Goal: Task Accomplishment & Management: Use online tool/utility

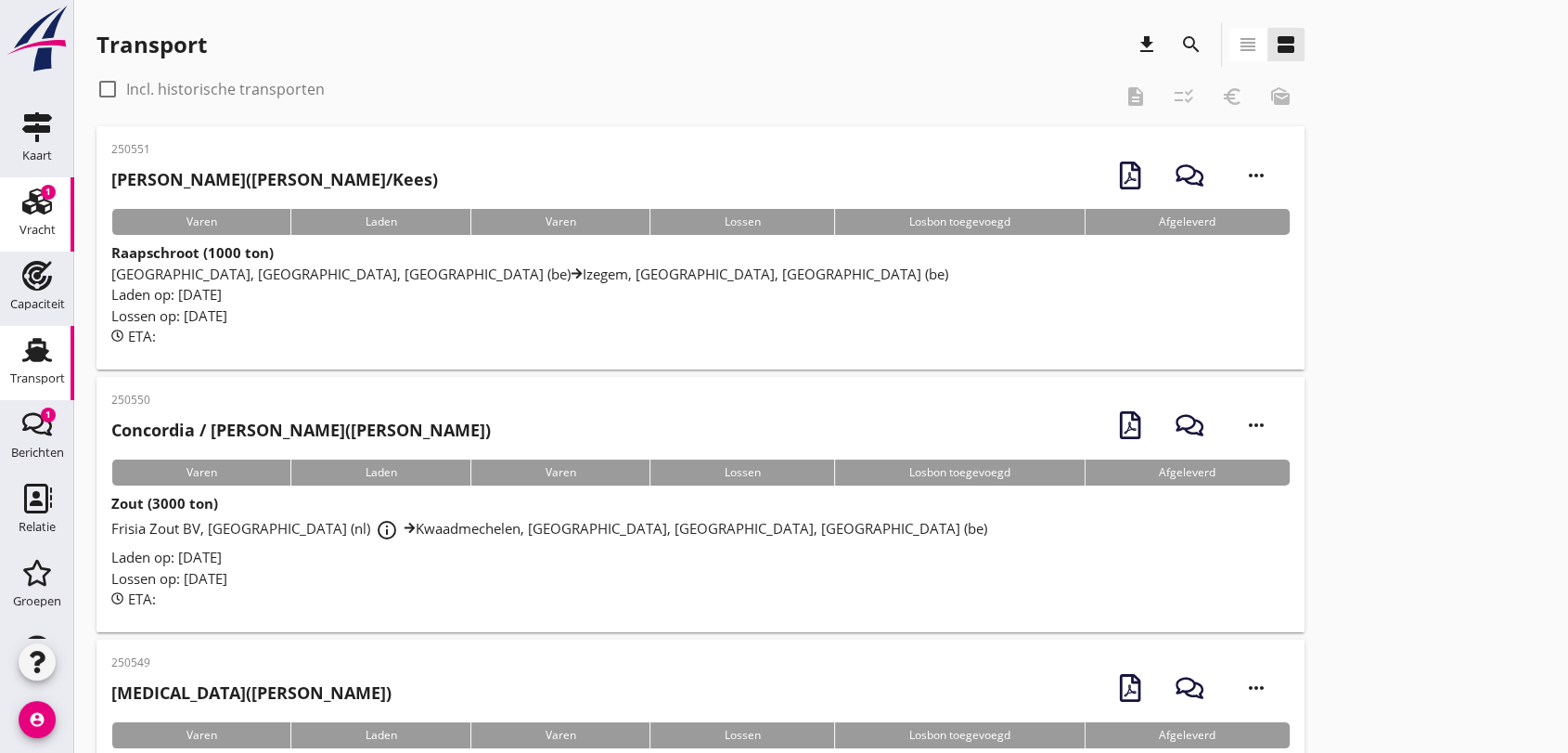
click at [28, 203] on use at bounding box center [37, 201] width 29 height 26
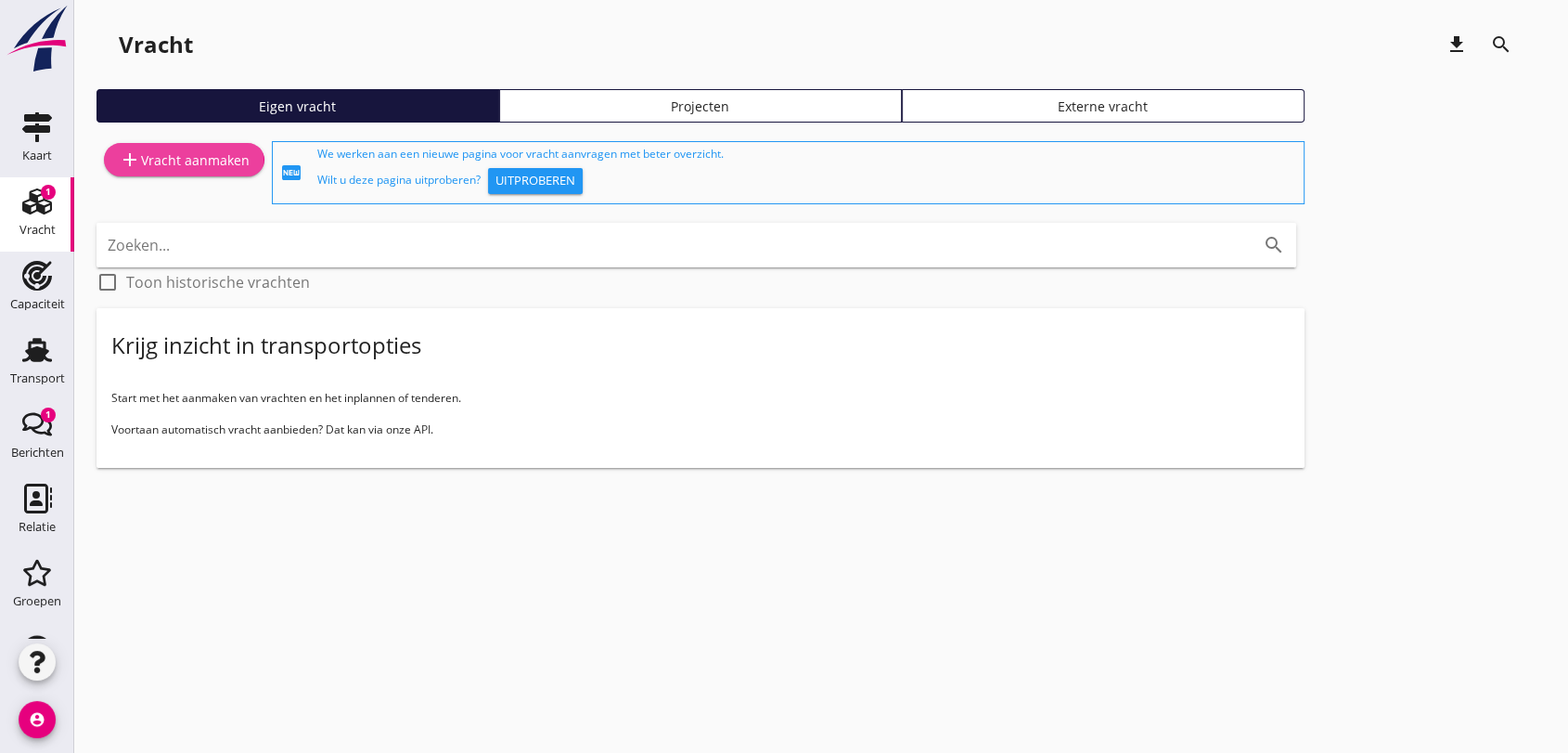
click at [212, 161] on div "add Vracht aanmaken" at bounding box center [184, 159] width 131 height 22
click at [29, 350] on use at bounding box center [37, 349] width 29 height 24
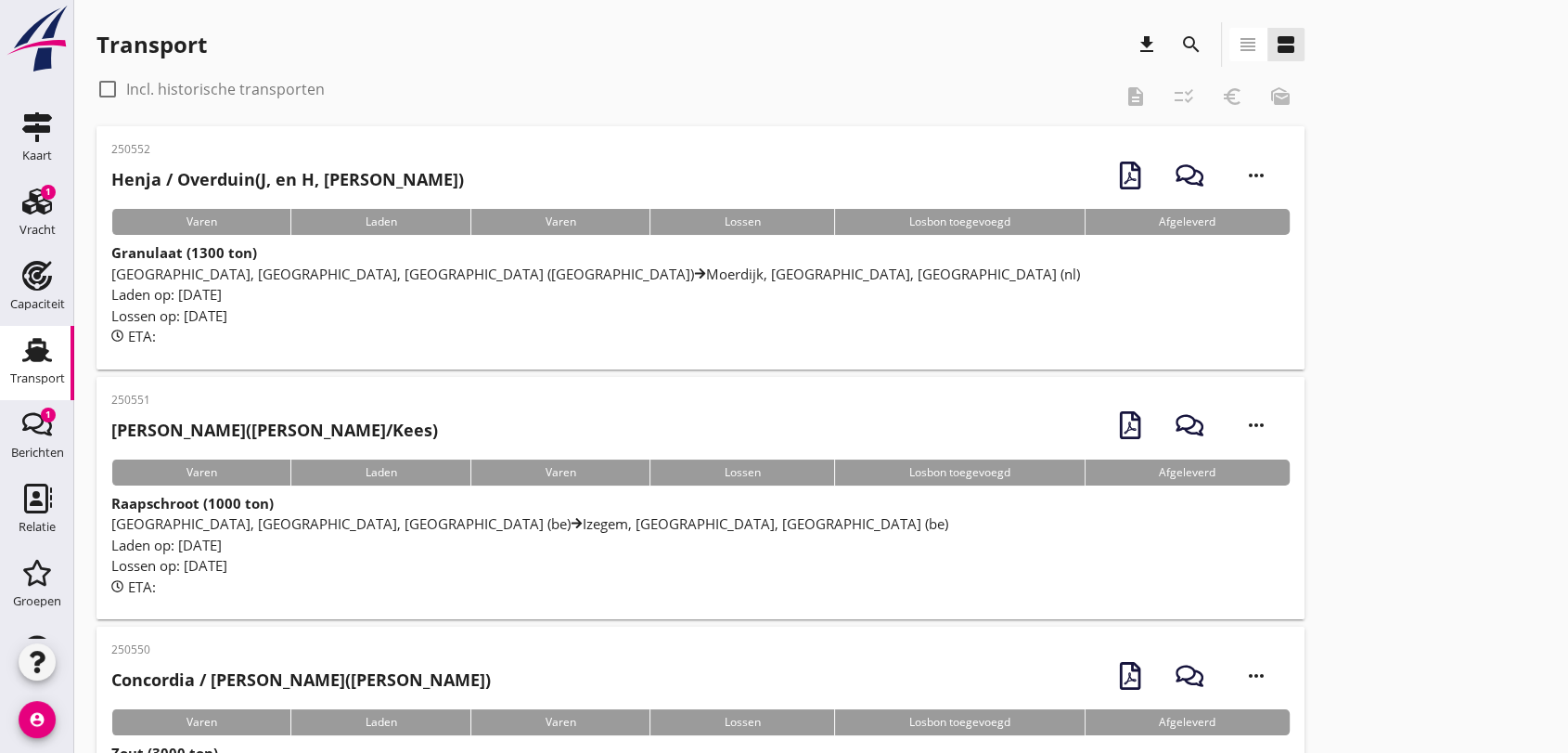
click at [241, 273] on span "[GEOGRAPHIC_DATA], [GEOGRAPHIC_DATA], [GEOGRAPHIC_DATA] (nl) [GEOGRAPHIC_DATA],…" at bounding box center [595, 273] width 968 height 19
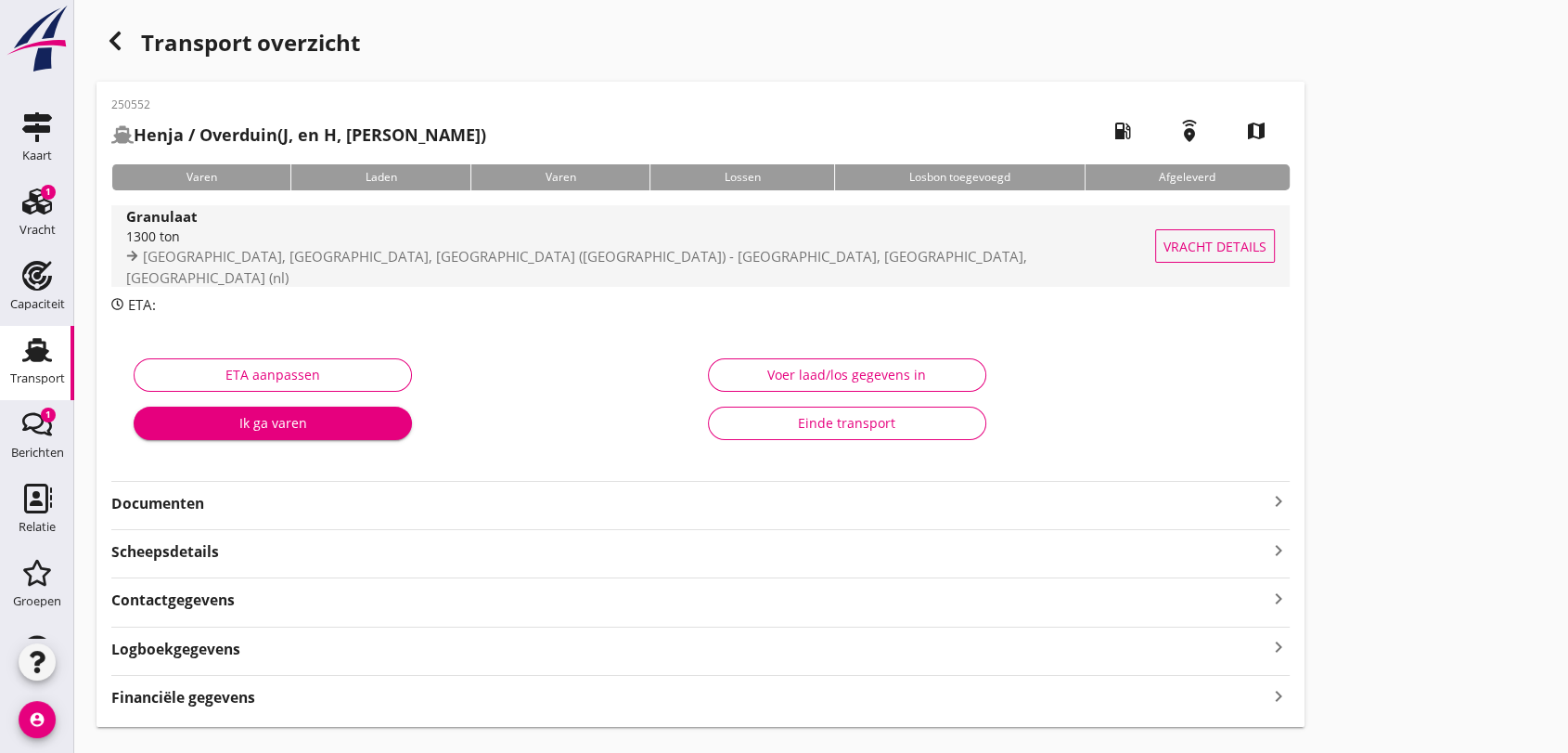
click at [307, 272] on span "[GEOGRAPHIC_DATA], [GEOGRAPHIC_DATA], [GEOGRAPHIC_DATA] ([GEOGRAPHIC_DATA]) - […" at bounding box center [576, 266] width 901 height 40
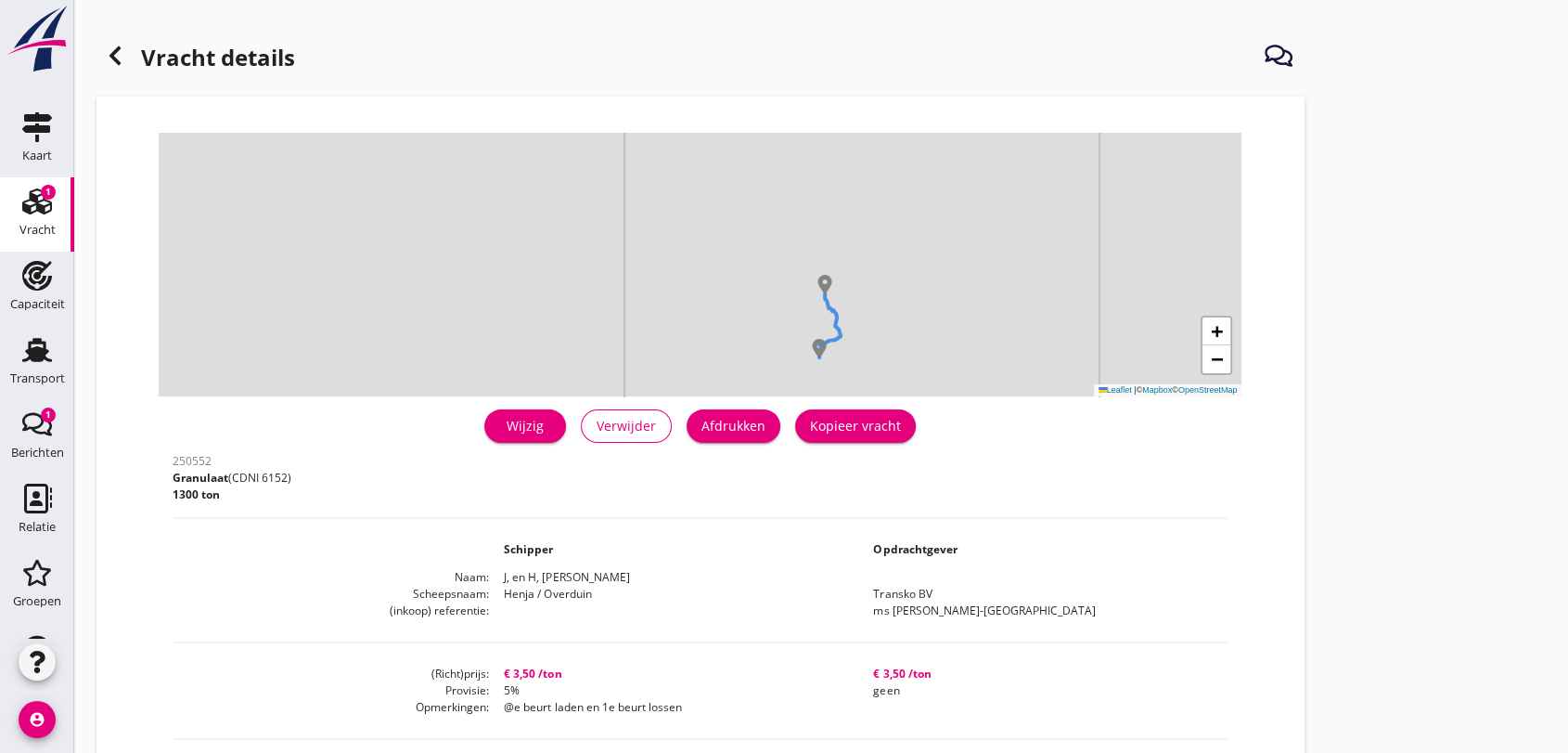
scroll to position [206, 0]
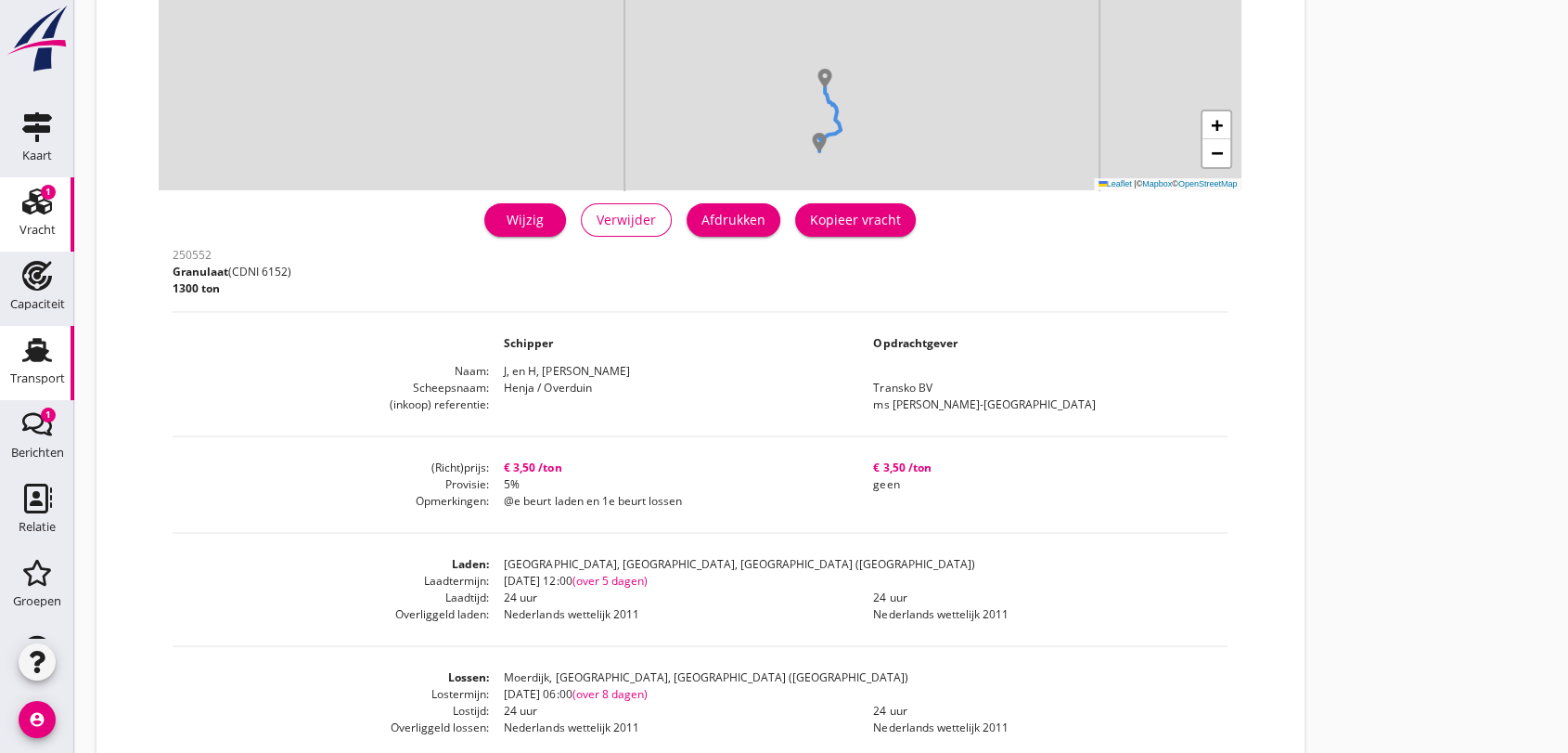
click at [33, 355] on use at bounding box center [37, 349] width 29 height 24
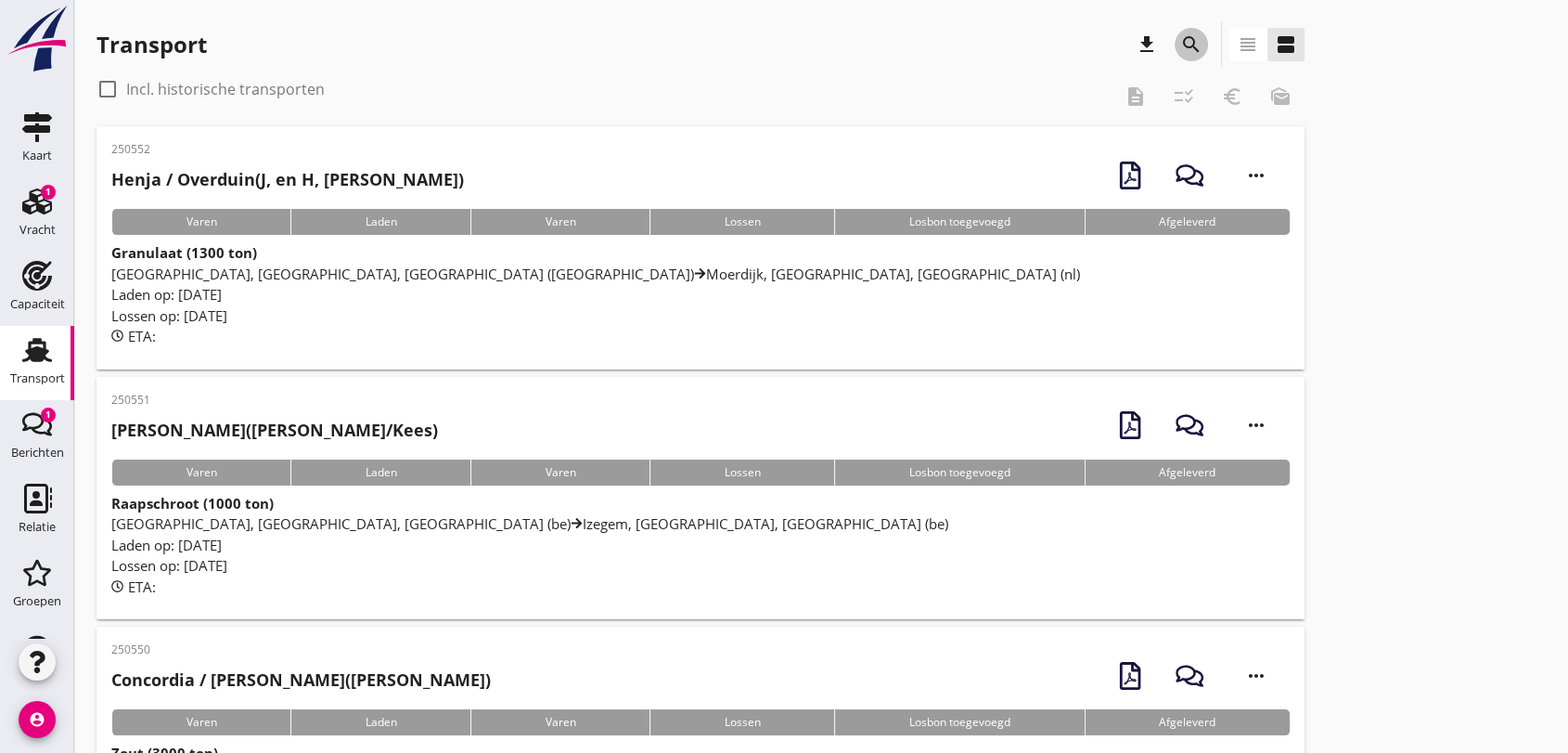
click at [1190, 46] on icon "search" at bounding box center [1191, 44] width 22 height 22
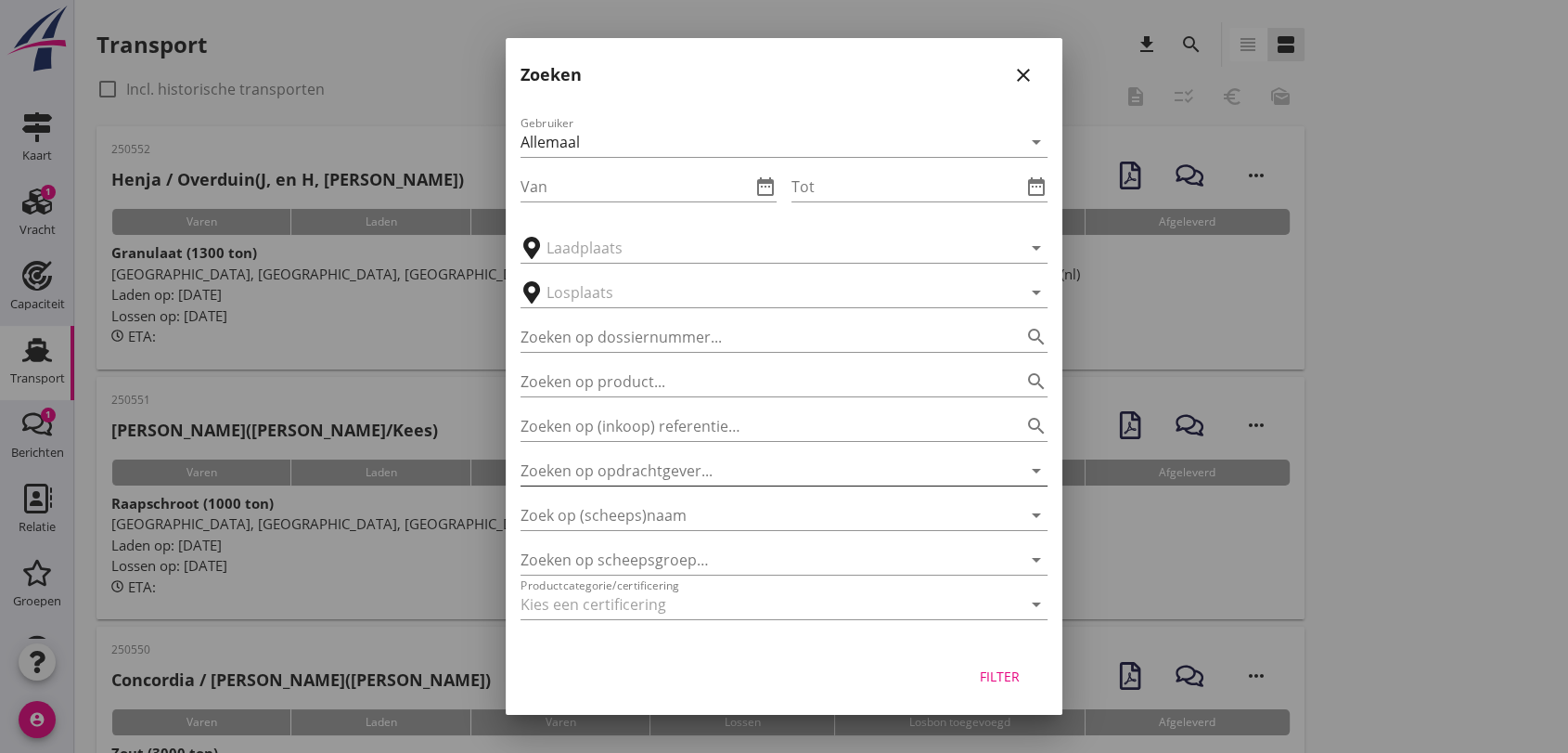
click at [734, 465] on input "Zoeken op opdrachtgever..." at bounding box center [758, 470] width 475 height 29
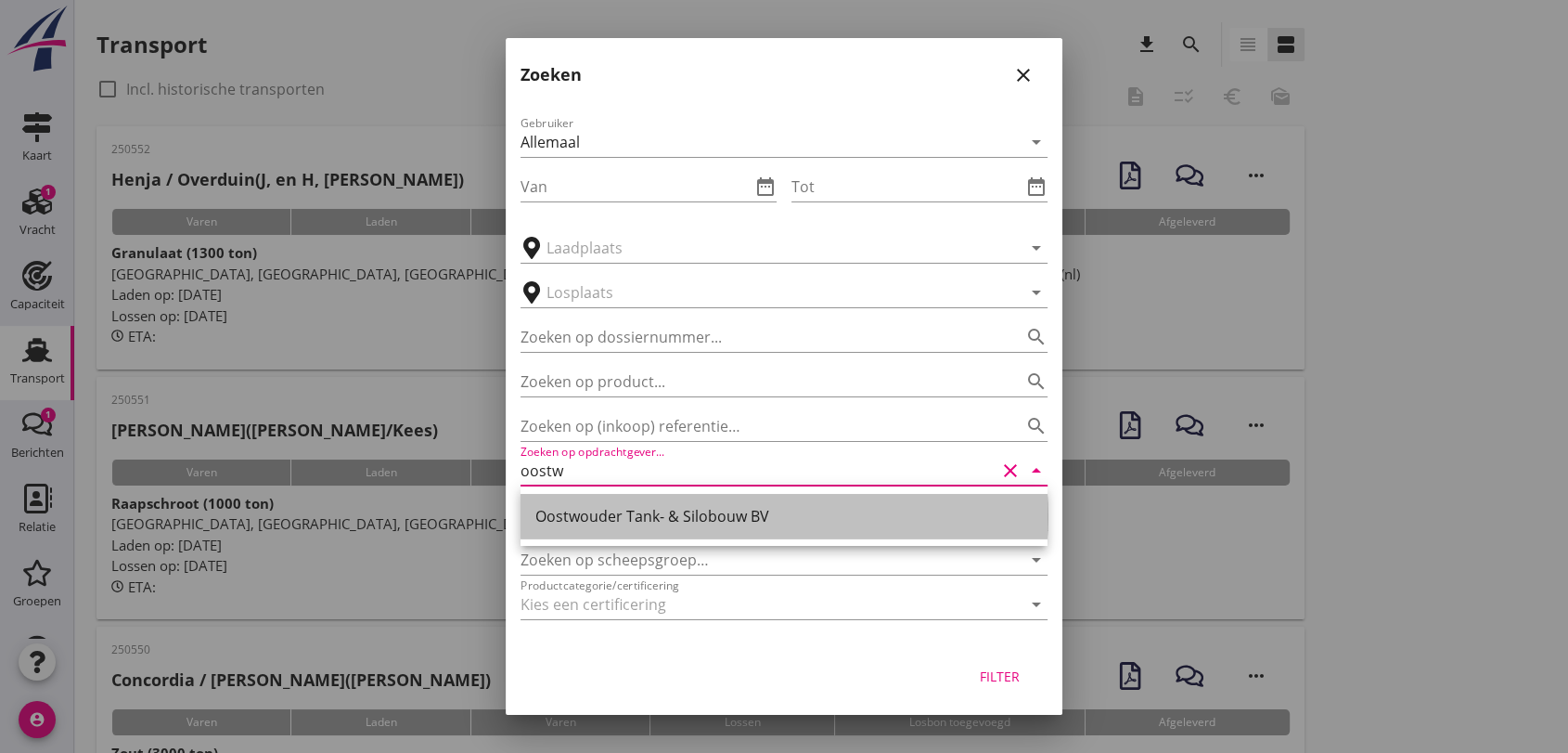
click at [720, 509] on div "Oostwouder Tank- & Silobouw BV" at bounding box center [784, 516] width 497 height 22
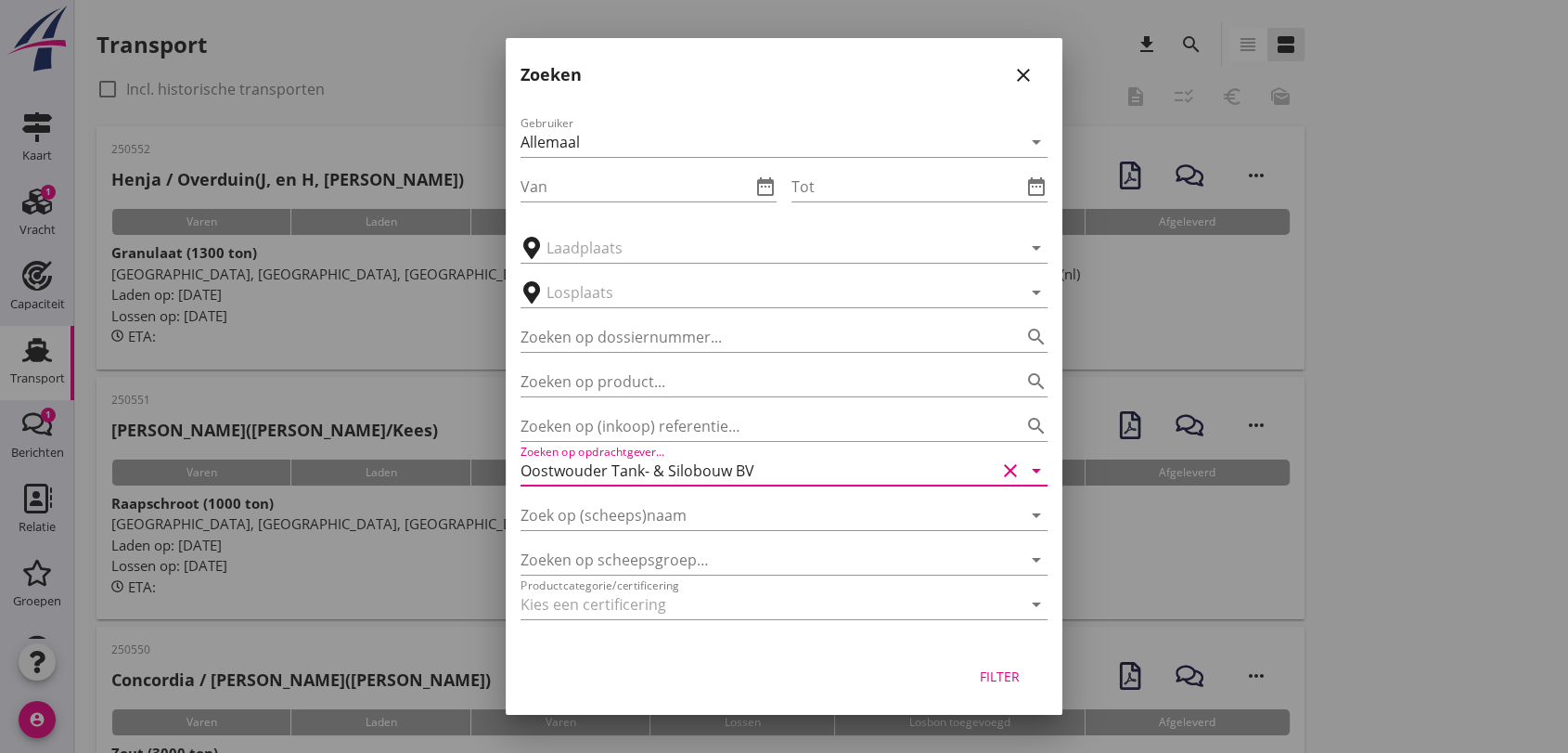
type input "Oostwouder Tank- & Silobouw BV"
click at [996, 681] on div "Filter" at bounding box center [999, 676] width 52 height 20
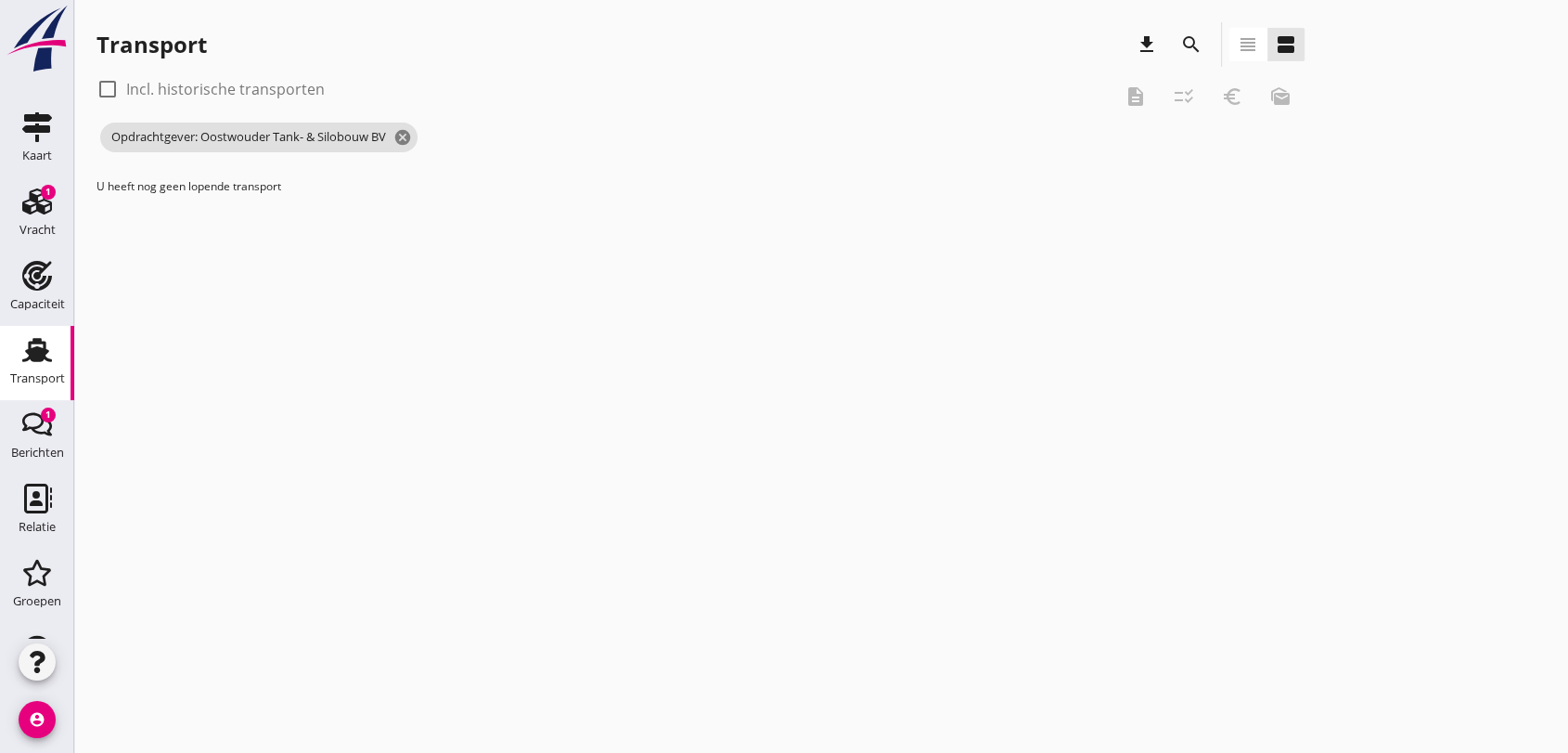
click at [117, 95] on div at bounding box center [107, 89] width 31 height 31
checkbox input "true"
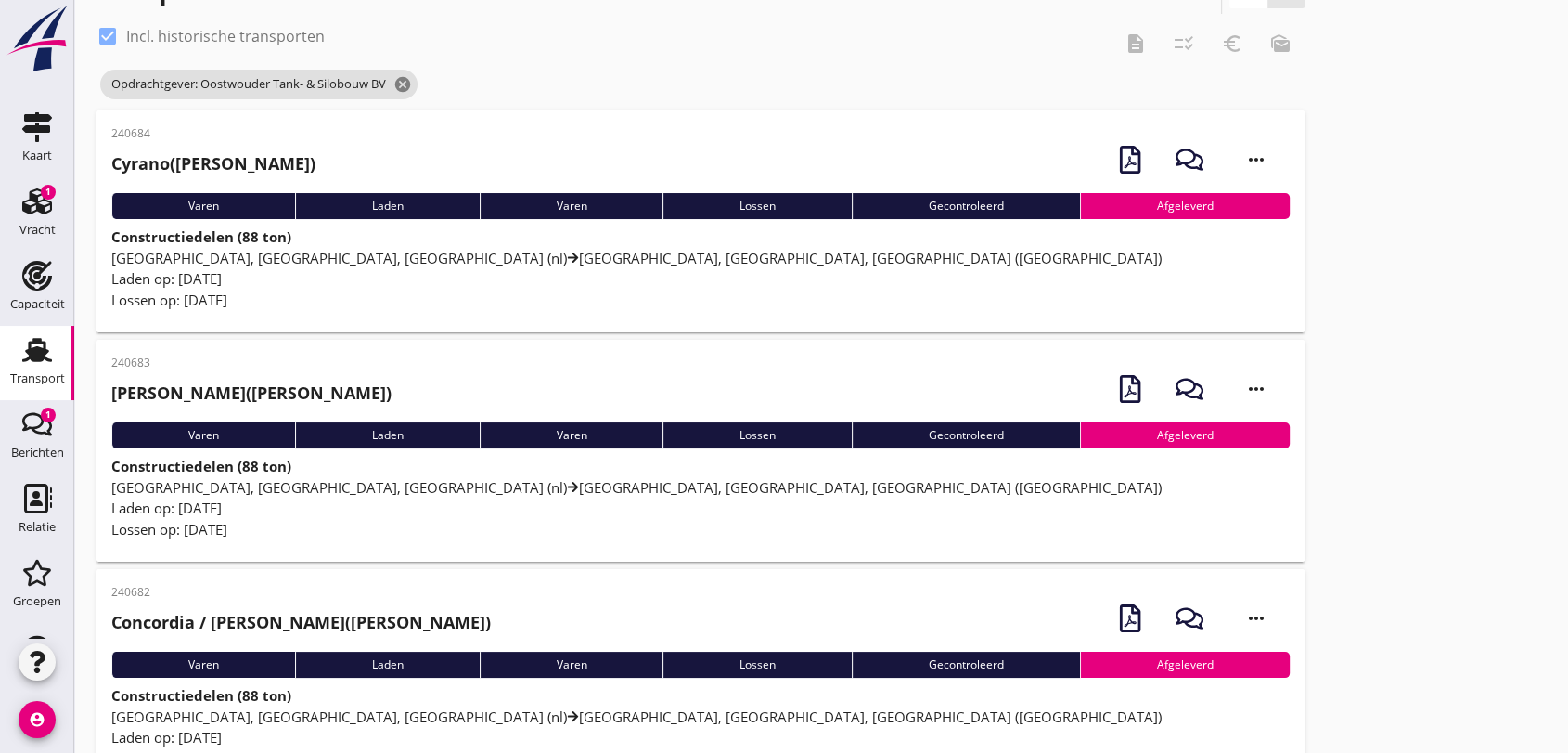
scroll to position [363, 0]
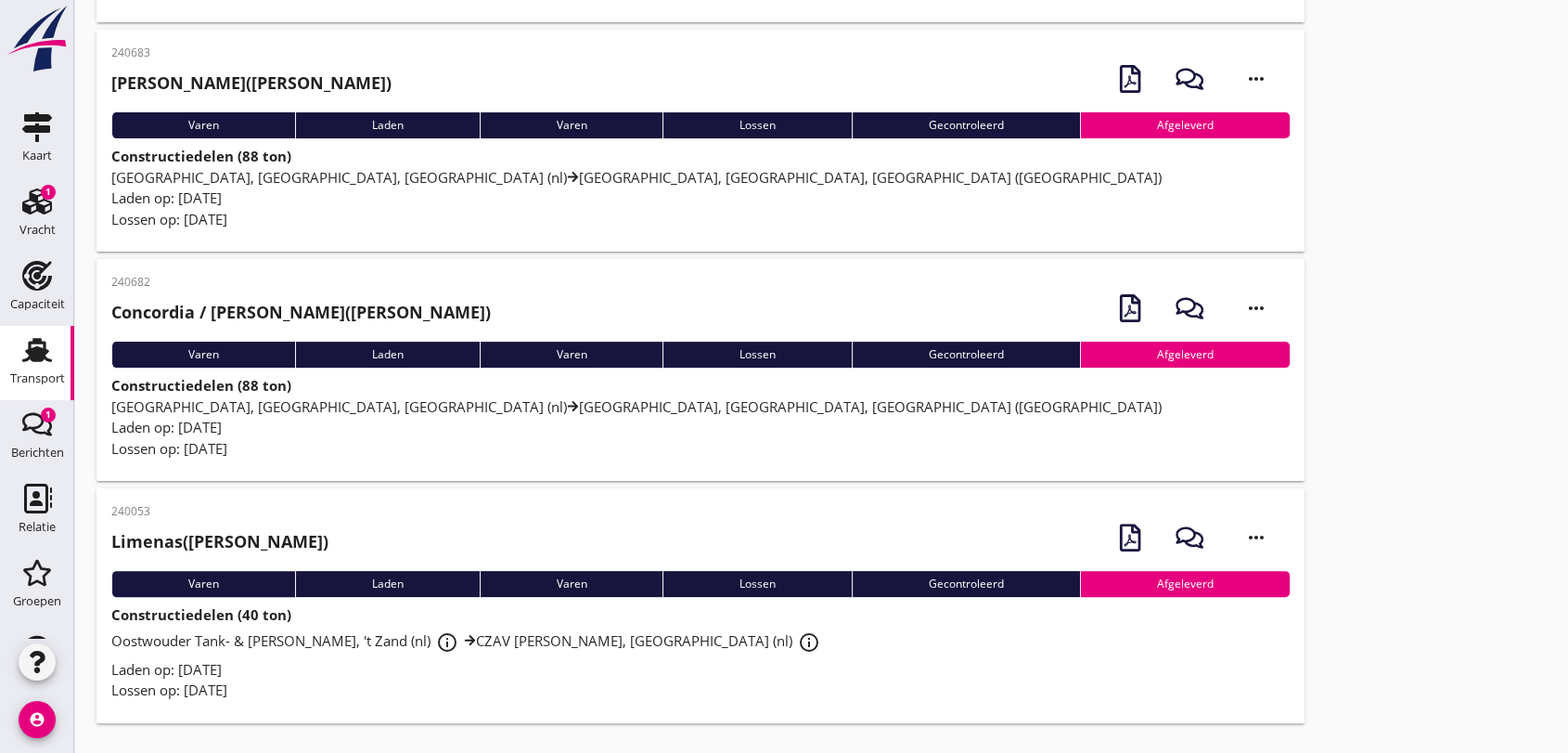
click at [1549, 450] on div "Transport download search view_headline view_agenda check_box Incl. historische…" at bounding box center [821, 195] width 1494 height 1116
click at [1255, 528] on icon "more_horiz" at bounding box center [1256, 536] width 52 height 52
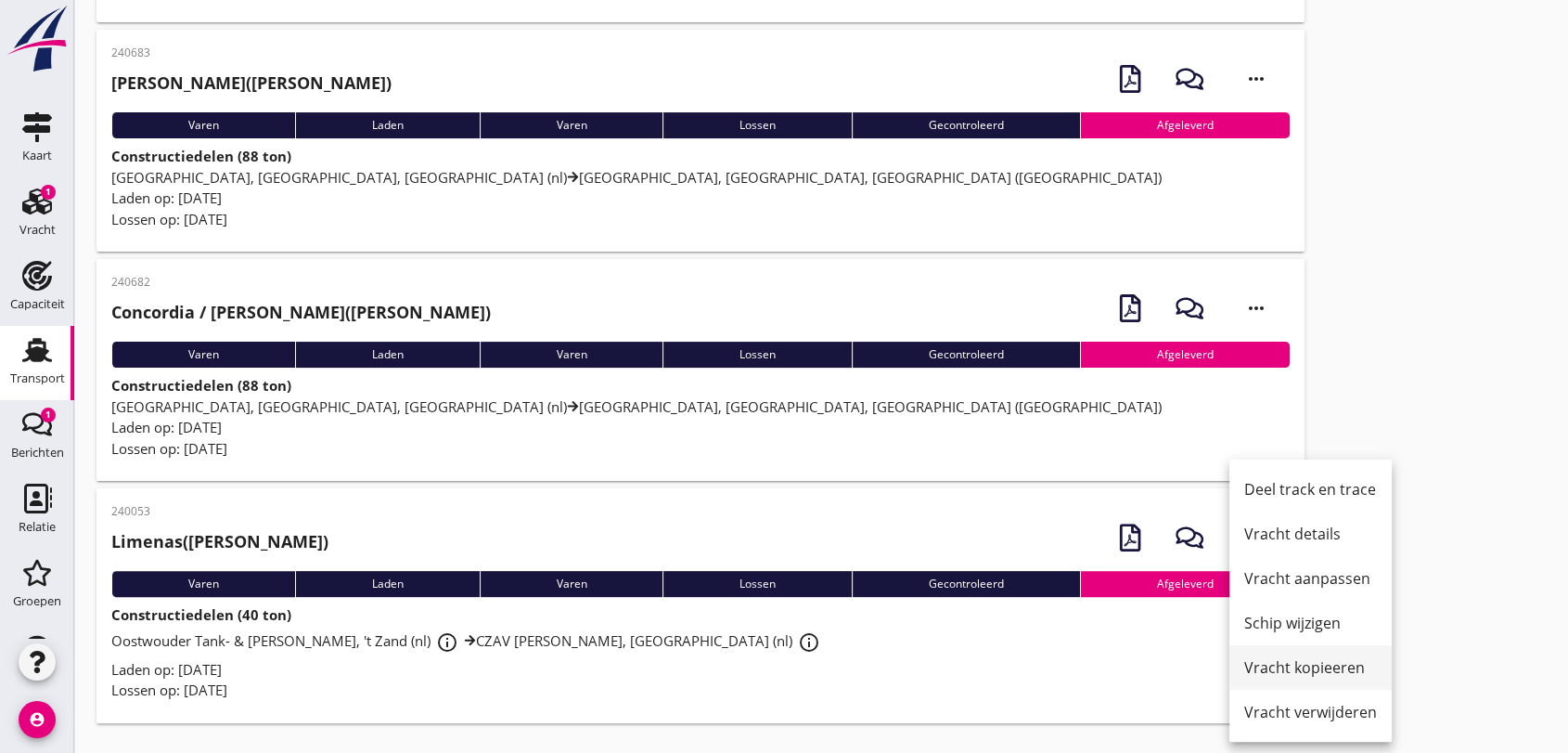
click at [1342, 673] on div "Vracht kopieeren" at bounding box center [1311, 667] width 133 height 22
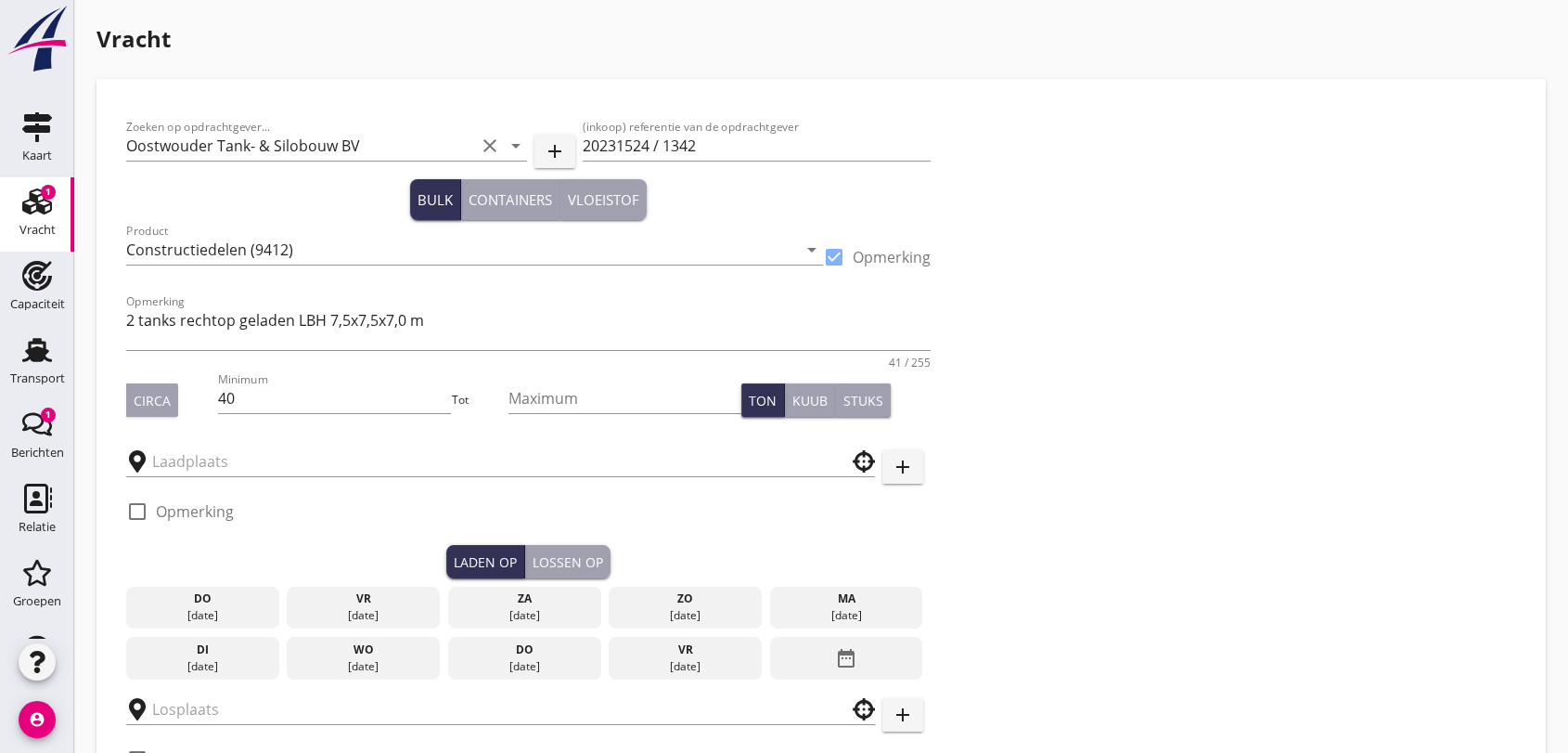
type input "CZAV [PERSON_NAME]"
type input "Oostwouder Tank- & Silobouw"
checkbox input "true"
type input "8000"
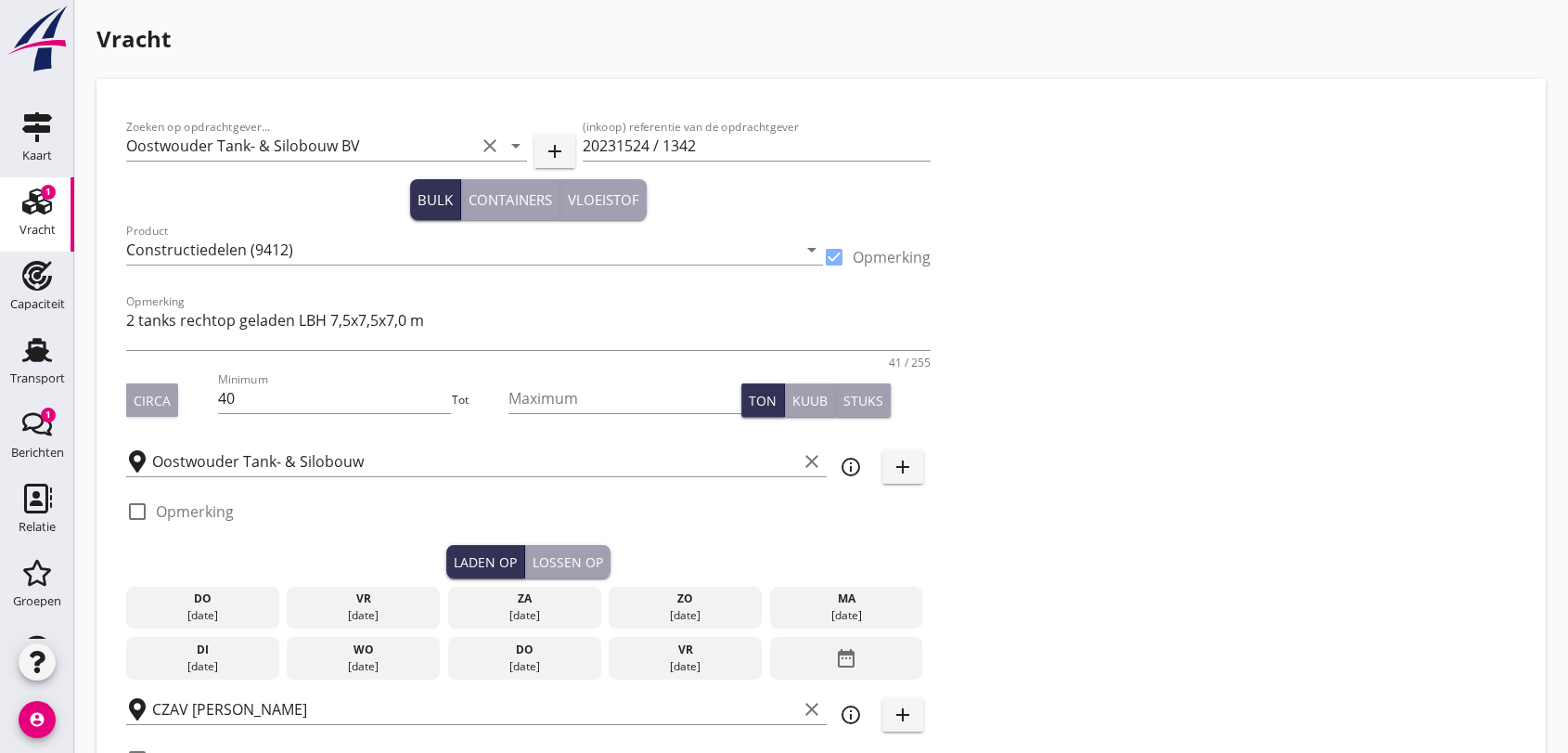
radio input "false"
checkbox input "true"
type input "24"
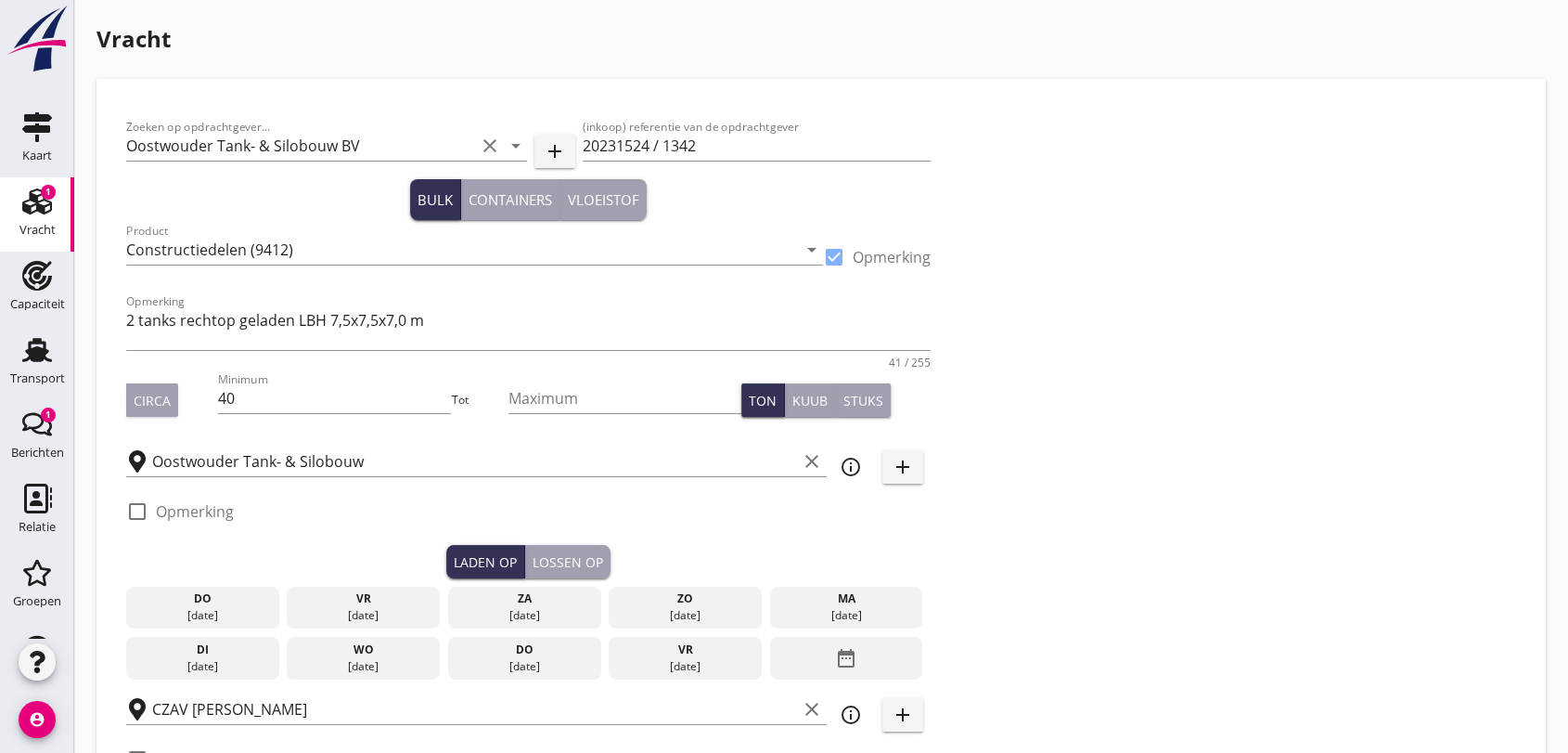
type input "5"
type input "15"
type input "9000"
radio input "false"
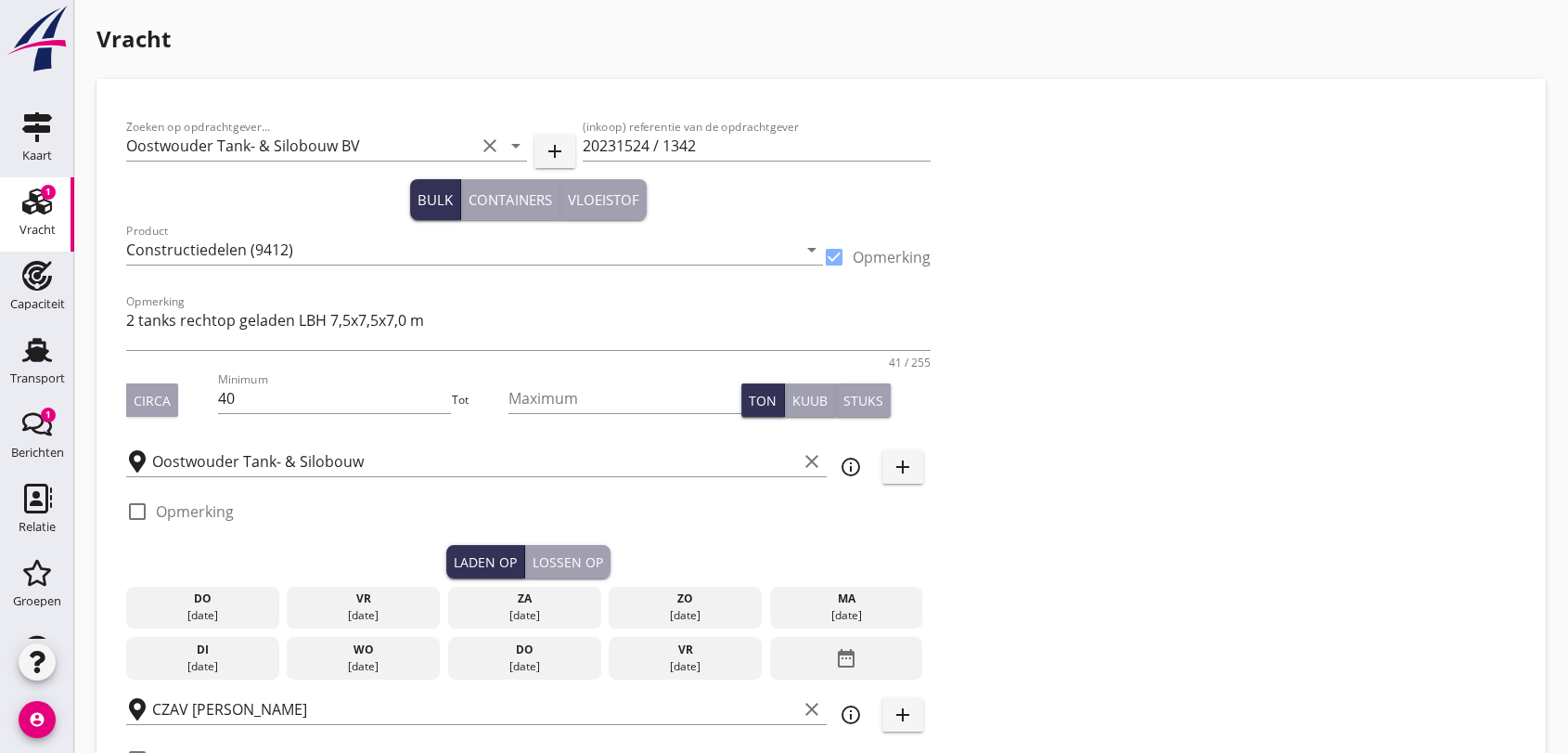
checkbox input "true"
type input "12"
type input "15"
click at [738, 149] on input "20231524 / 1342" at bounding box center [758, 145] width 349 height 29
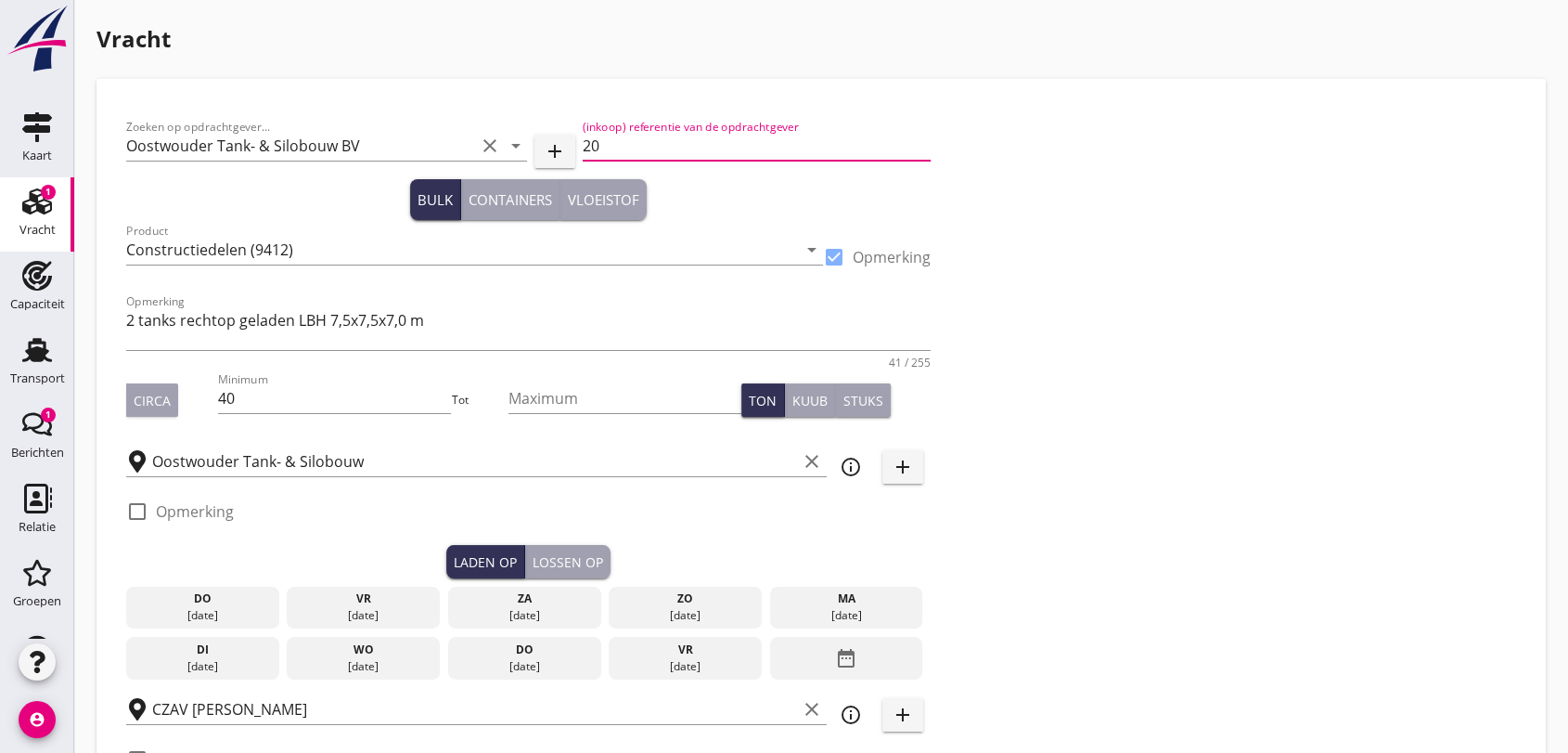
type input "2"
click at [467, 316] on textarea "2 tanks rechtop geladen LBH 7,5x7,5x7,0 m" at bounding box center [528, 328] width 804 height 45
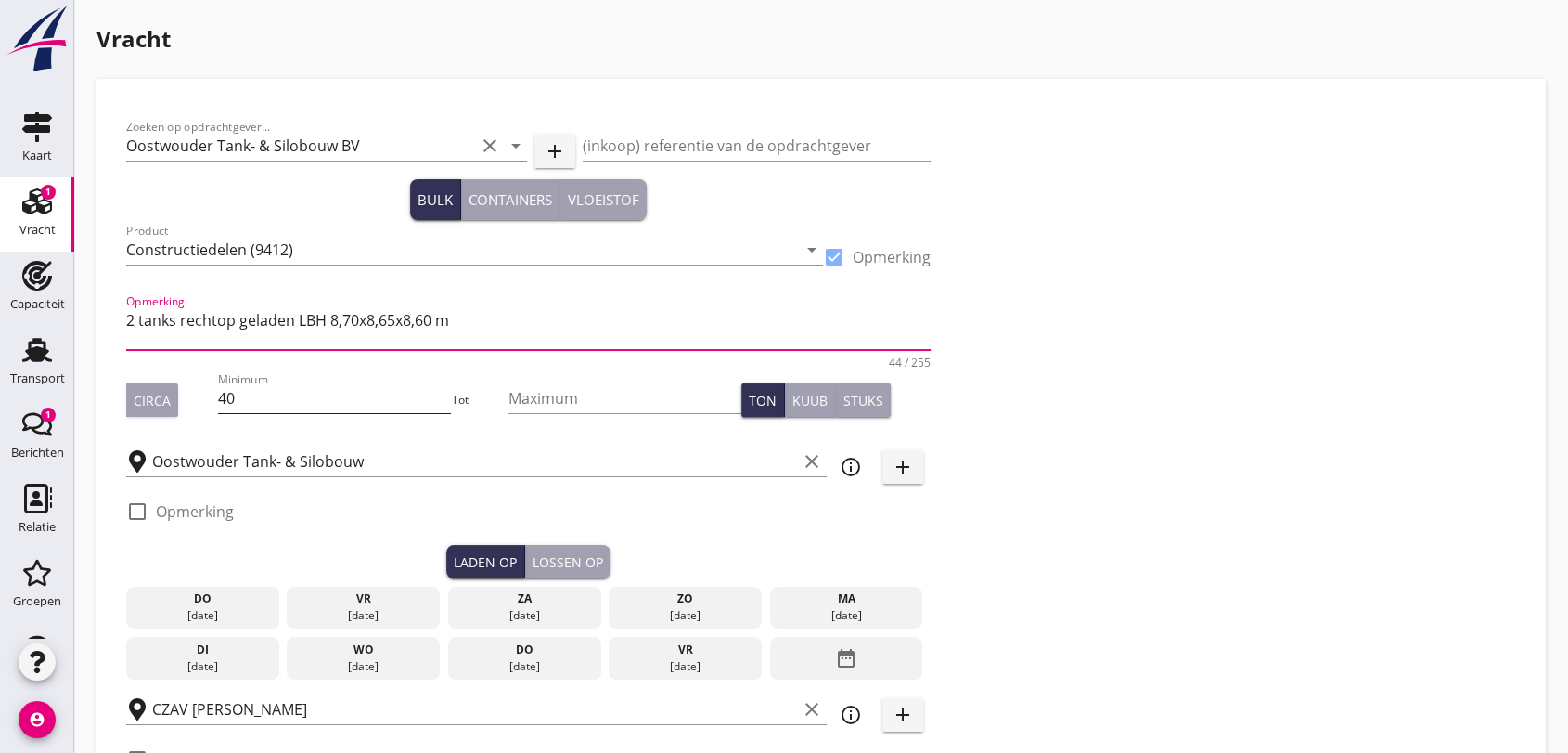
type textarea "2 tanks rechtop geladen LBH 8,70x8,65x8,60 m"
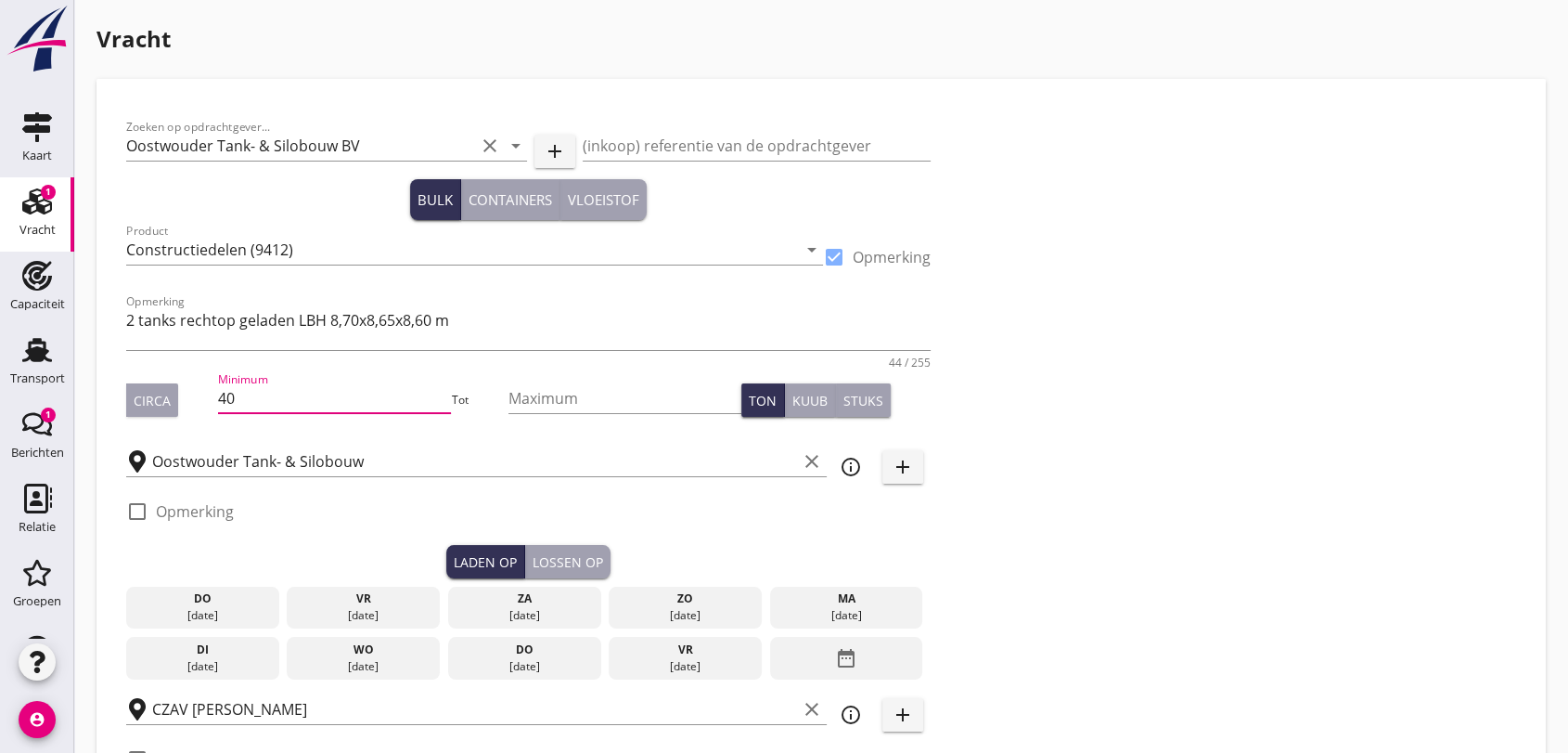
click at [261, 407] on input "40" at bounding box center [334, 398] width 233 height 29
type input "4"
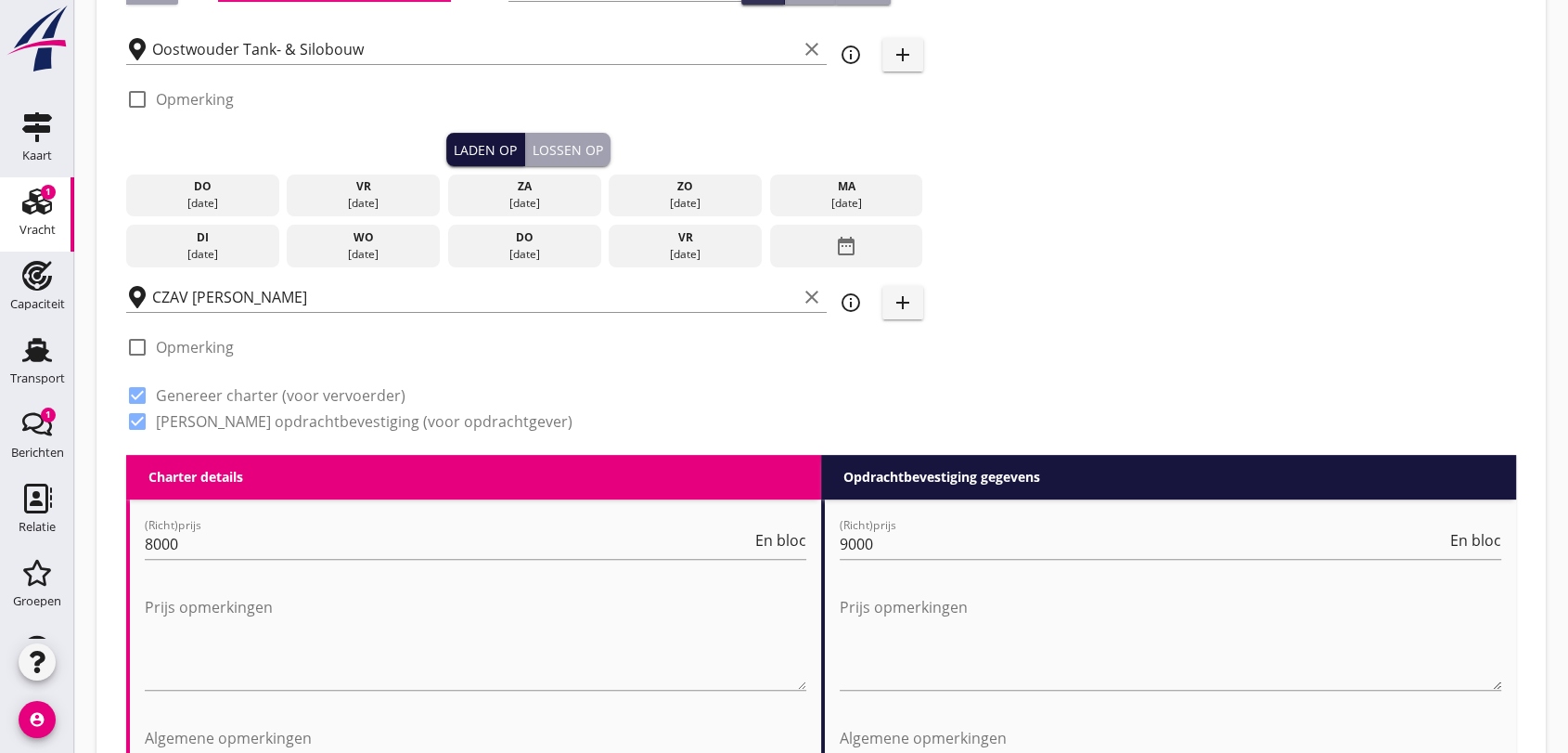
type input "22"
click at [489, 150] on div "Laden op" at bounding box center [485, 150] width 63 height 20
click at [848, 238] on icon "date_range" at bounding box center [845, 246] width 22 height 33
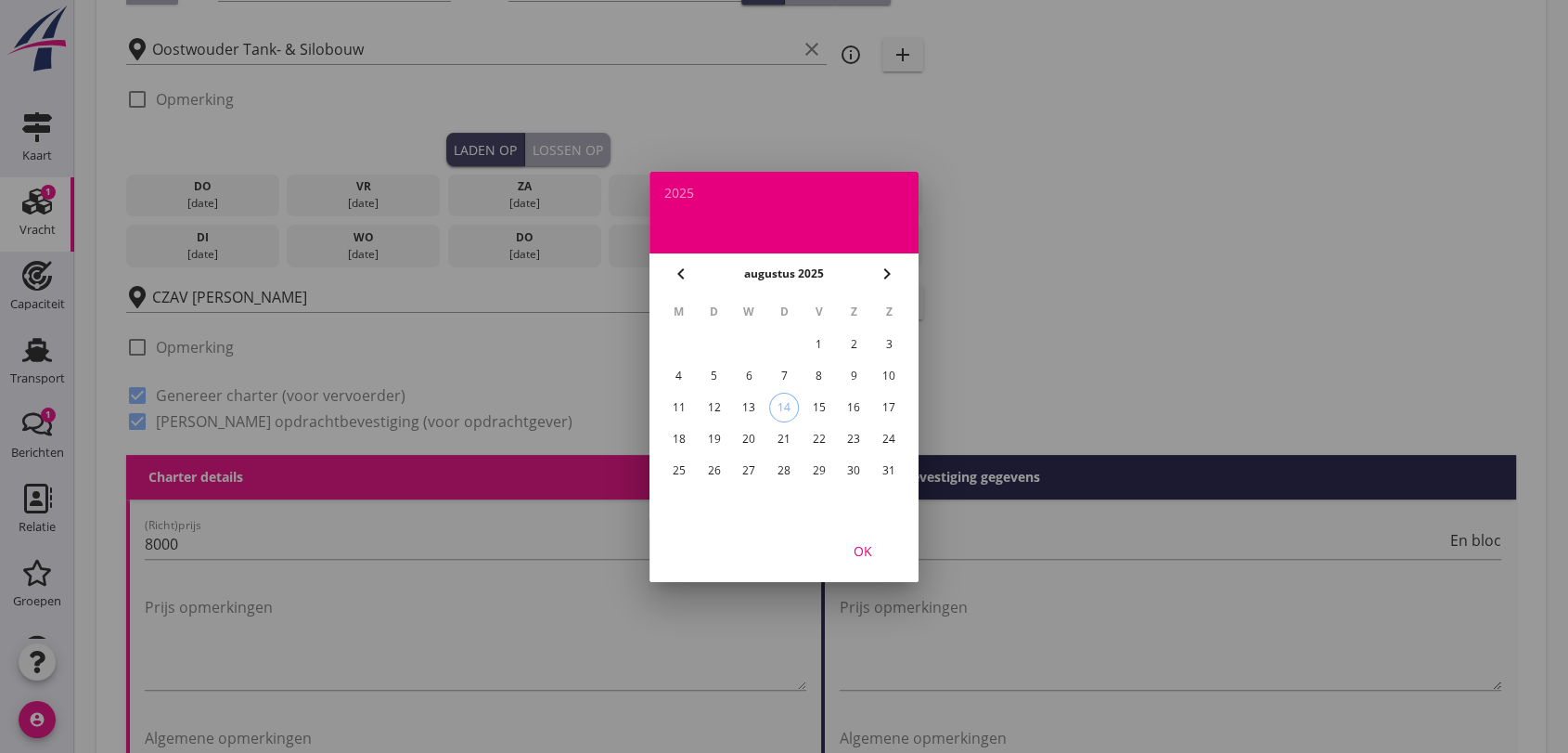
click at [679, 432] on div "18" at bounding box center [679, 439] width 29 height 29
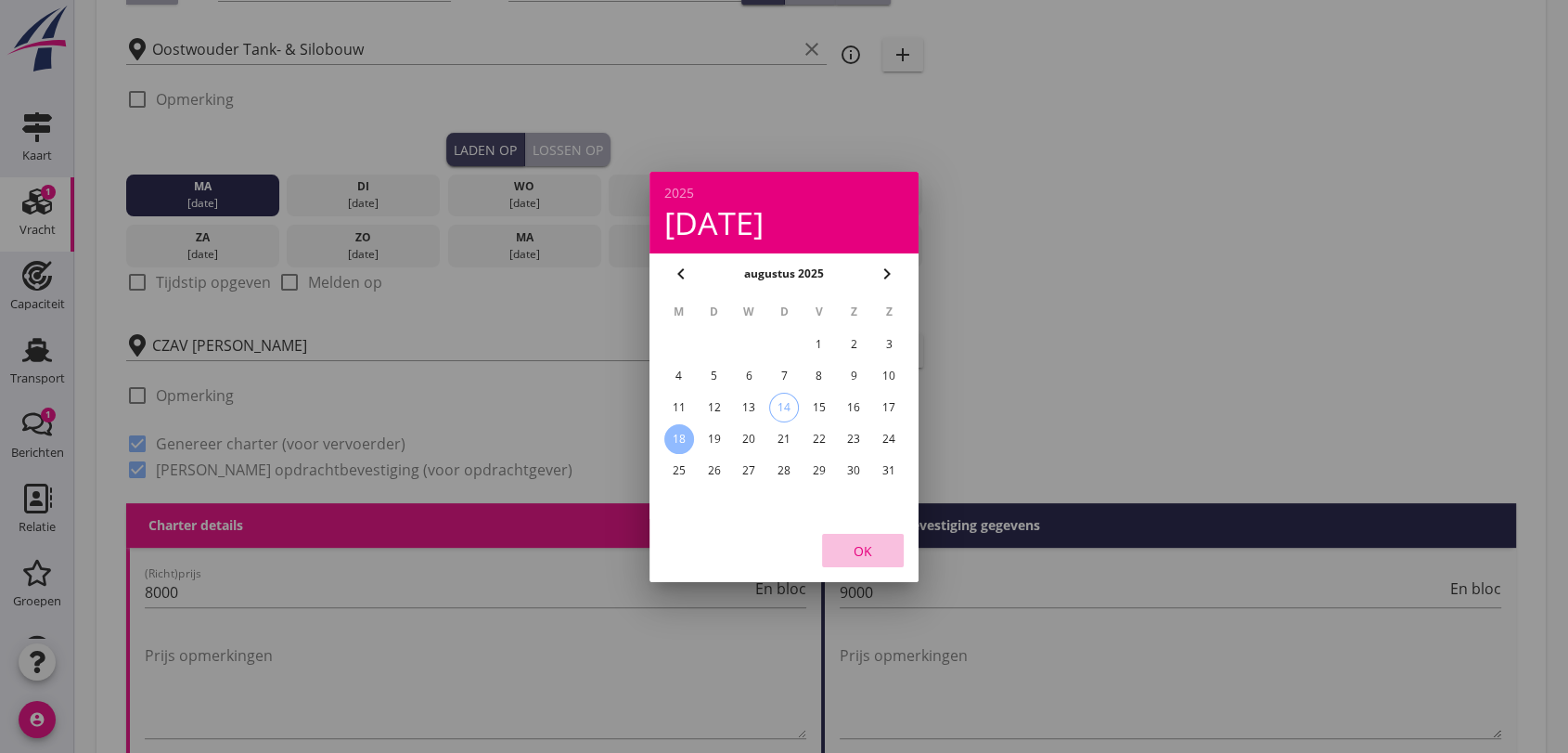
click at [863, 546] on div "OK" at bounding box center [862, 550] width 52 height 20
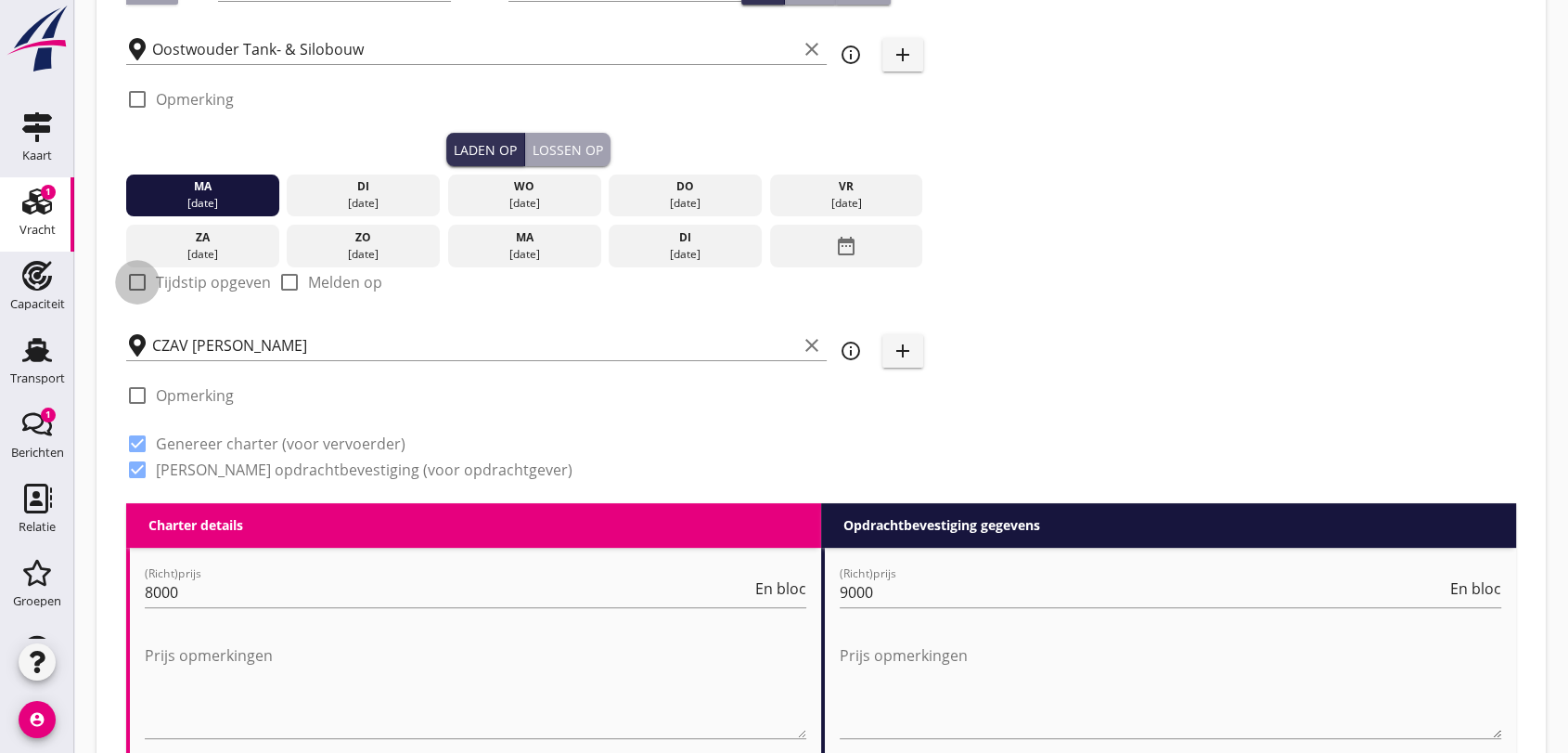
click at [135, 280] on div at bounding box center [137, 282] width 31 height 31
checkbox input "true"
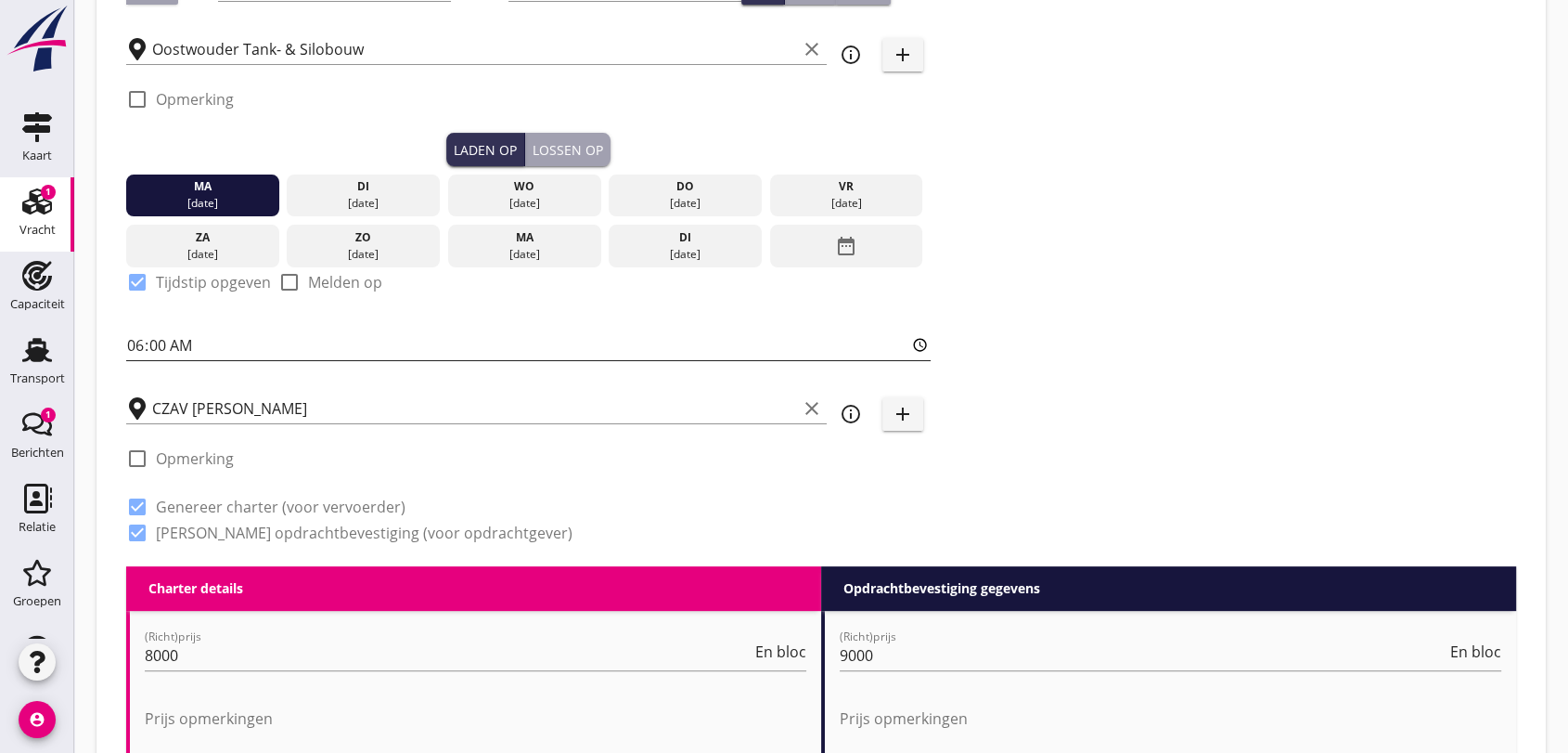
click at [220, 348] on input "06:00" at bounding box center [528, 345] width 804 height 29
type input "09:00"
click at [389, 563] on div "Zoeken op opdrachtgever... Oostwouder Tank- & Silobouw BV clear arrow_drop_down…" at bounding box center [529, 132] width 819 height 870
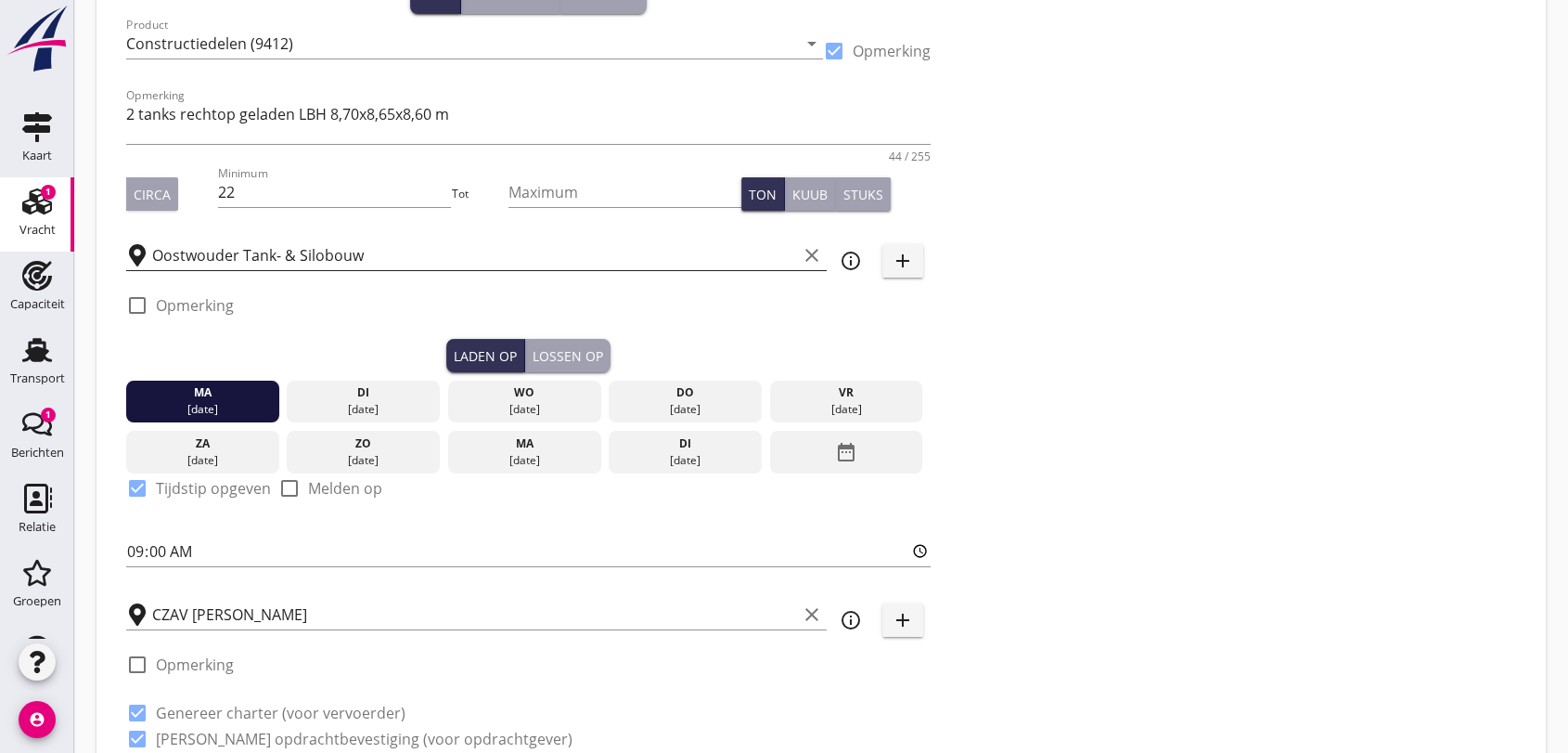
scroll to position [0, 0]
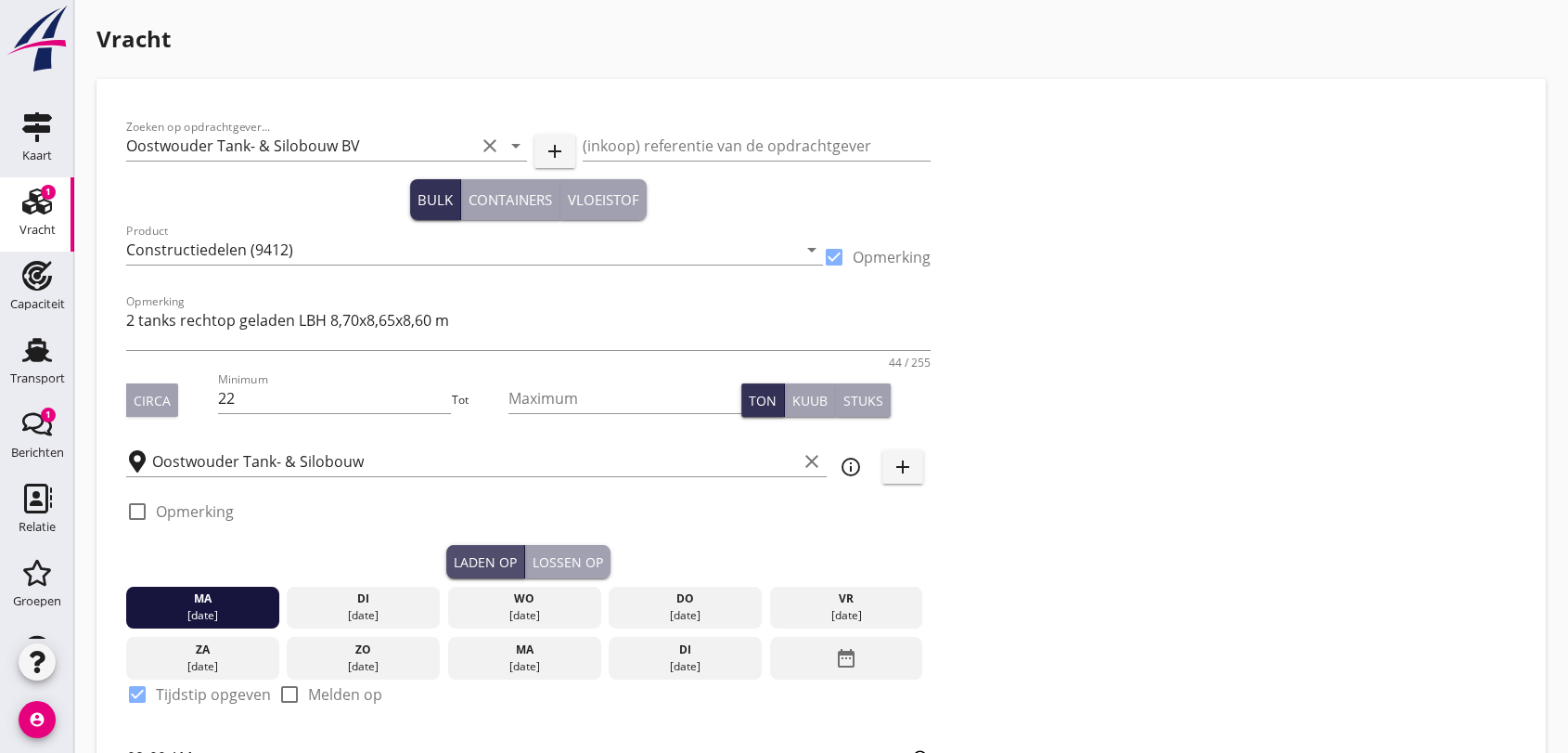
click at [481, 552] on div "Laden op" at bounding box center [485, 562] width 63 height 20
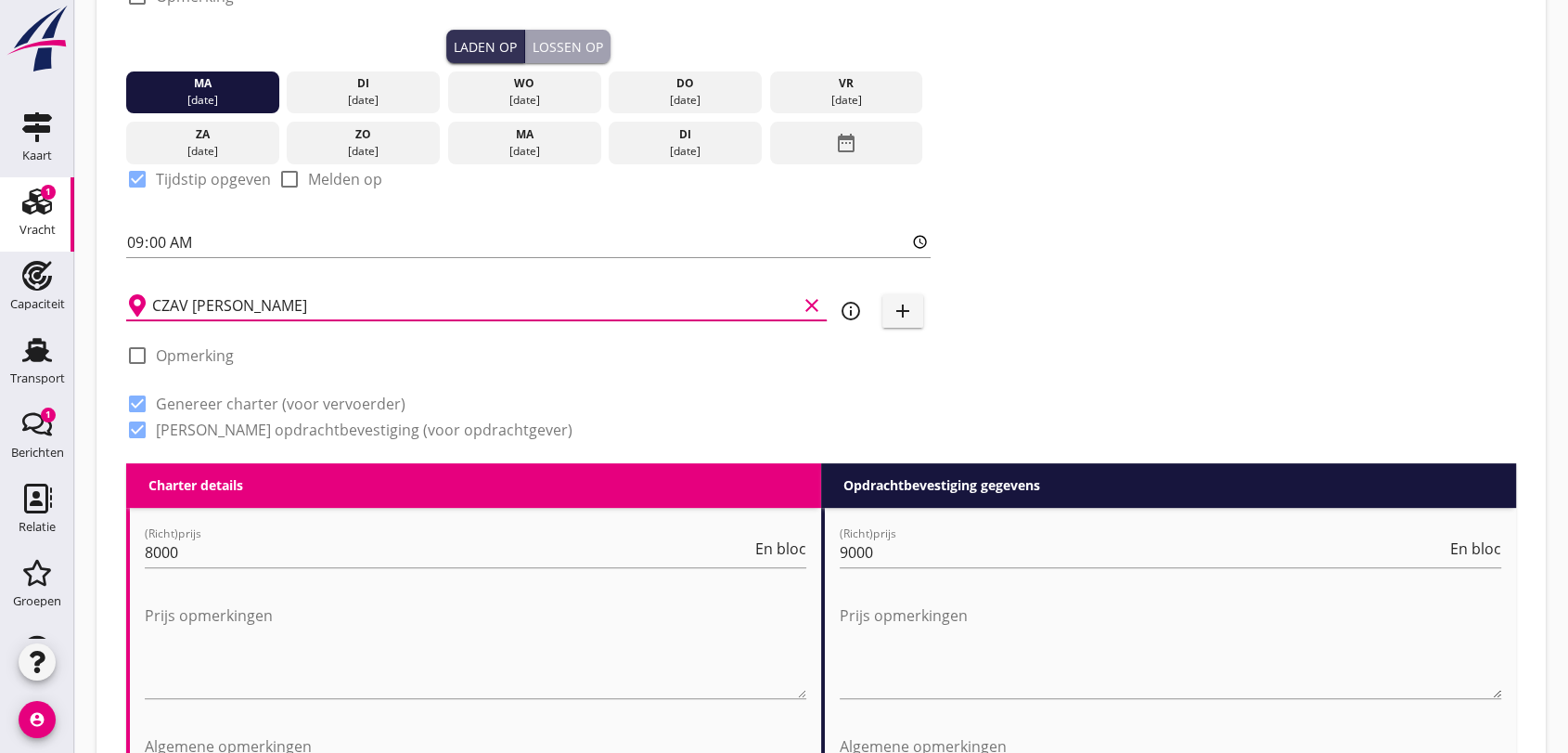
click at [356, 299] on input "CZAV [PERSON_NAME]" at bounding box center [474, 305] width 645 height 29
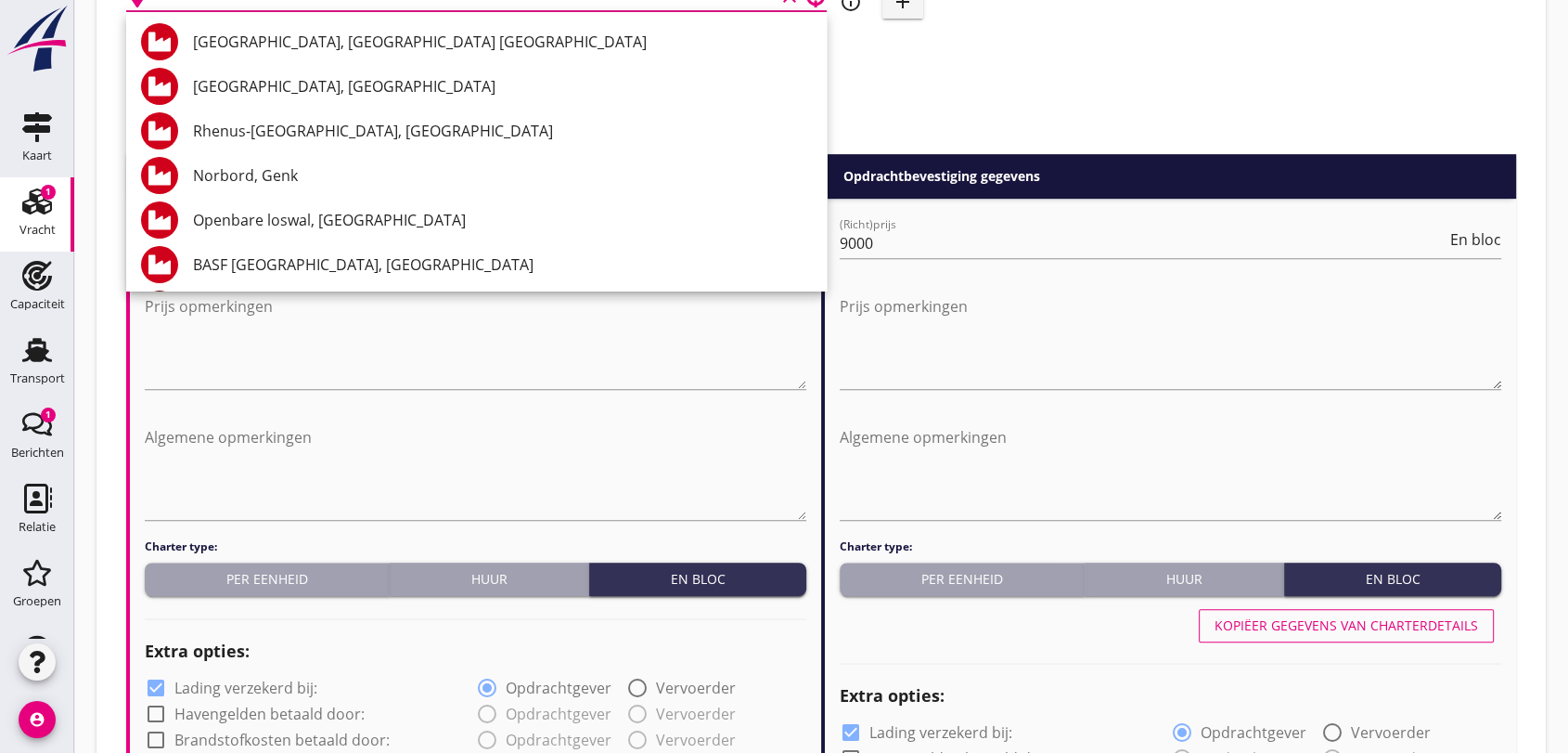
scroll to position [413, 0]
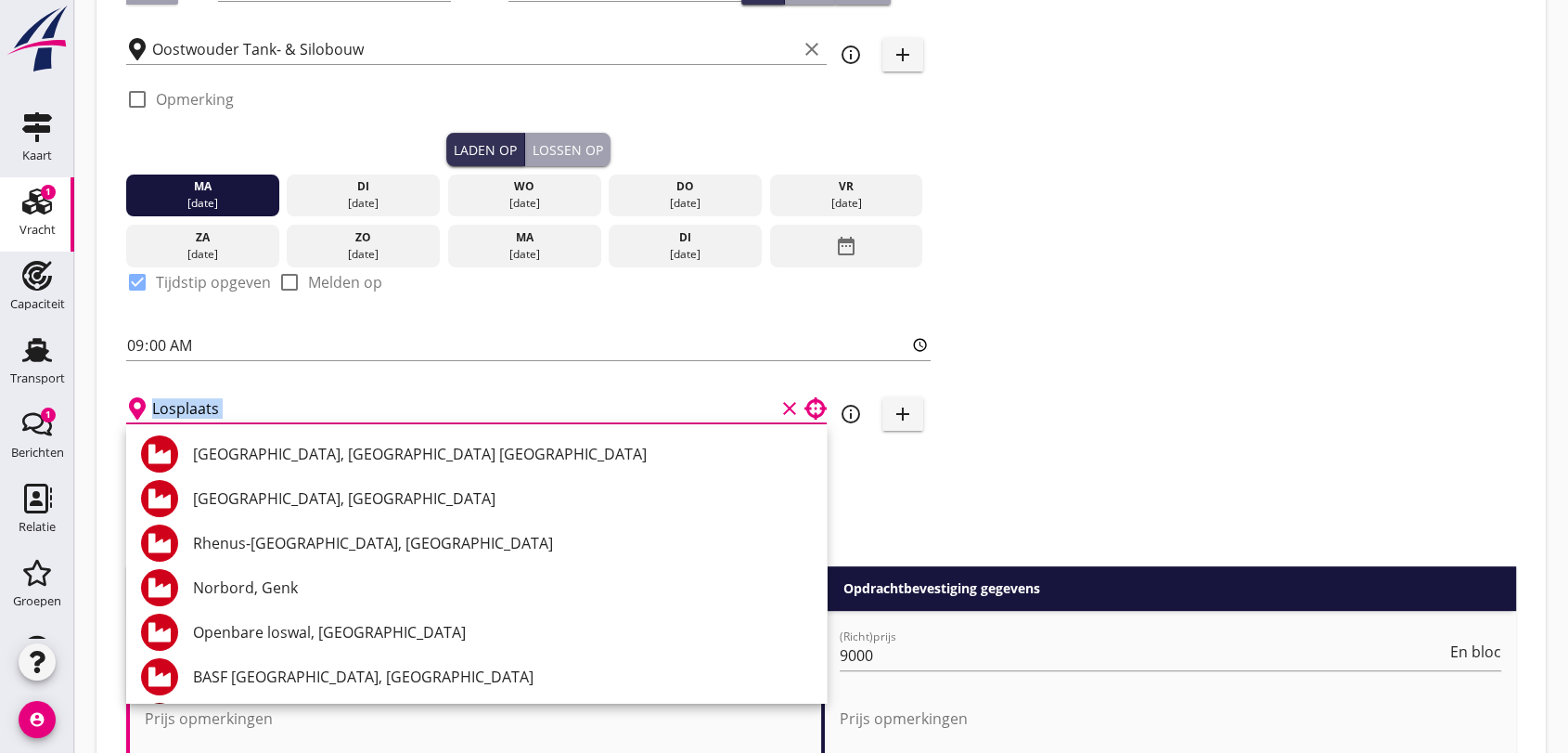
drag, startPoint x: 1316, startPoint y: 377, endPoint x: 1254, endPoint y: 366, distance: 63.0
click at [1316, 374] on div "Zoeken op opdrachtgever... Oostwouder Tank- & Silobouw BV clear arrow_drop_down…" at bounding box center [821, 132] width 1405 height 870
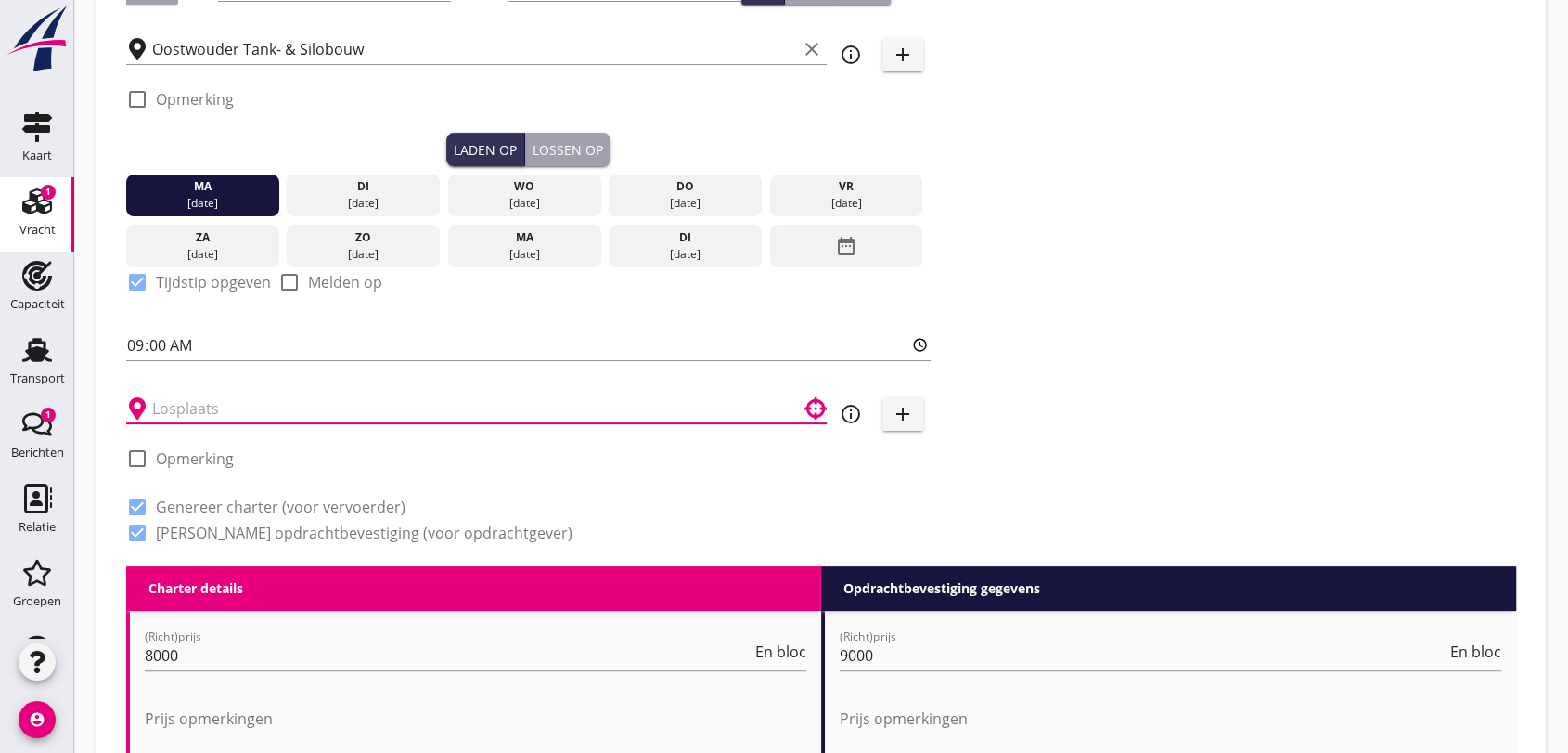
click at [287, 404] on input "text" at bounding box center [463, 408] width 623 height 29
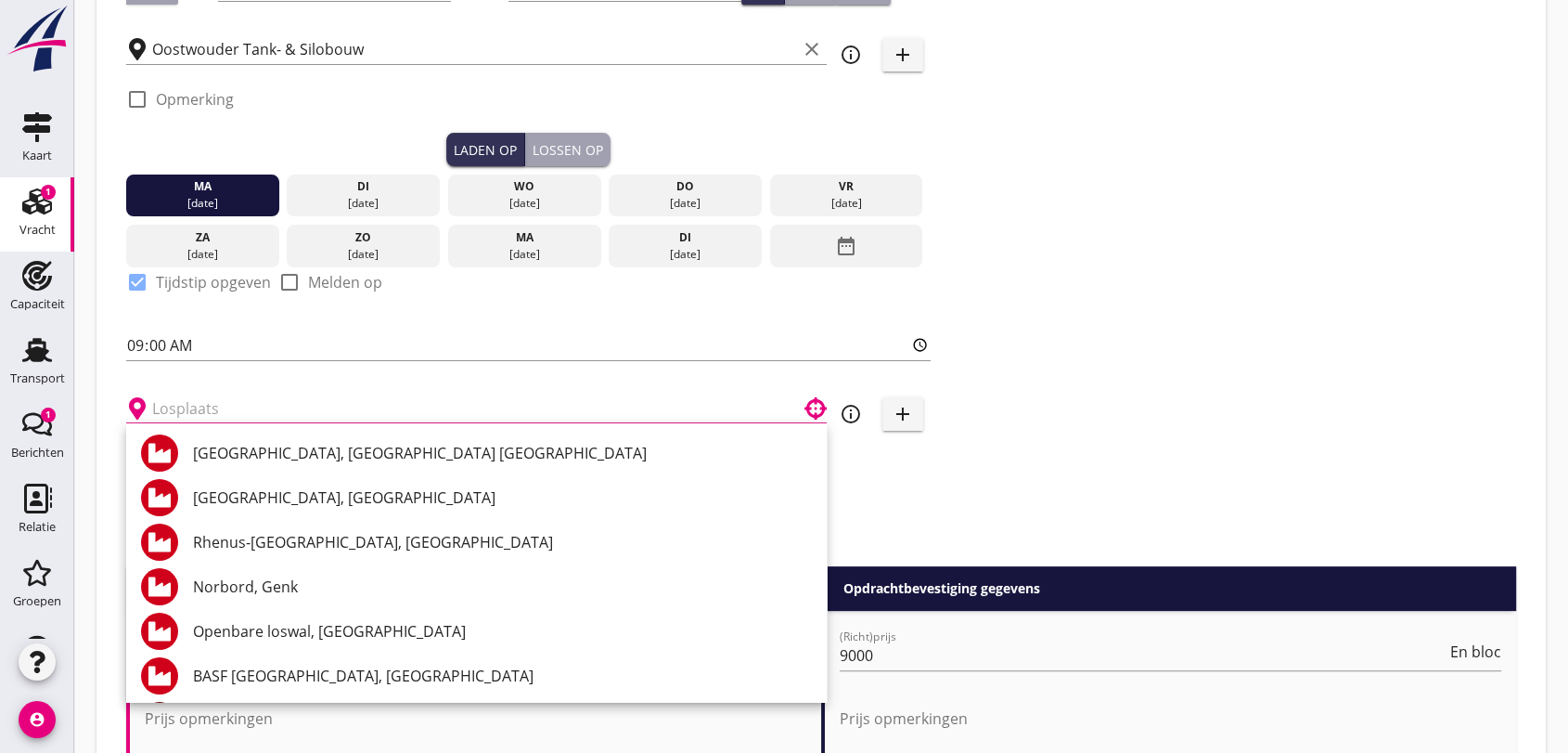
type input "s"
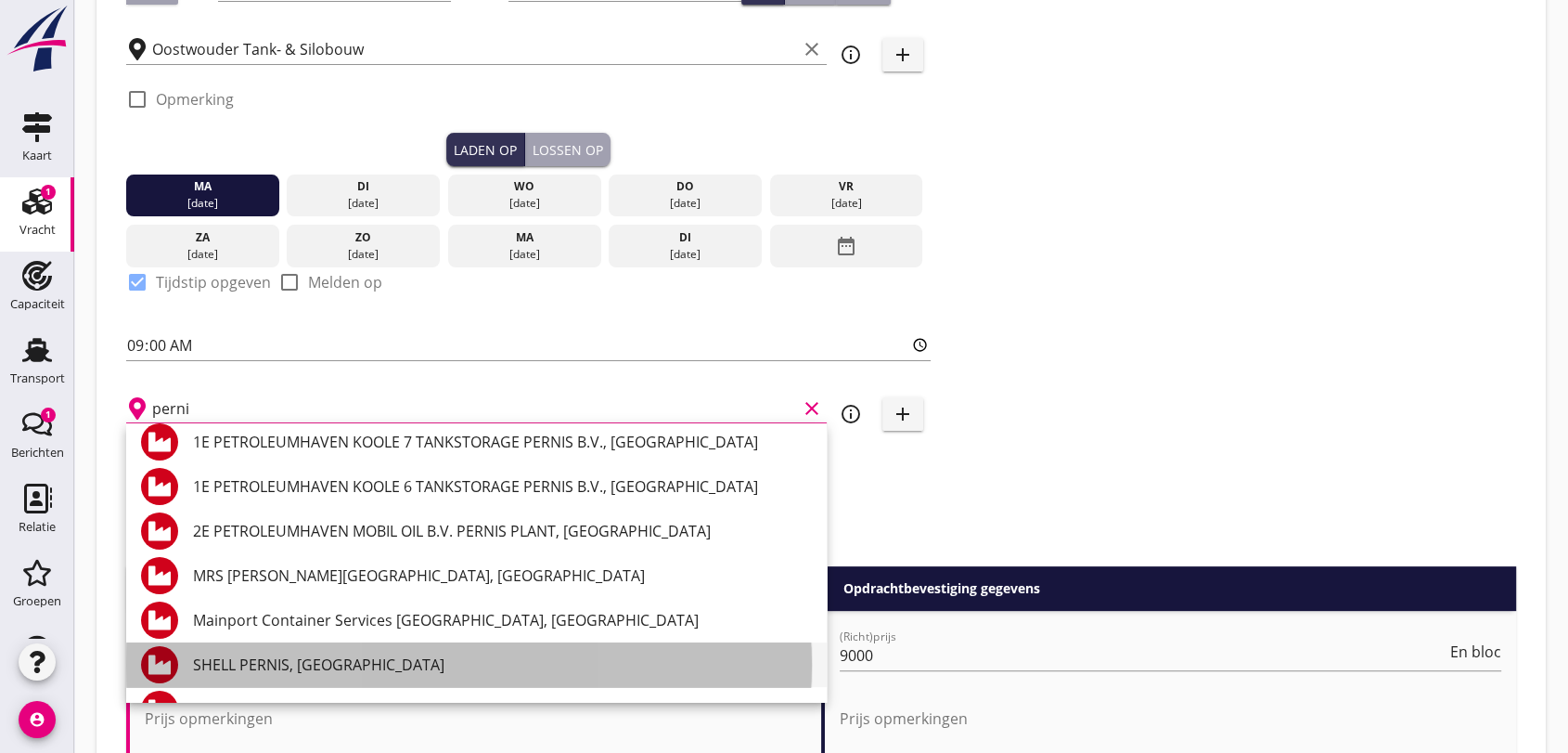
click at [229, 661] on div "SHELL PERNIS, [GEOGRAPHIC_DATA]" at bounding box center [502, 664] width 619 height 22
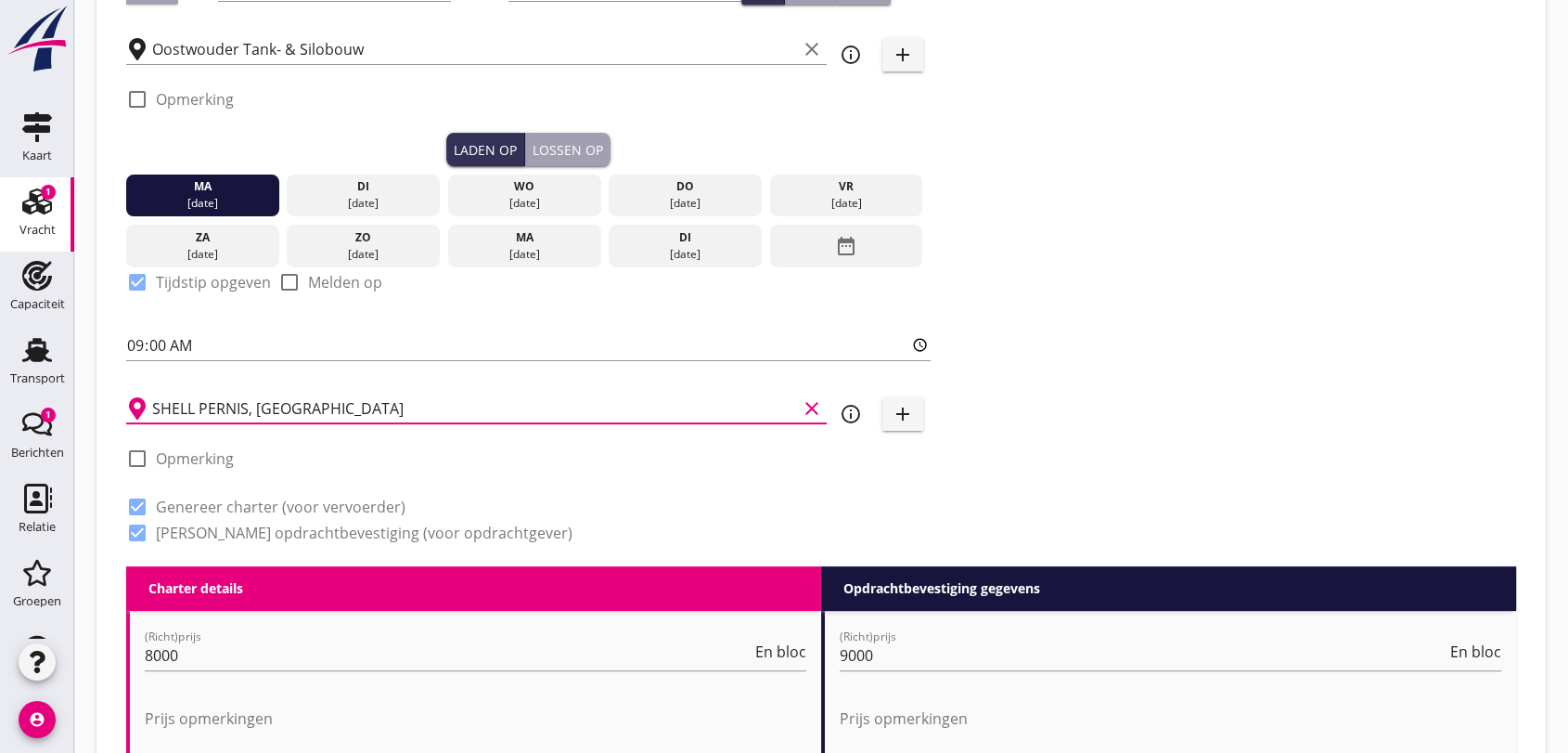
type input "SHELL PERNIS, [GEOGRAPHIC_DATA]"
click at [134, 455] on div at bounding box center [137, 458] width 31 height 31
checkbox input "true"
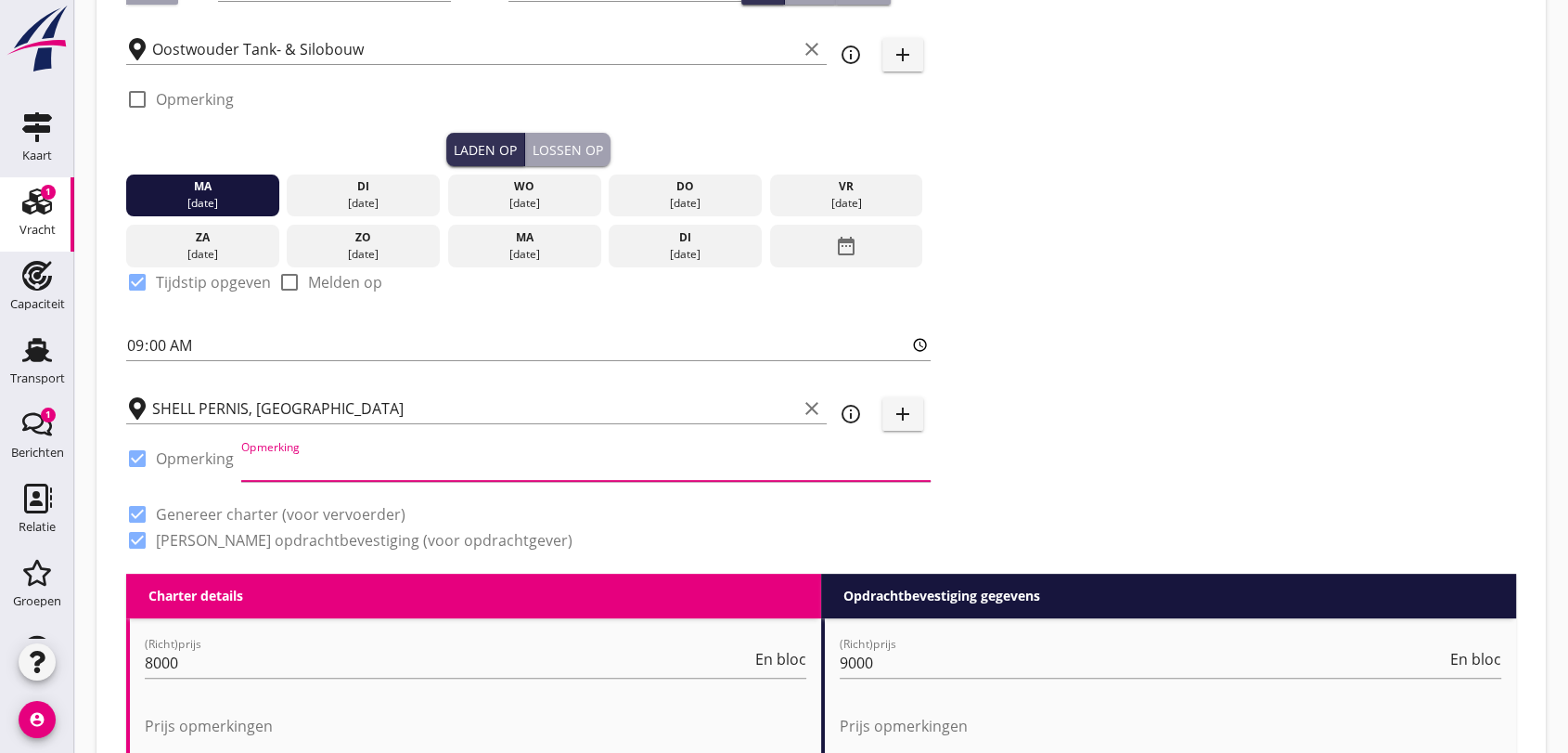
click at [308, 462] on input "Opmerking" at bounding box center [585, 465] width 689 height 29
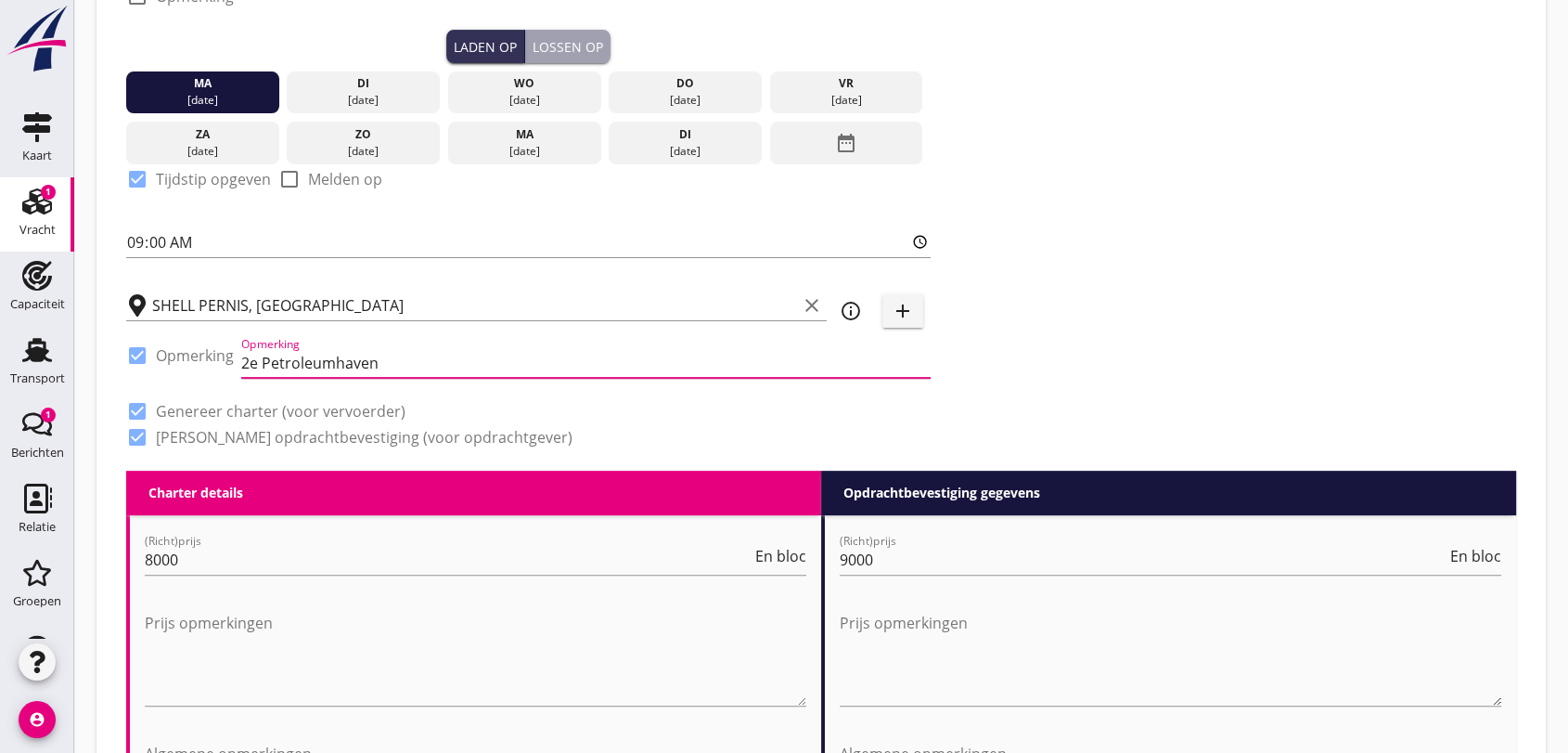
scroll to position [721, 0]
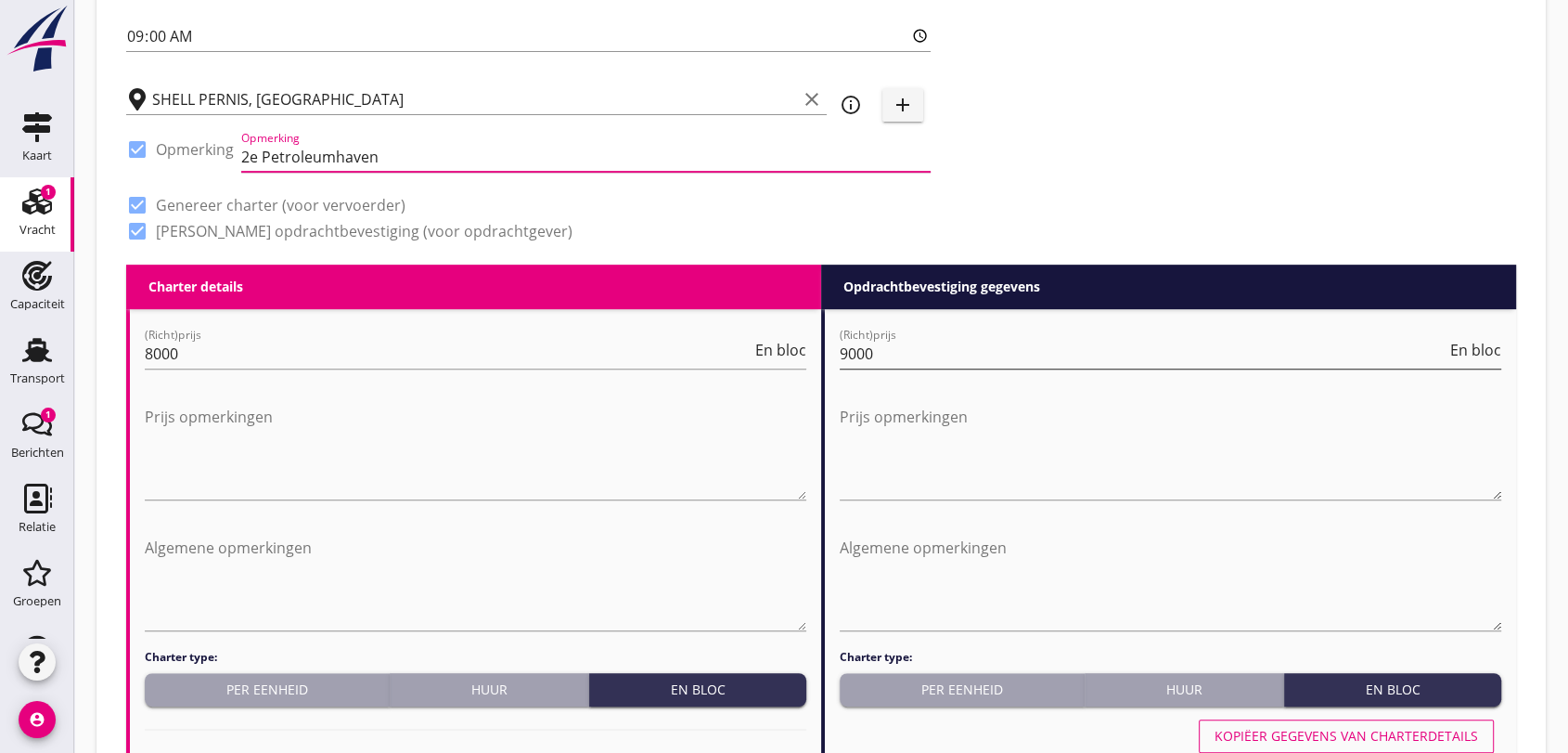
type input "2e Petroleumhaven"
click at [904, 350] on input "9000" at bounding box center [1143, 353] width 607 height 29
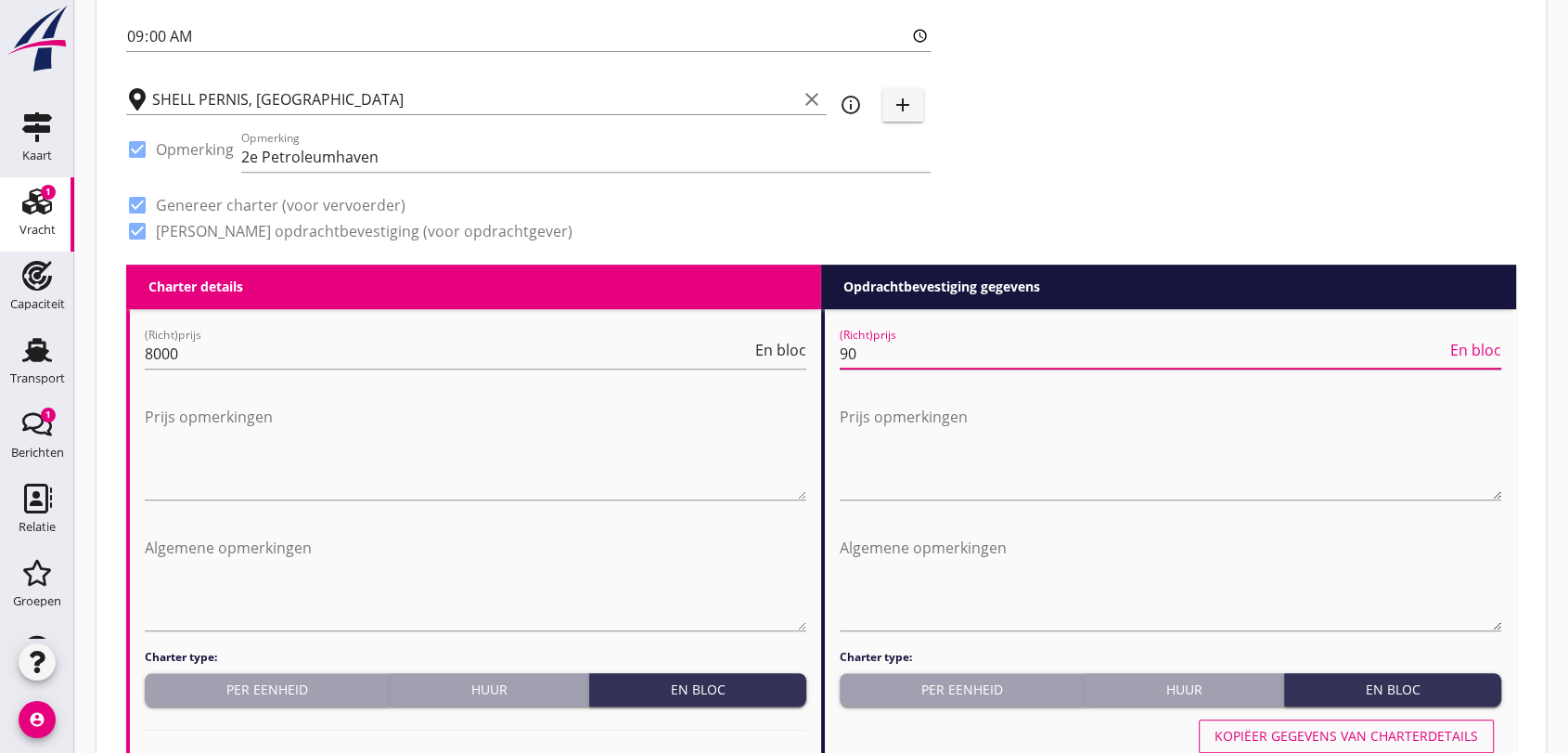
type input "9"
type input "18000"
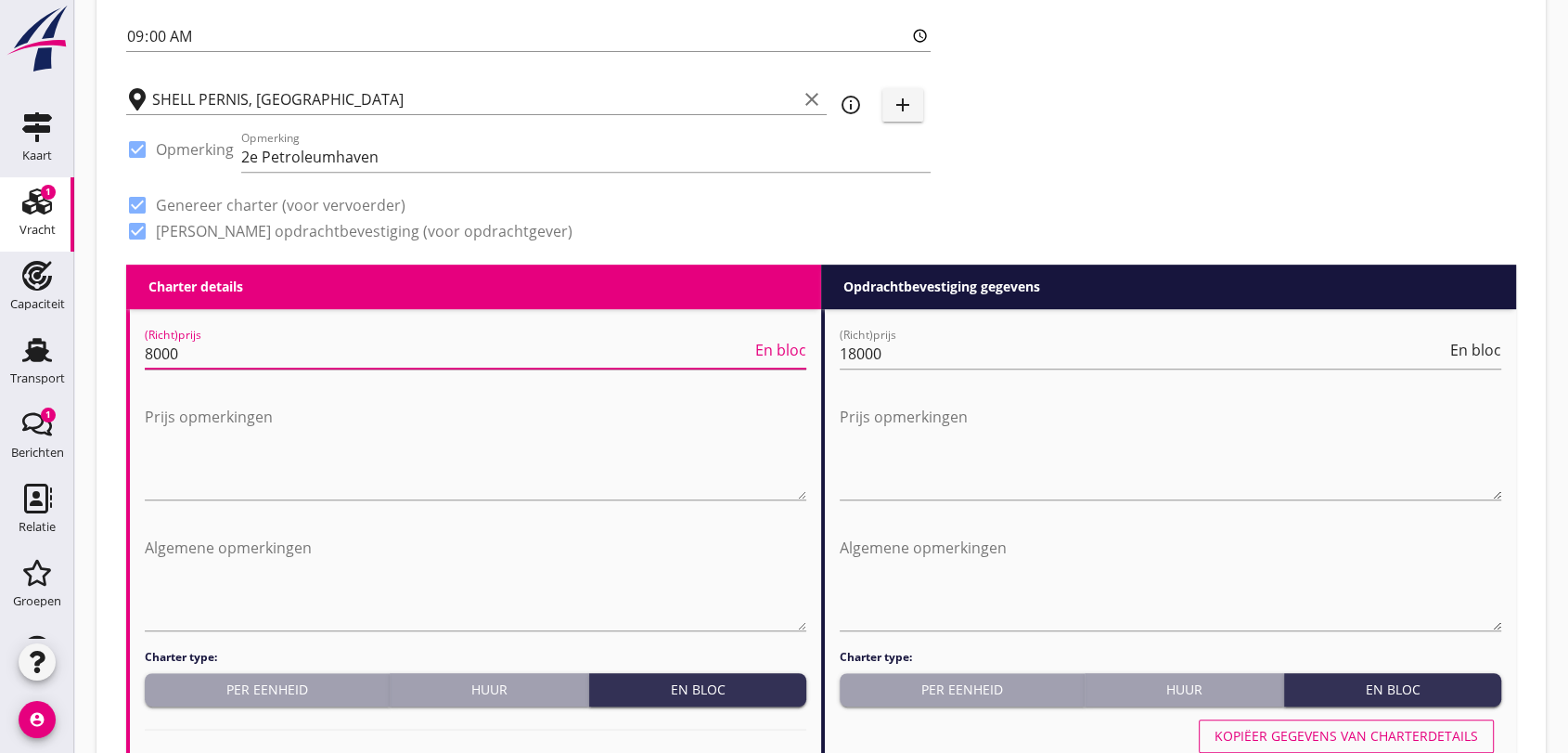
click at [297, 367] on div "(Richt)prijs 8000 En bloc" at bounding box center [475, 353] width 661 height 29
type input "8"
type input "15000"
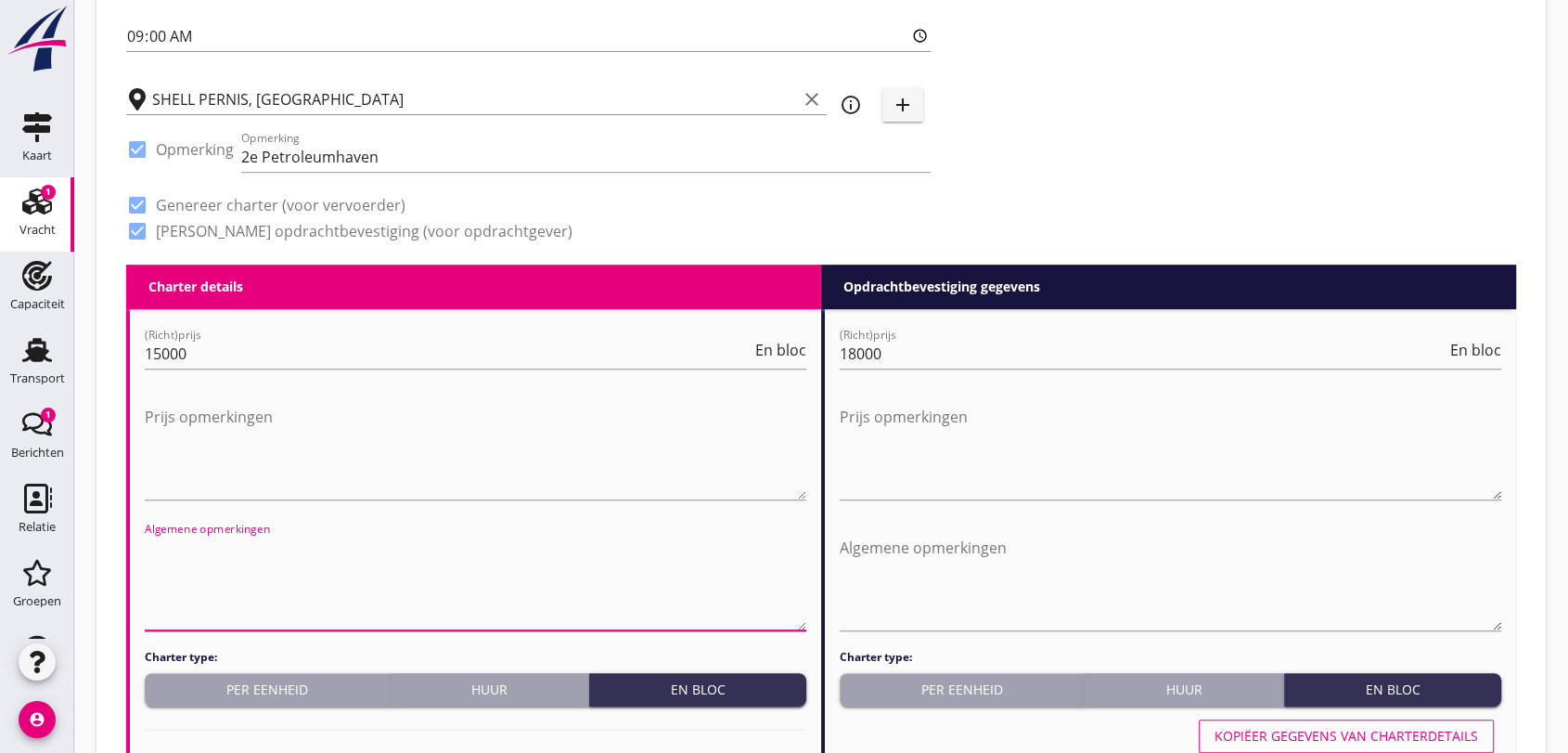
click at [257, 609] on textarea "Algemene opmerkingen" at bounding box center [475, 581] width 661 height 98
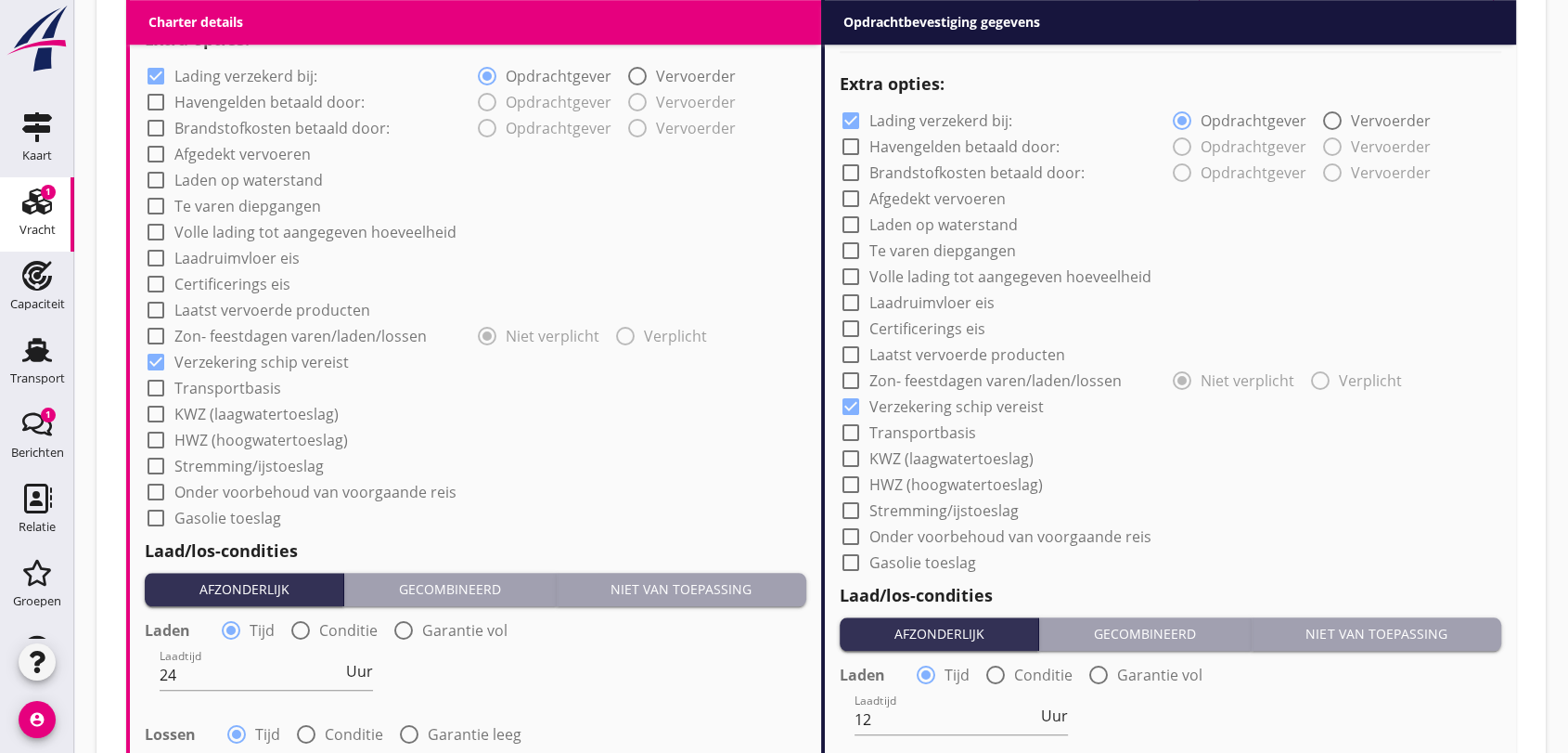
scroll to position [1546, 0]
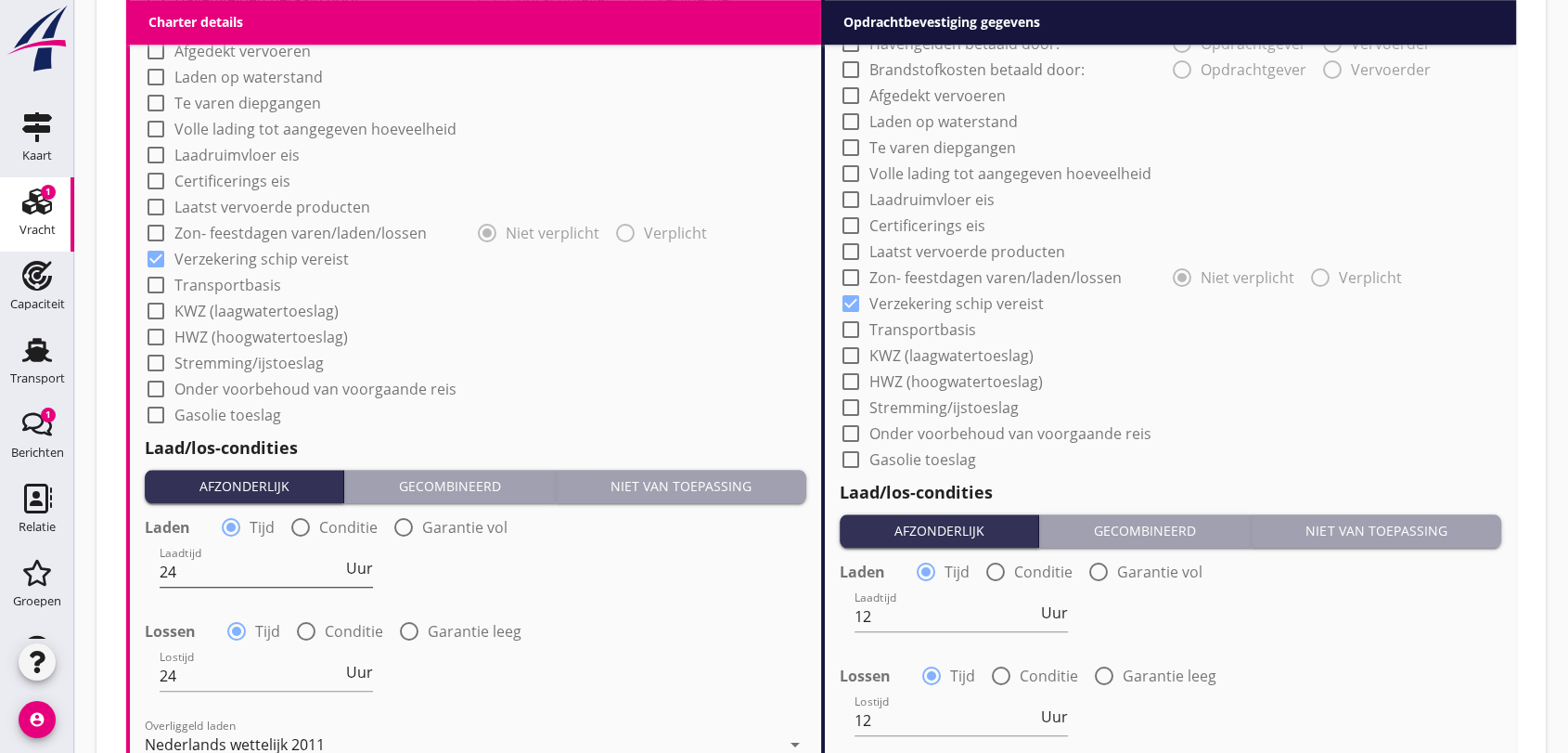
type textarea "Onderstopping met Anti-rutsch"
click at [218, 573] on input "24" at bounding box center [251, 572] width 182 height 29
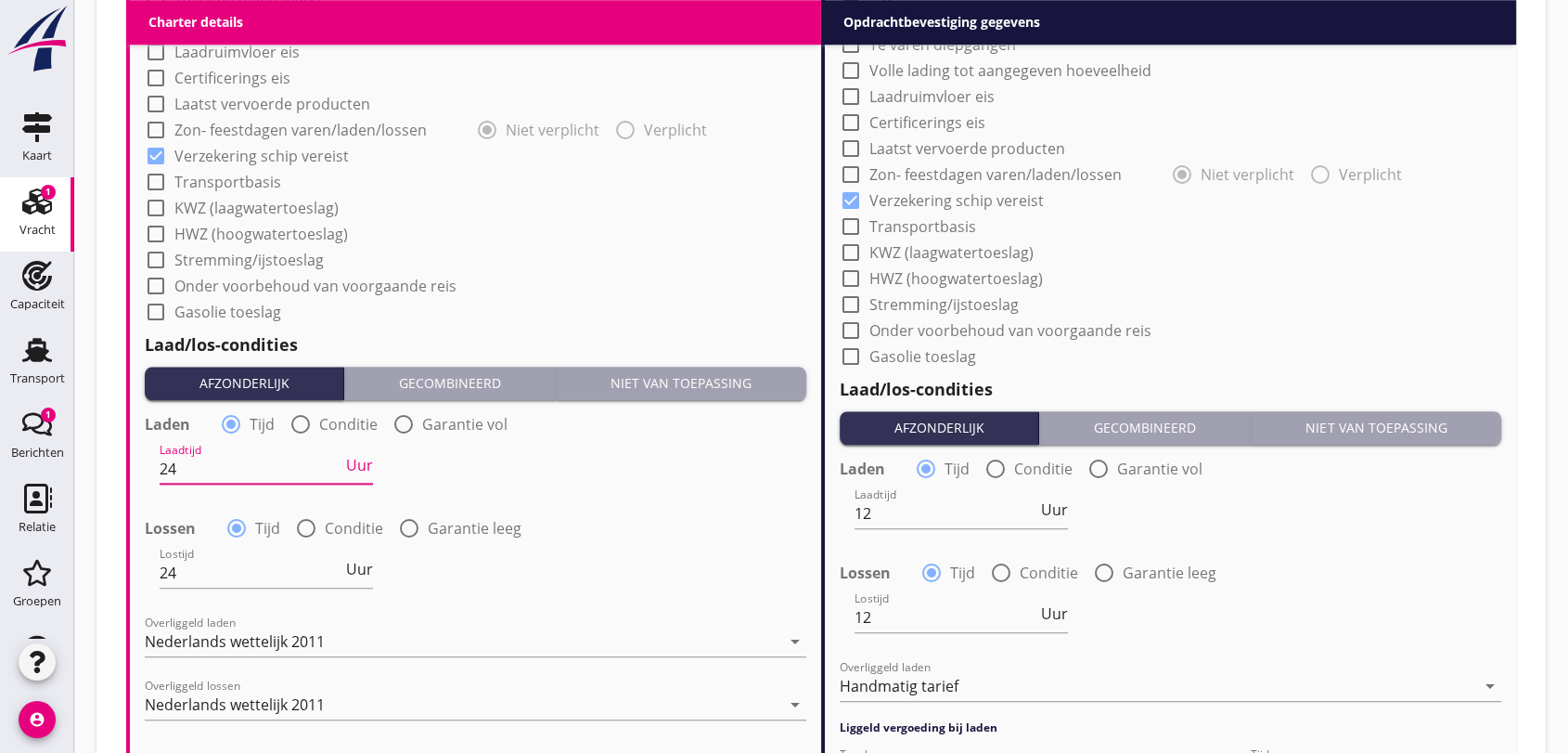
type input "2"
type input "15"
click at [173, 573] on input "24" at bounding box center [251, 573] width 182 height 29
type input "2"
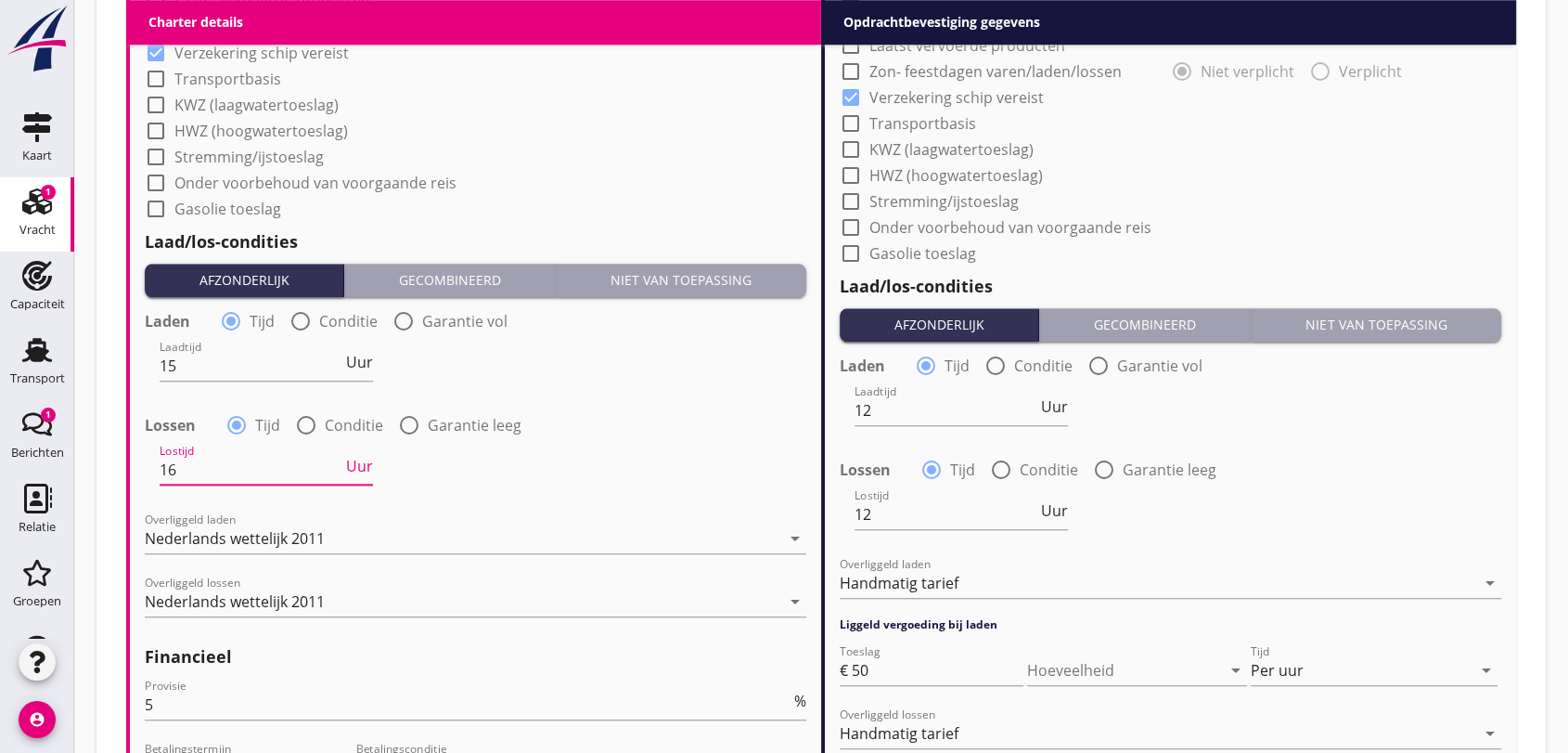
scroll to position [1960, 0]
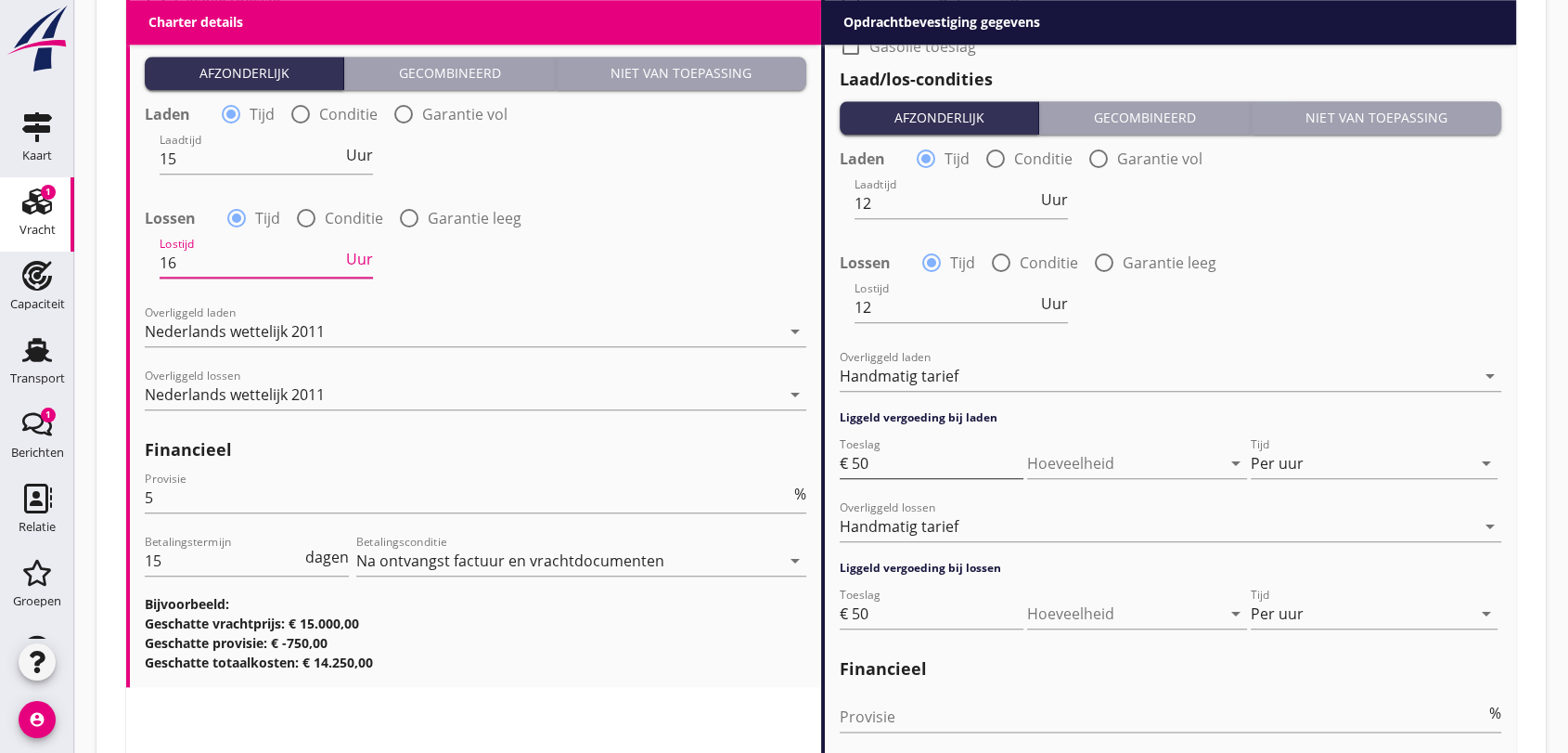
type input "16"
click at [895, 473] on input "50" at bounding box center [938, 463] width 172 height 29
type input "5"
type input "75"
click at [890, 612] on input "50" at bounding box center [938, 614] width 172 height 29
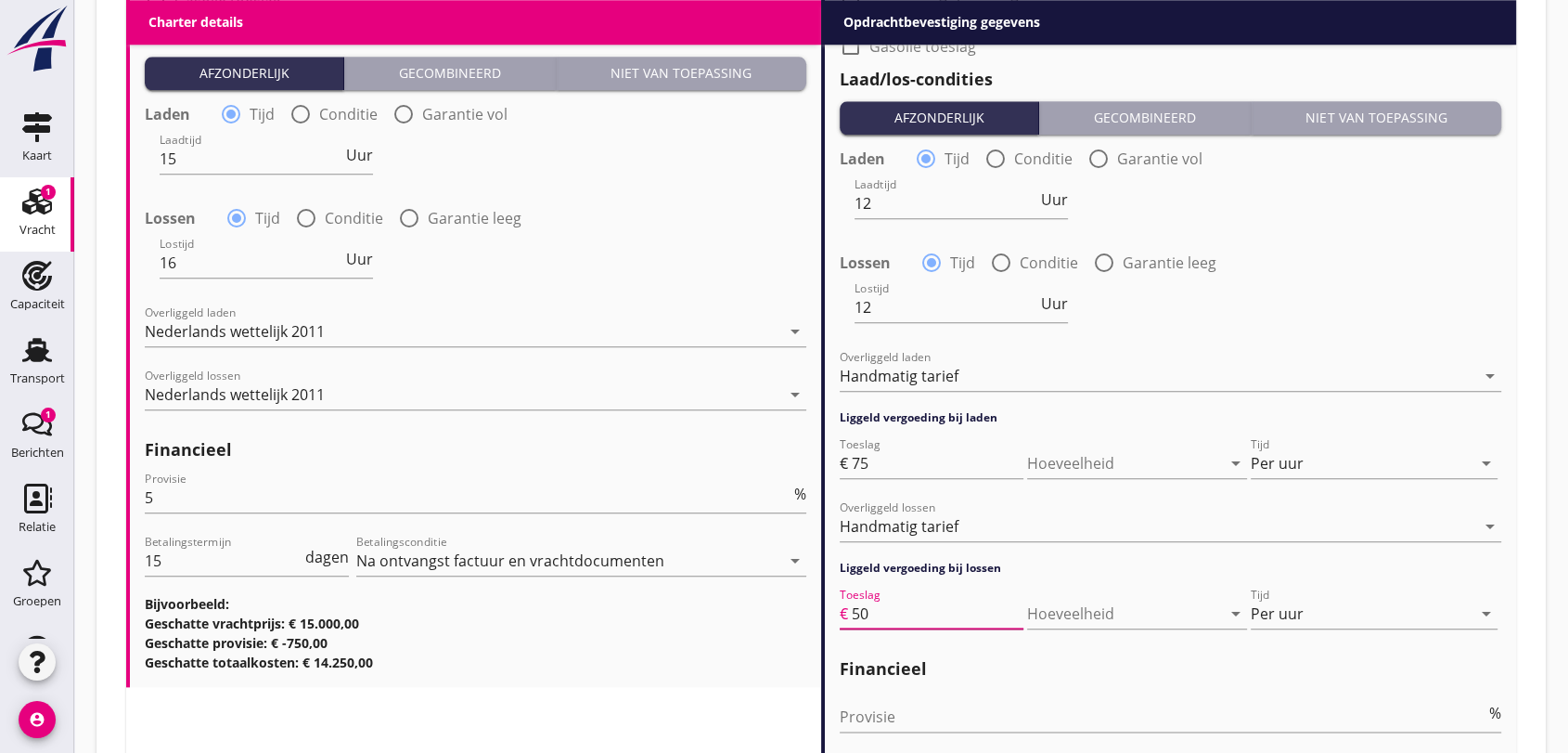
type input "5"
type input "75"
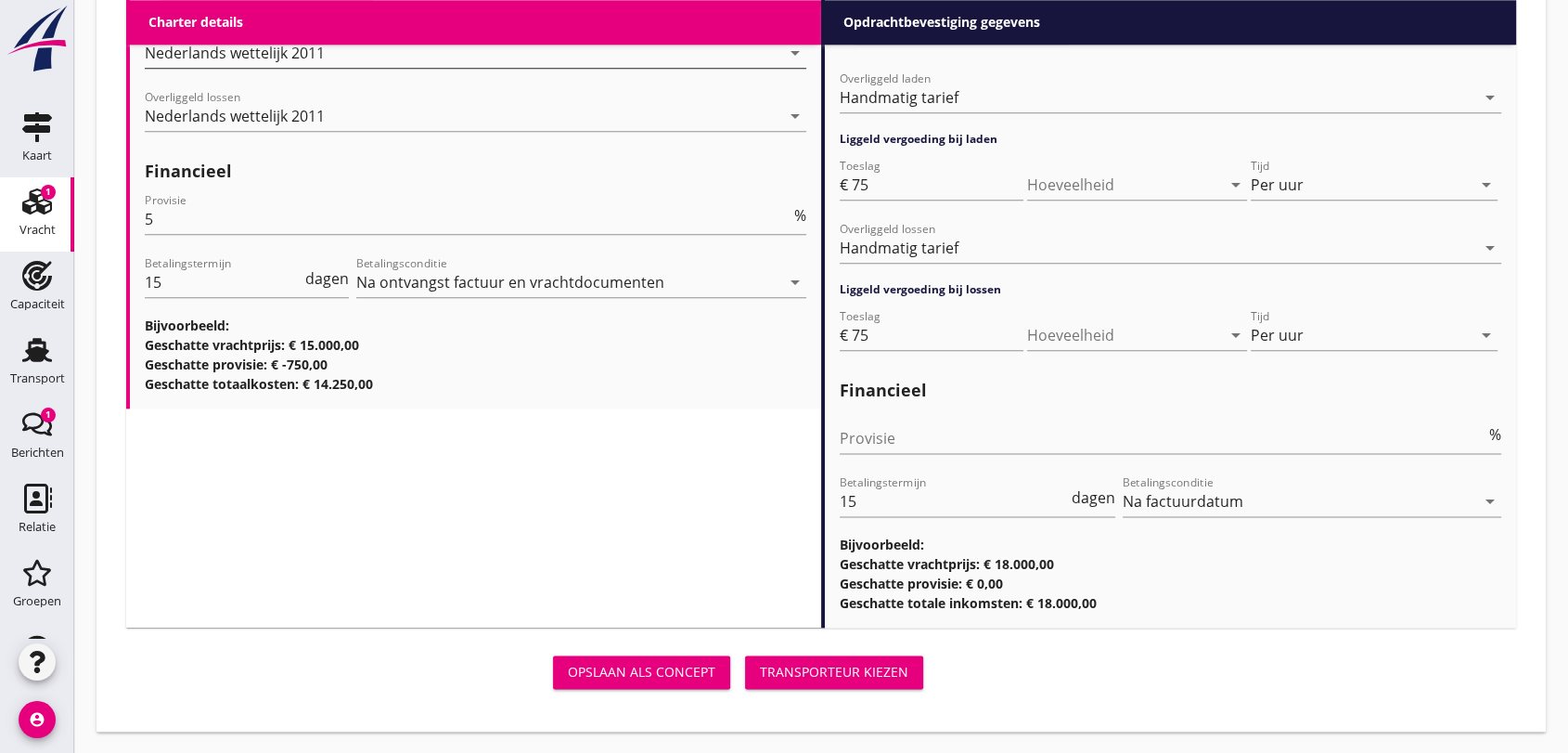
scroll to position [1928, 0]
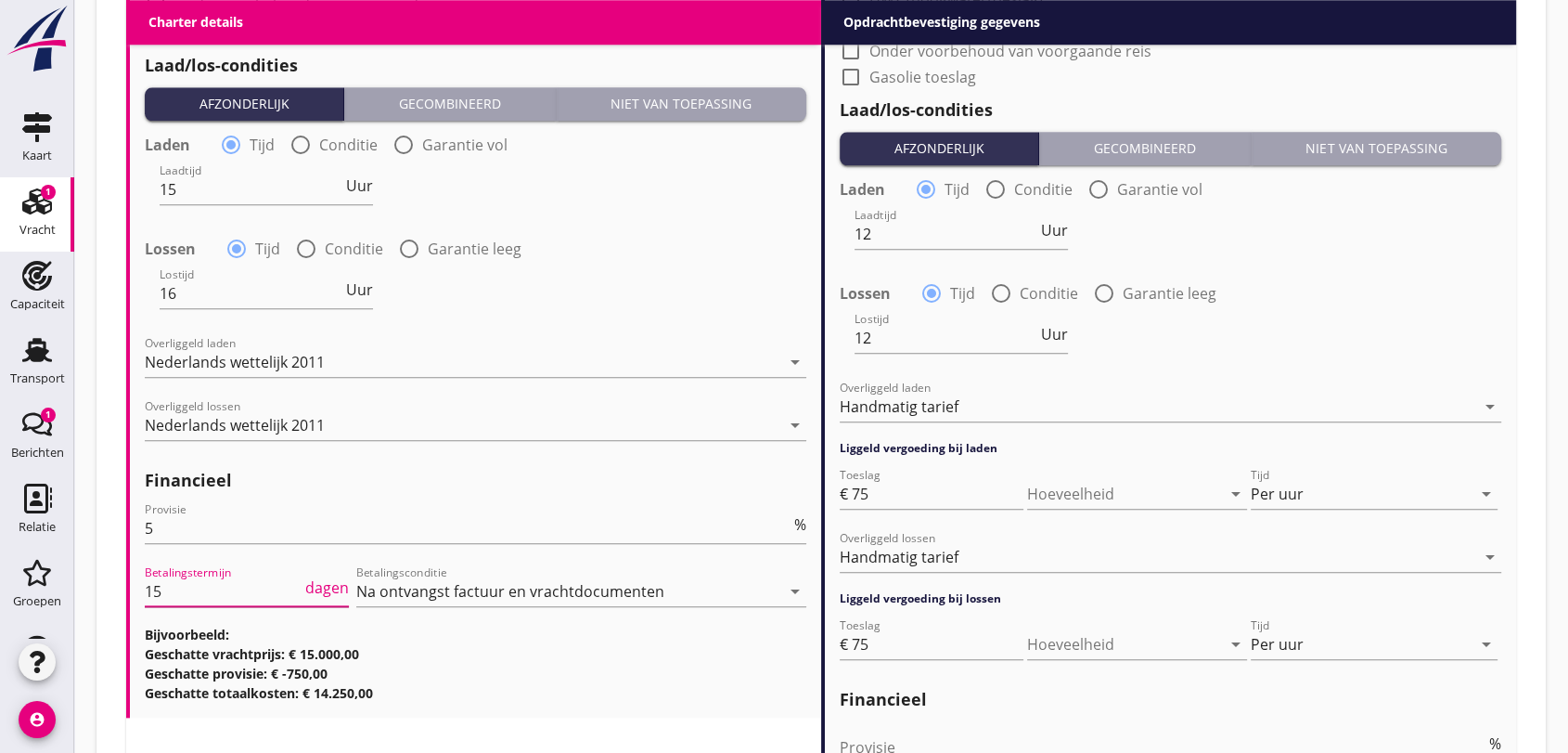
click at [181, 586] on input "15" at bounding box center [222, 591] width 157 height 29
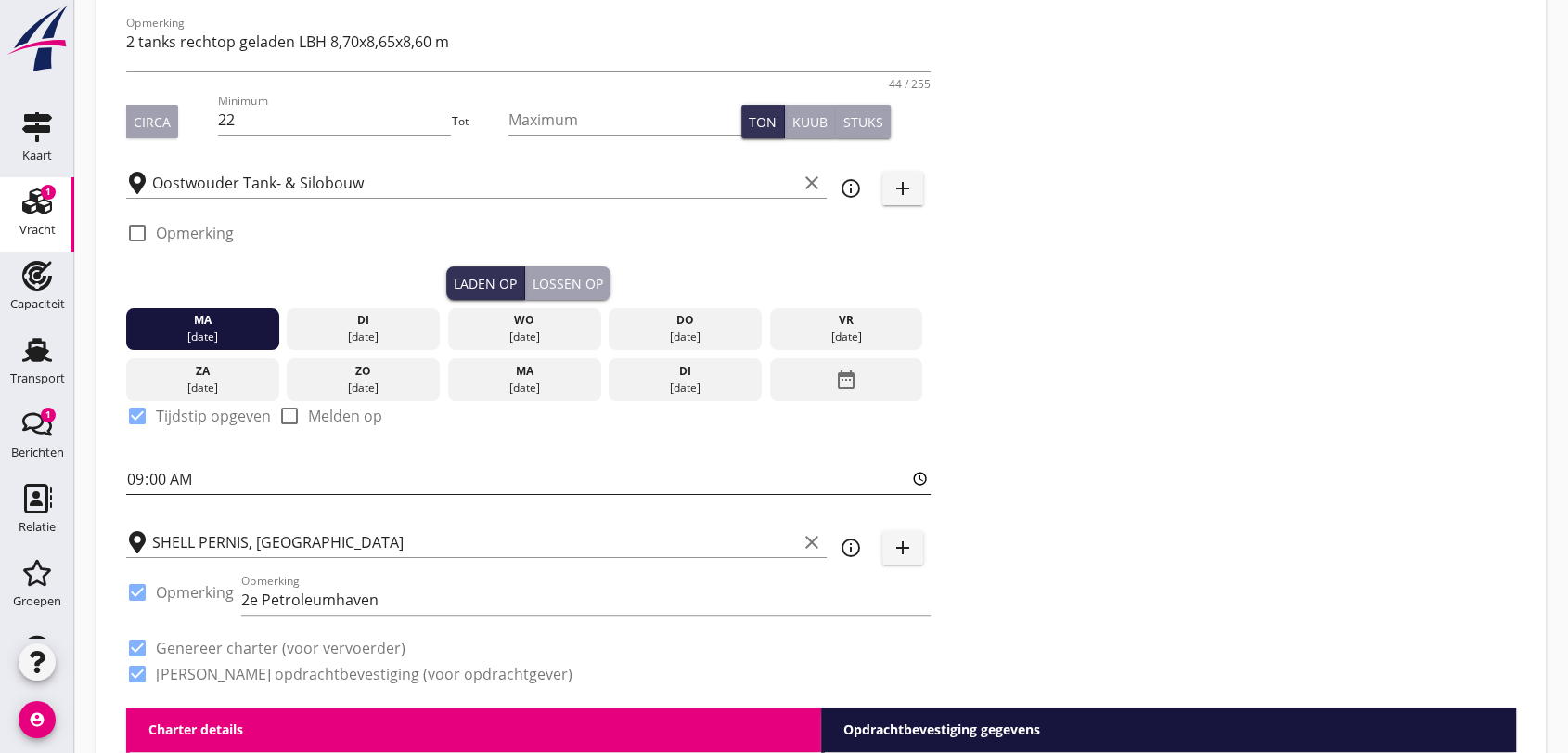
scroll to position [72, 0]
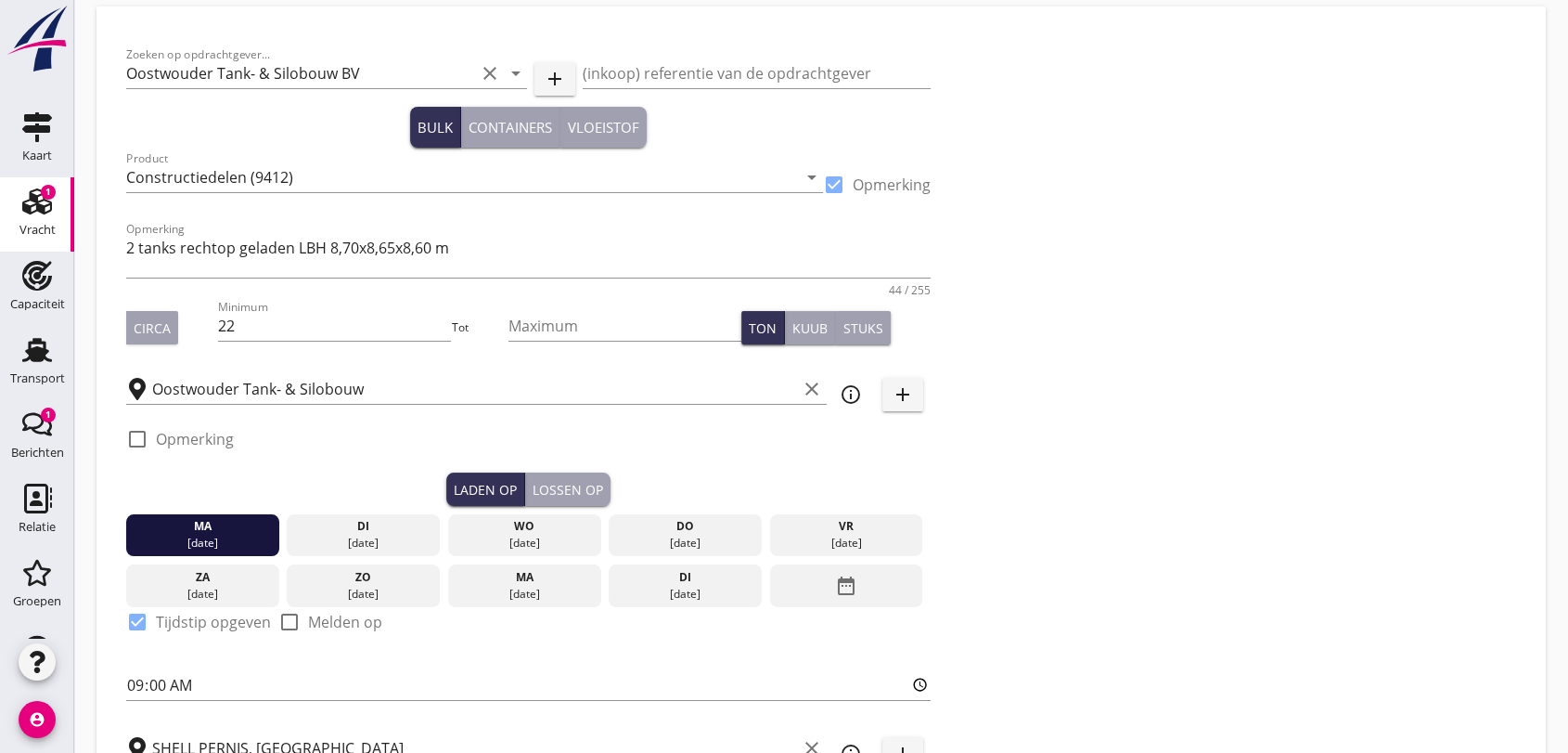
type input "14"
click at [140, 440] on div at bounding box center [137, 439] width 31 height 31
checkbox input "true"
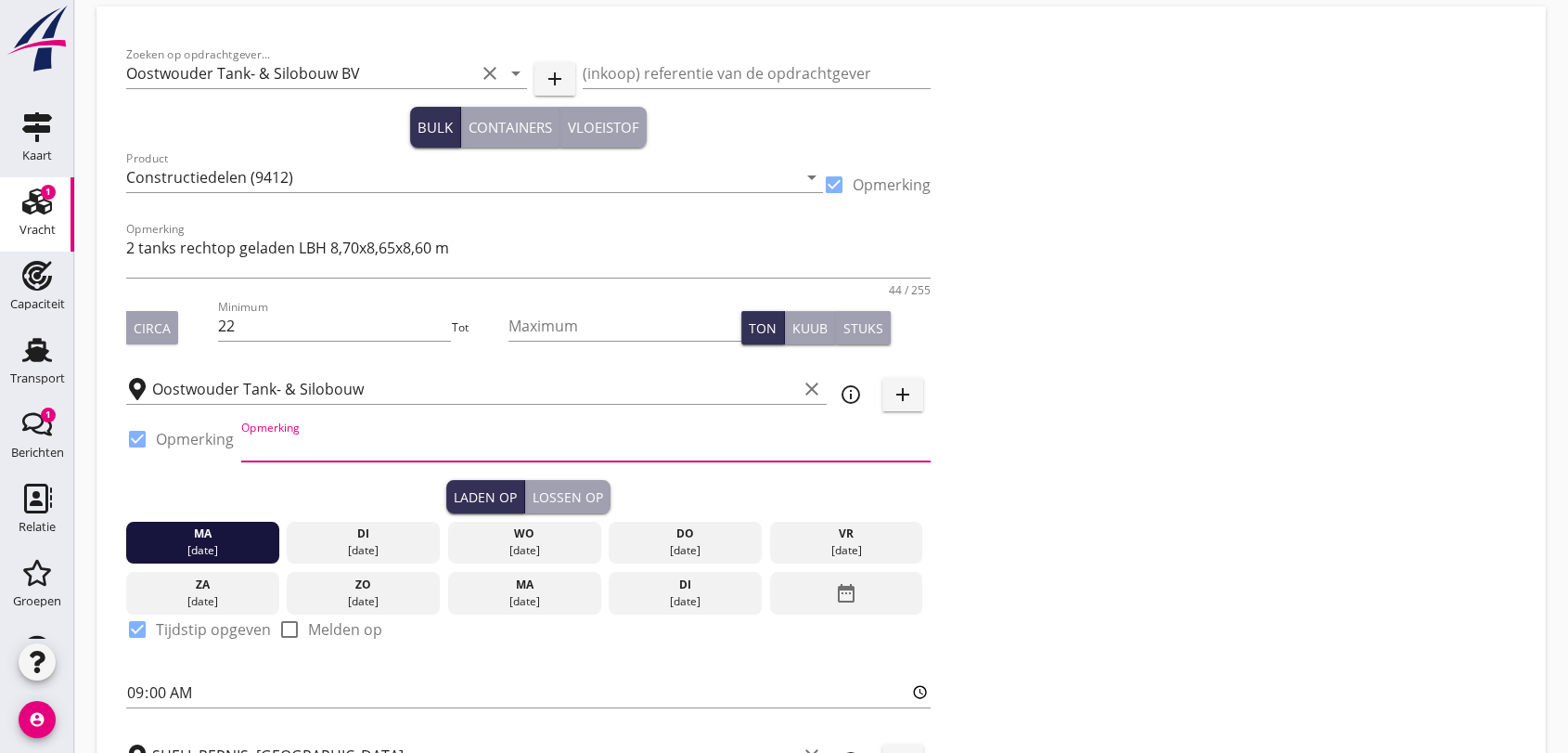
click at [328, 435] on input "Opmerking" at bounding box center [585, 446] width 689 height 29
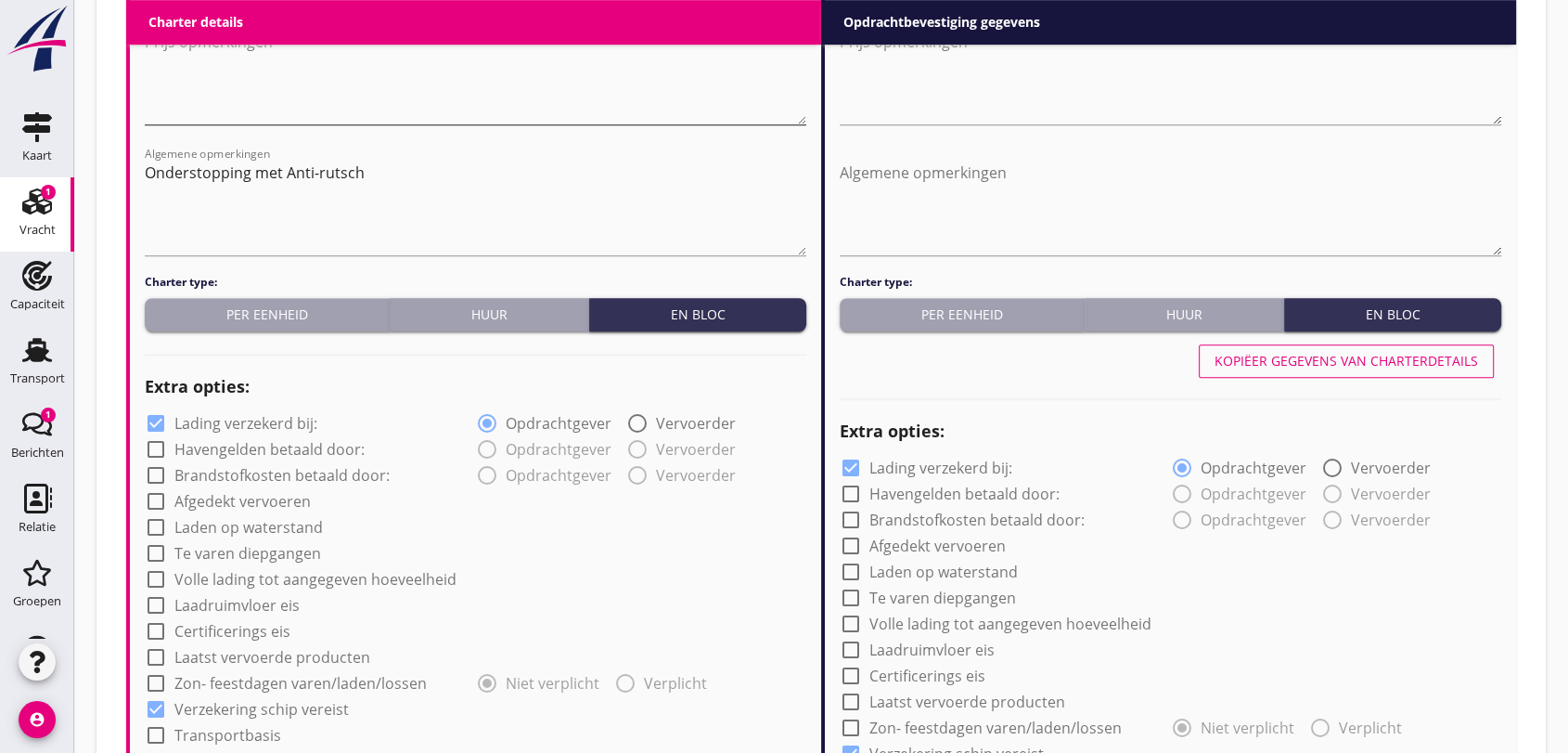
scroll to position [691, 0]
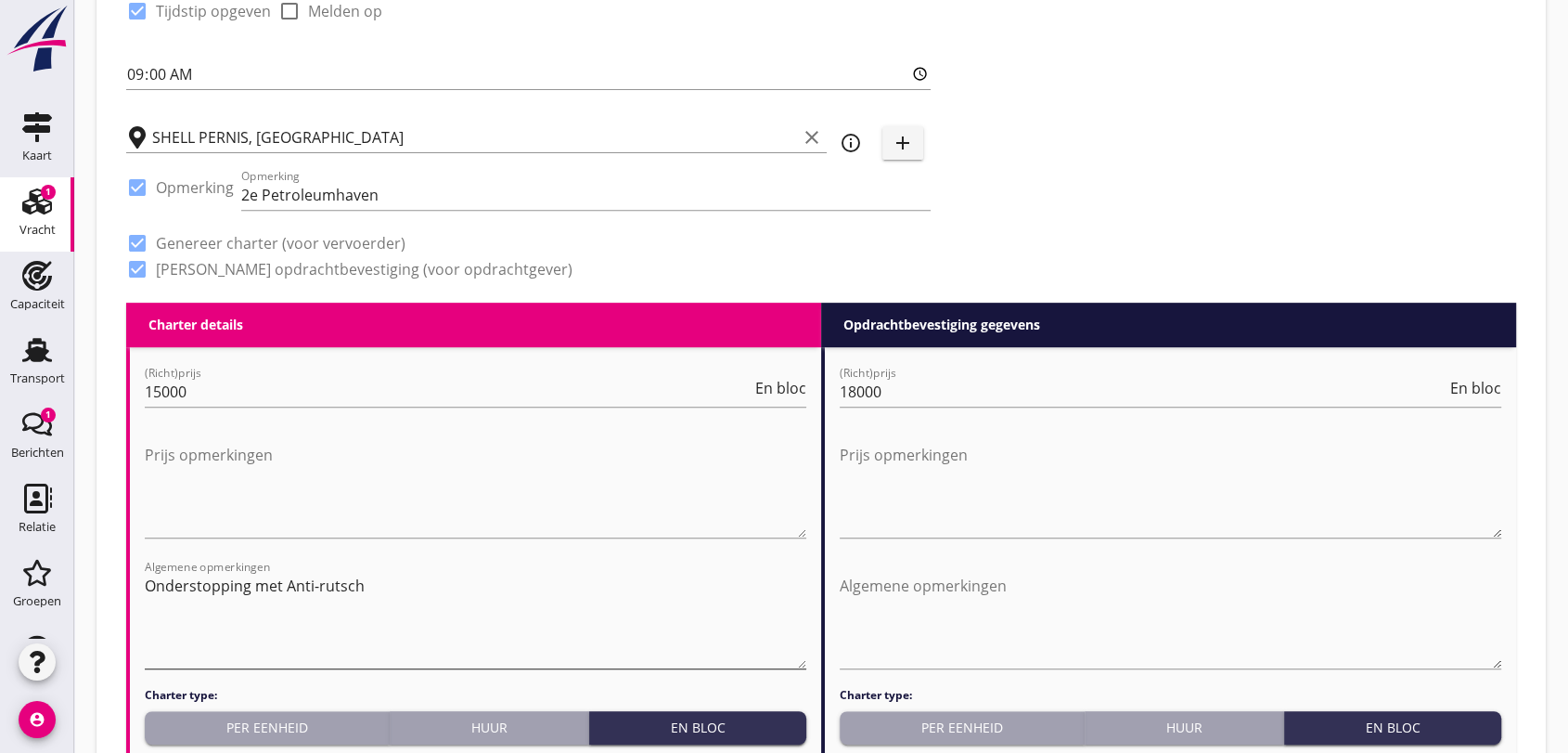
type input "CP laden [PERSON_NAME] tel. [PHONE_NUMBER]"
click at [379, 591] on textarea "Onderstopping met Anti-rutsch" at bounding box center [475, 619] width 661 height 98
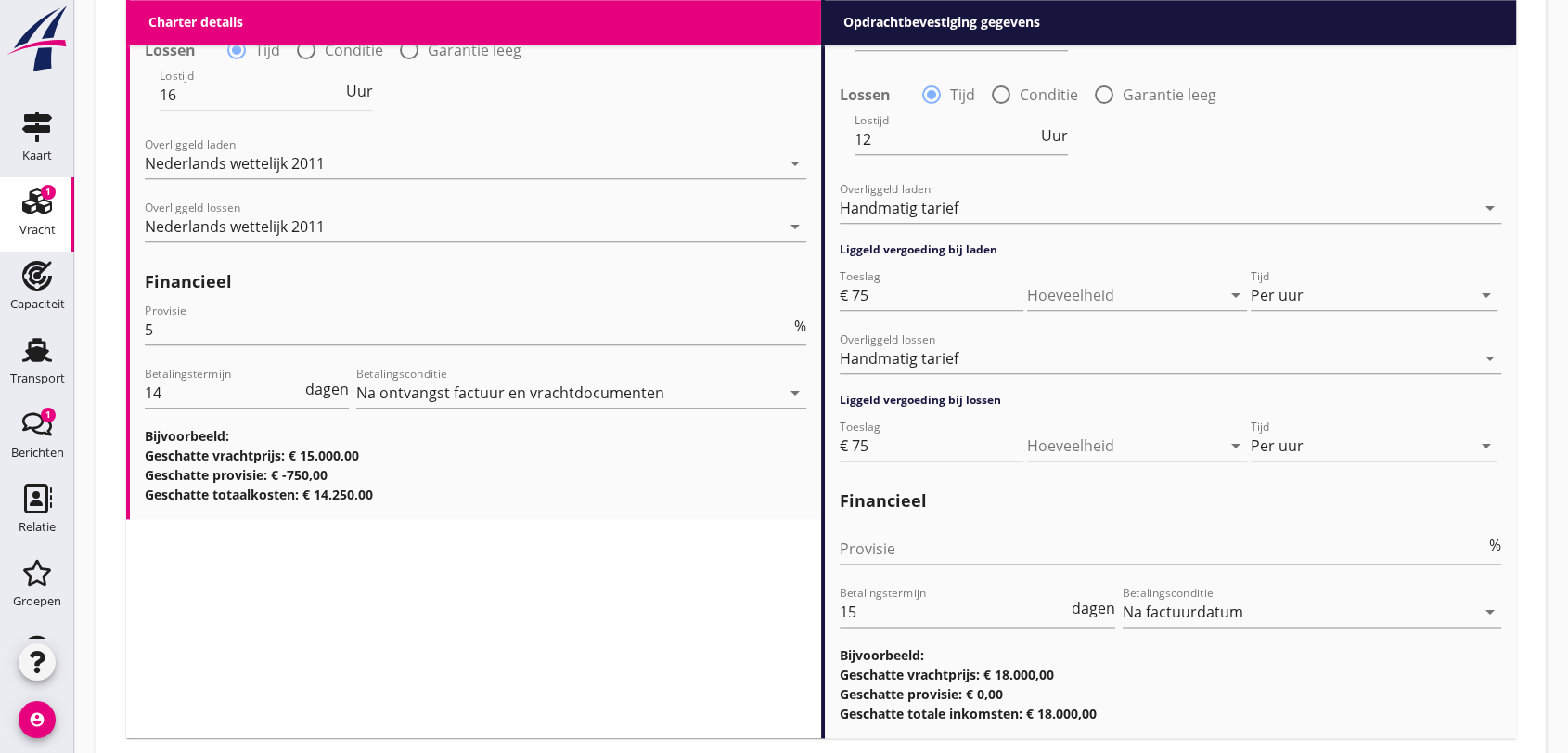
scroll to position [2245, 0]
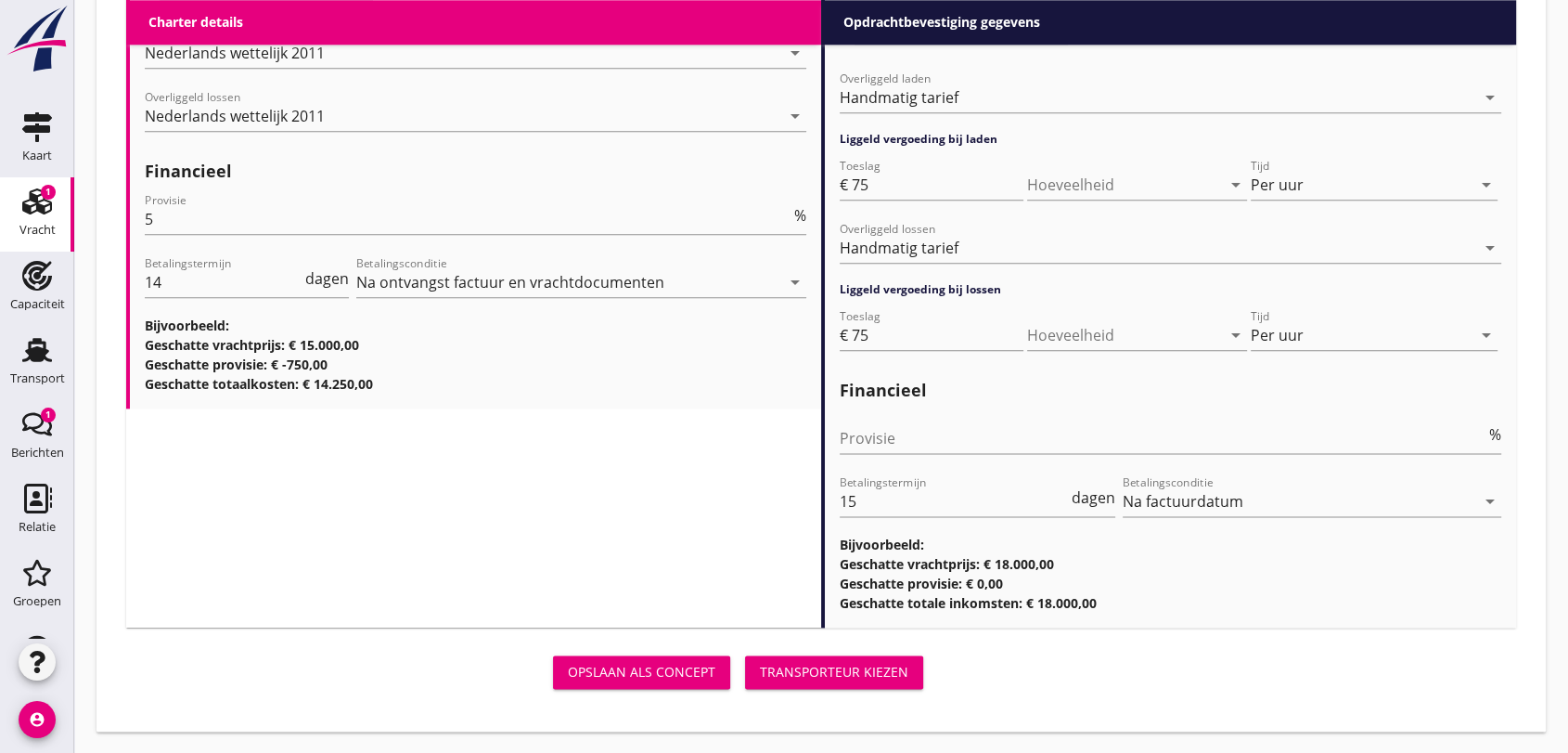
type textarea "Onderstopping met Anti-rutsch - tanks helemaal voorin laden - laden in 't Zand …"
click at [841, 671] on div "Transporteur kiezen" at bounding box center [834, 671] width 148 height 20
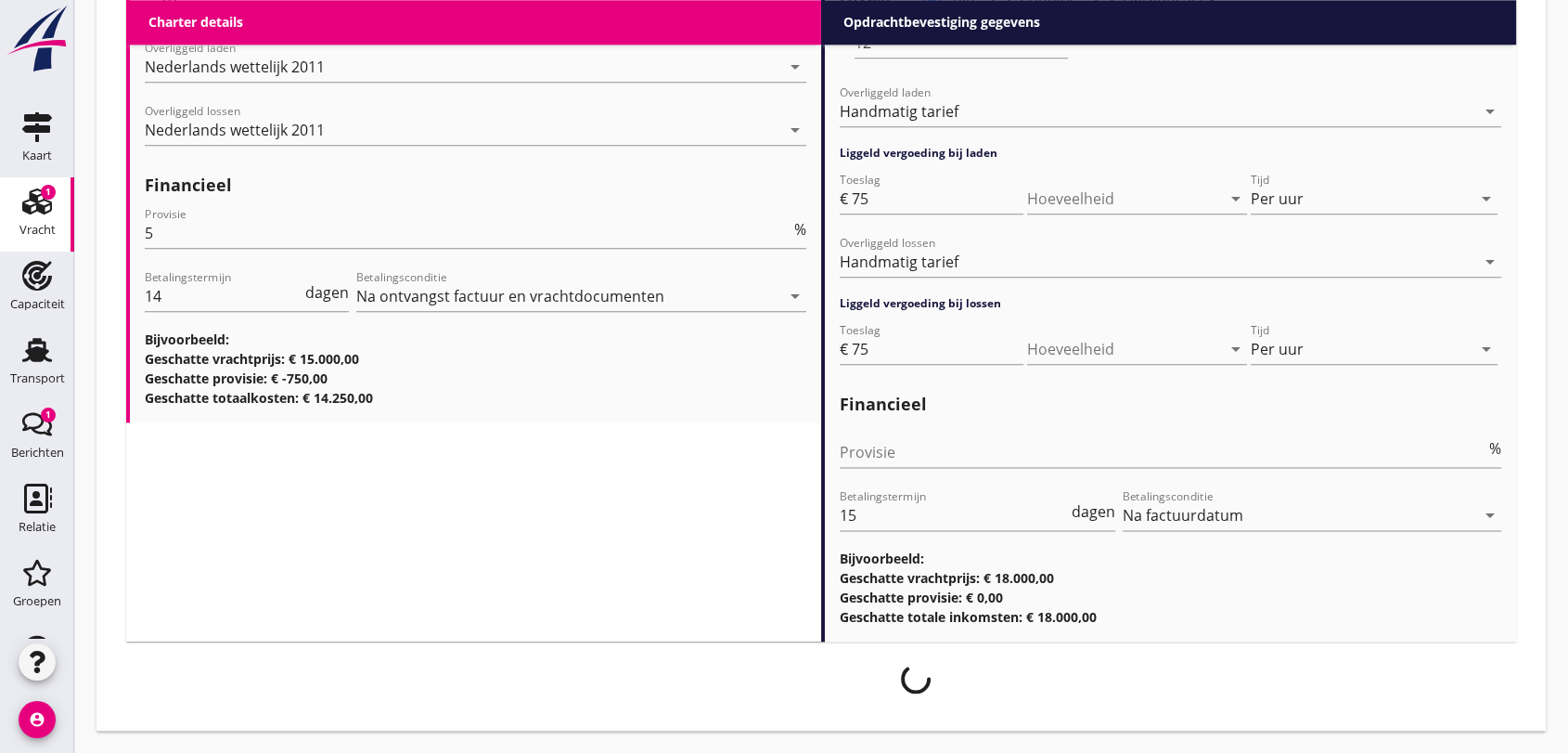
scroll to position [2231, 0]
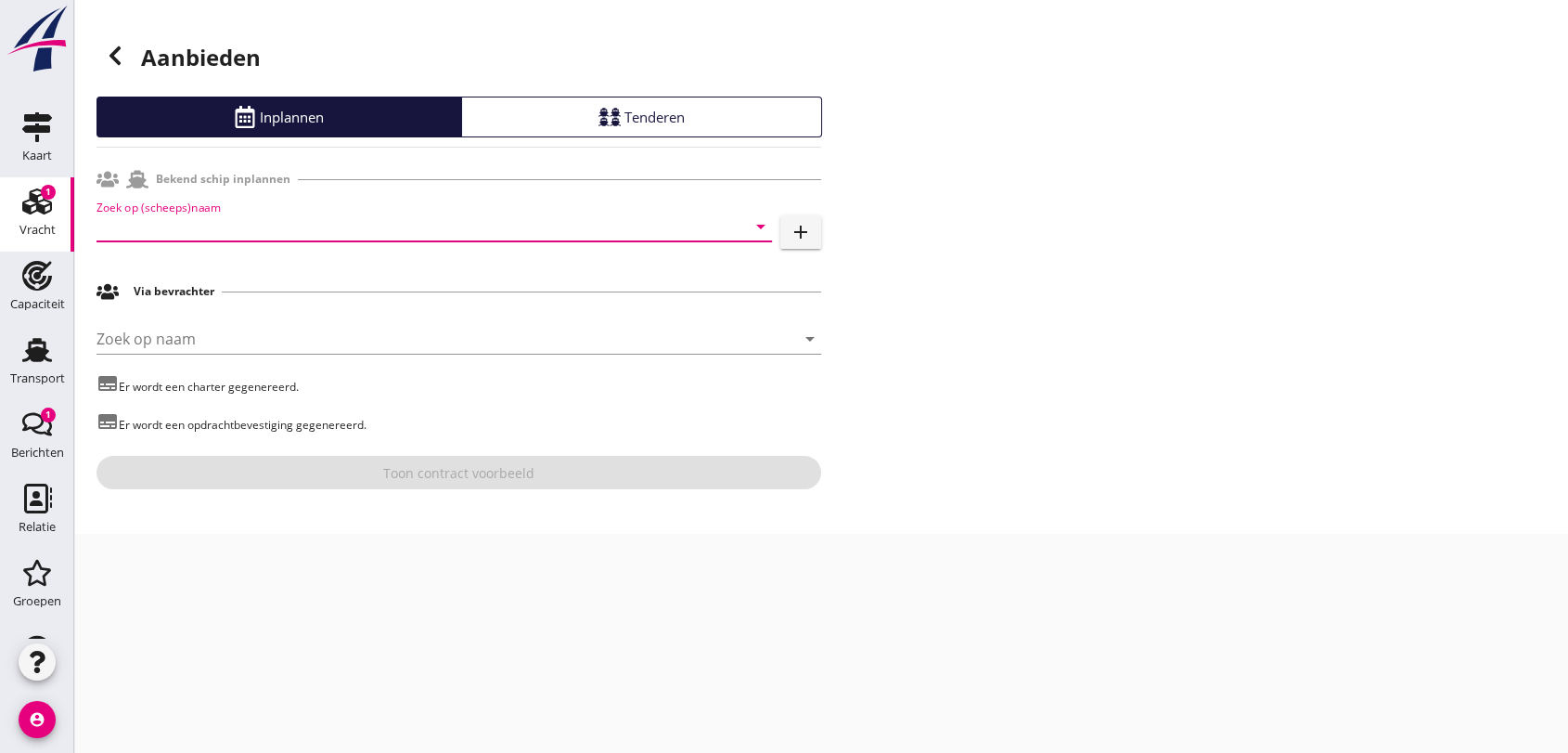
click at [348, 217] on input "Zoek op (scheeps)naam" at bounding box center [408, 226] width 623 height 29
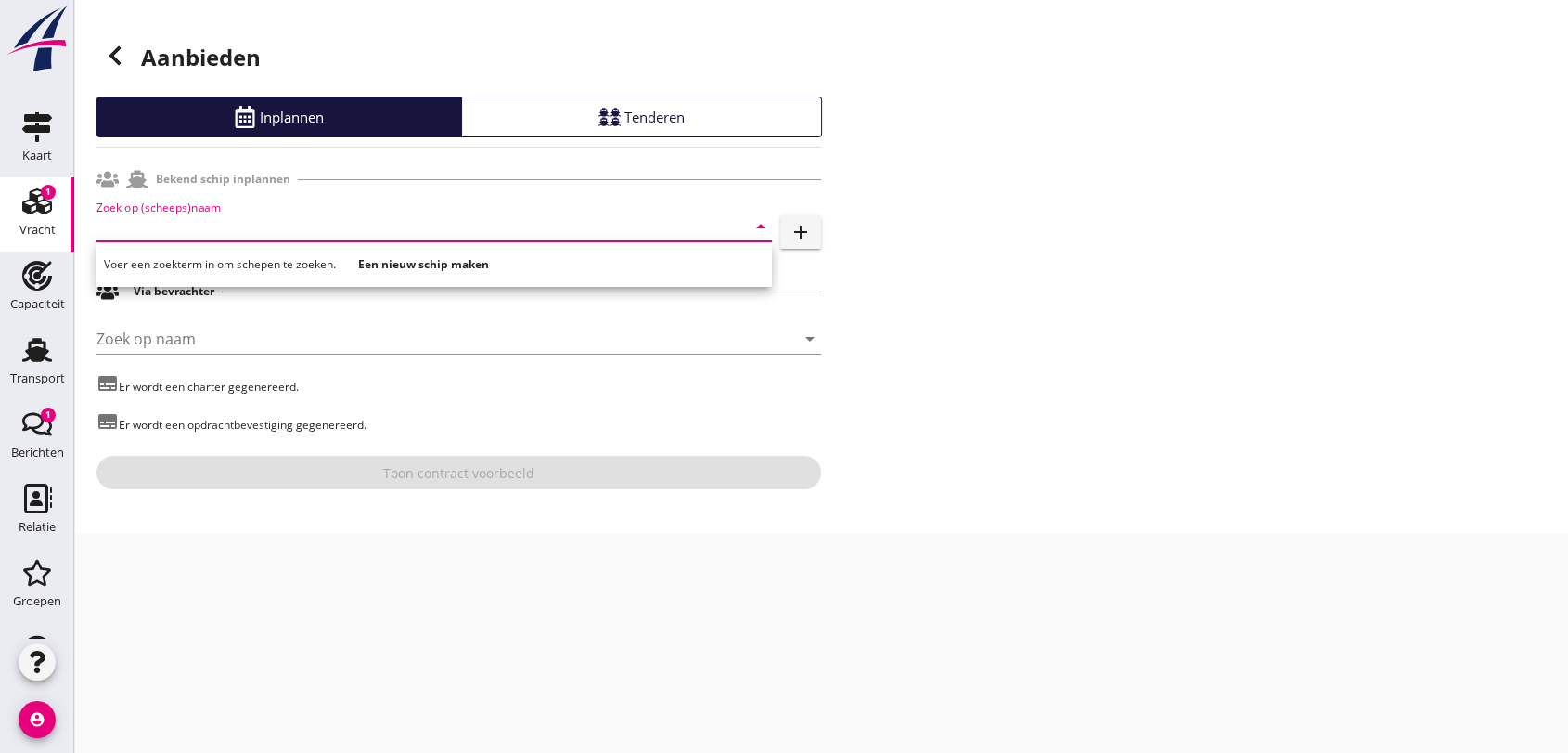
type input "o"
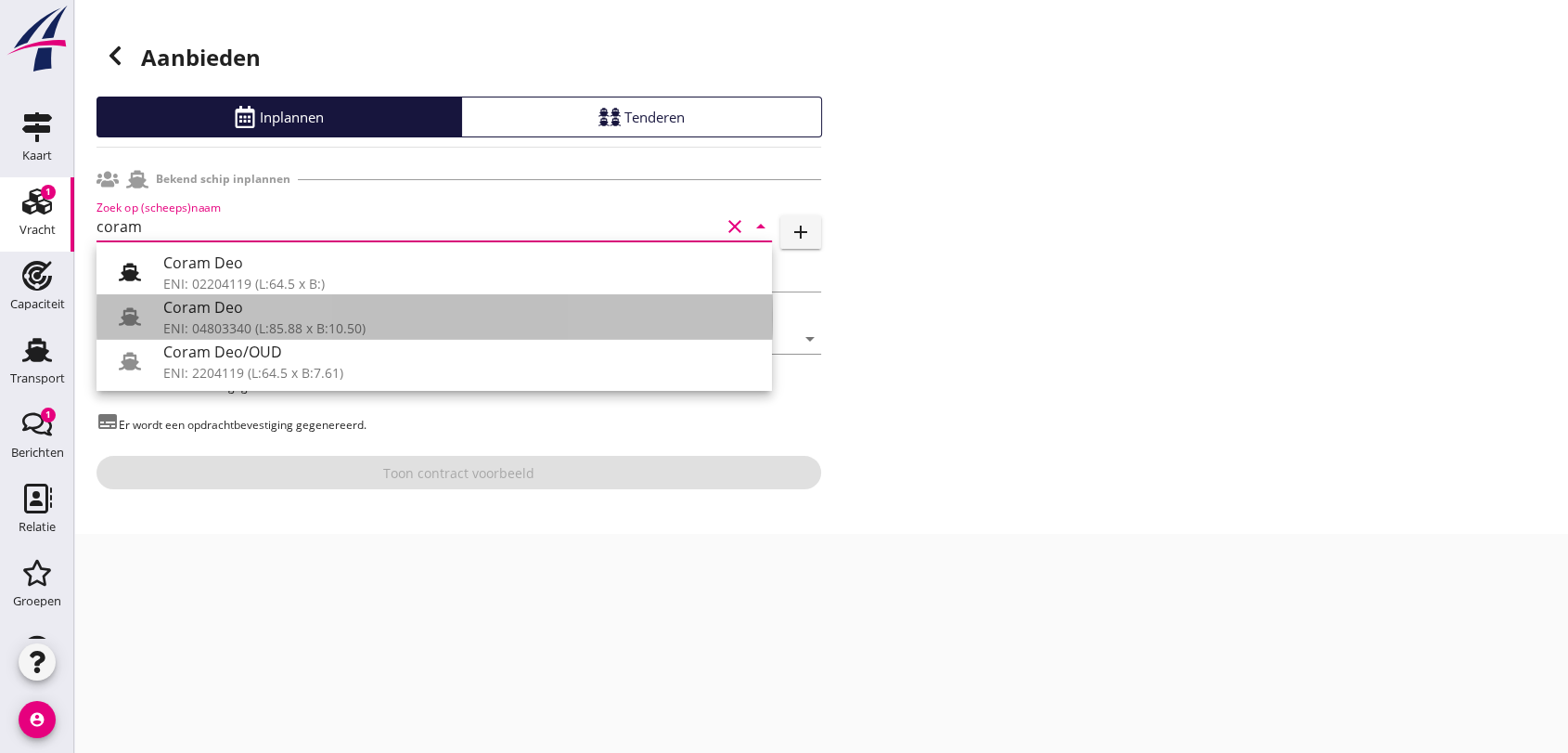
click at [312, 328] on div "ENI: 04803340 (L:85.88 x B:10.50)" at bounding box center [459, 328] width 594 height 20
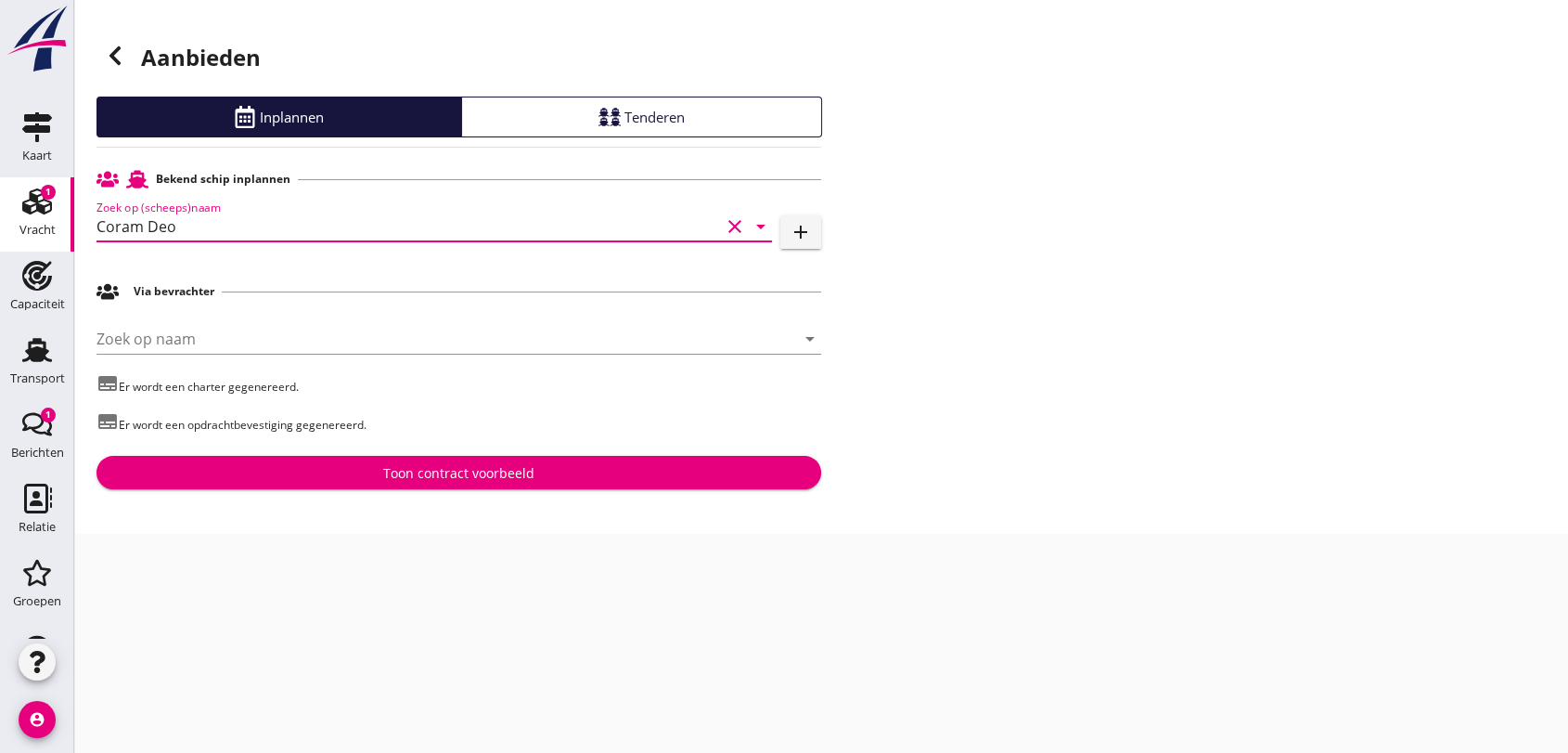
type input "Coram Deo"
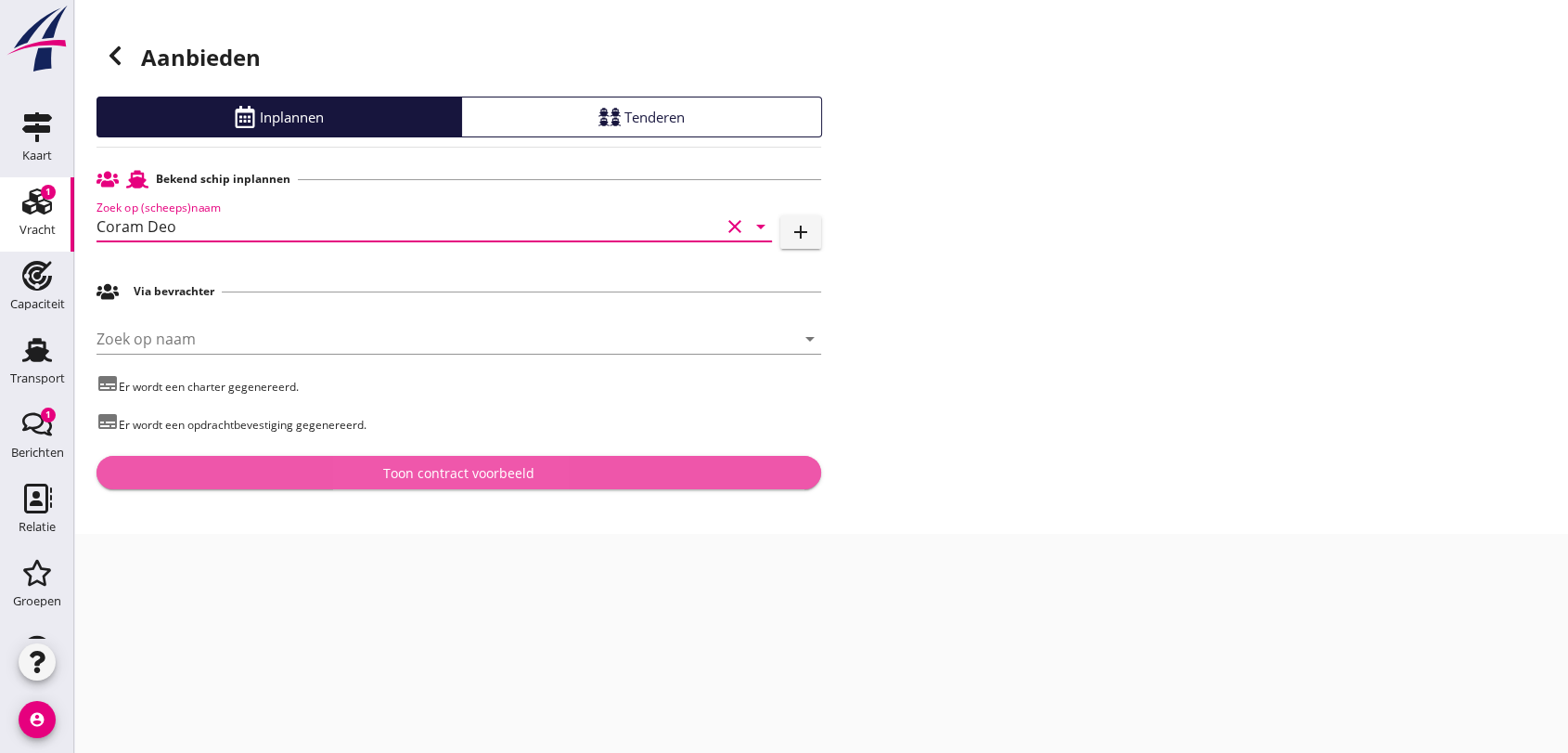
click at [483, 474] on div "Toon contract voorbeeld" at bounding box center [458, 473] width 151 height 20
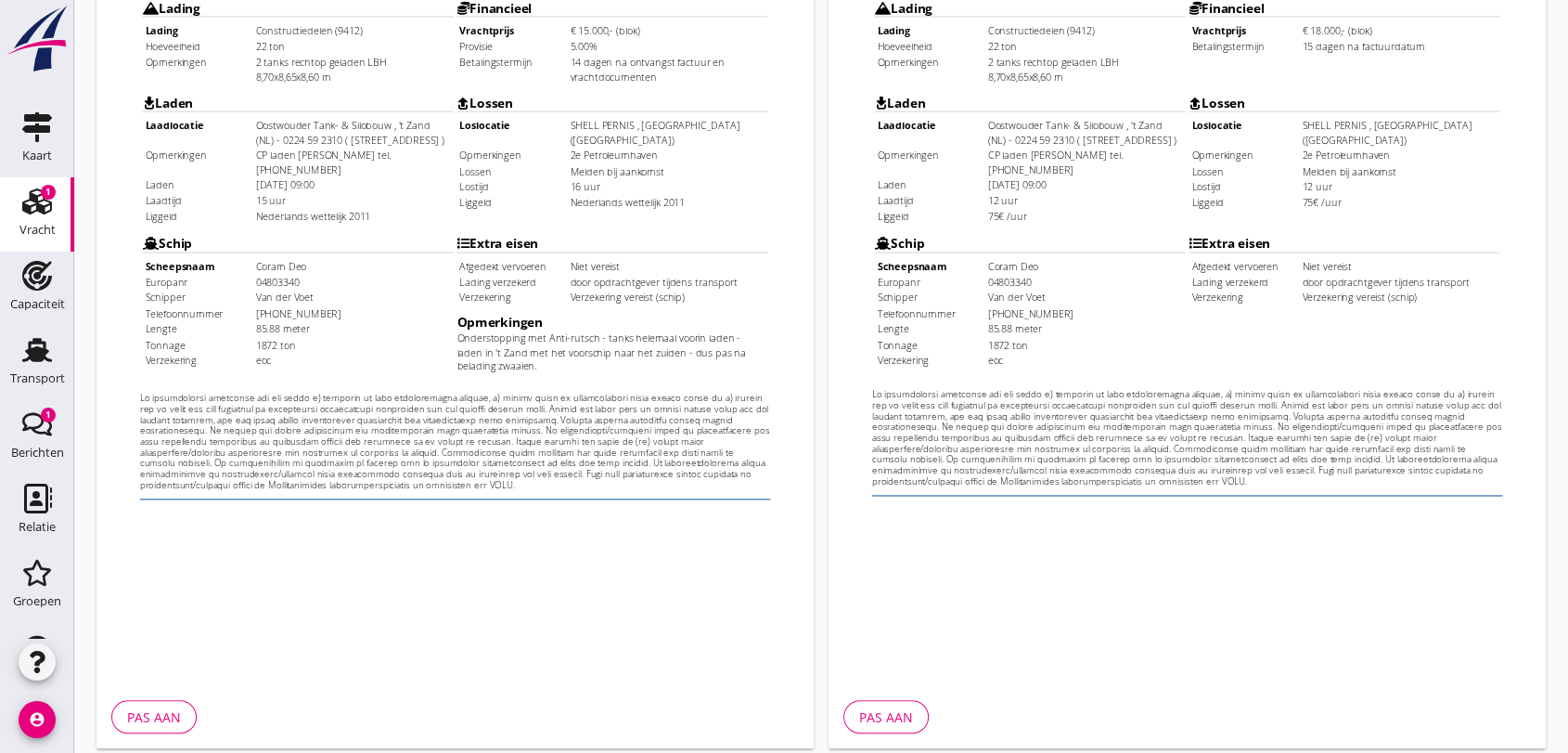
scroll to position [594, 0]
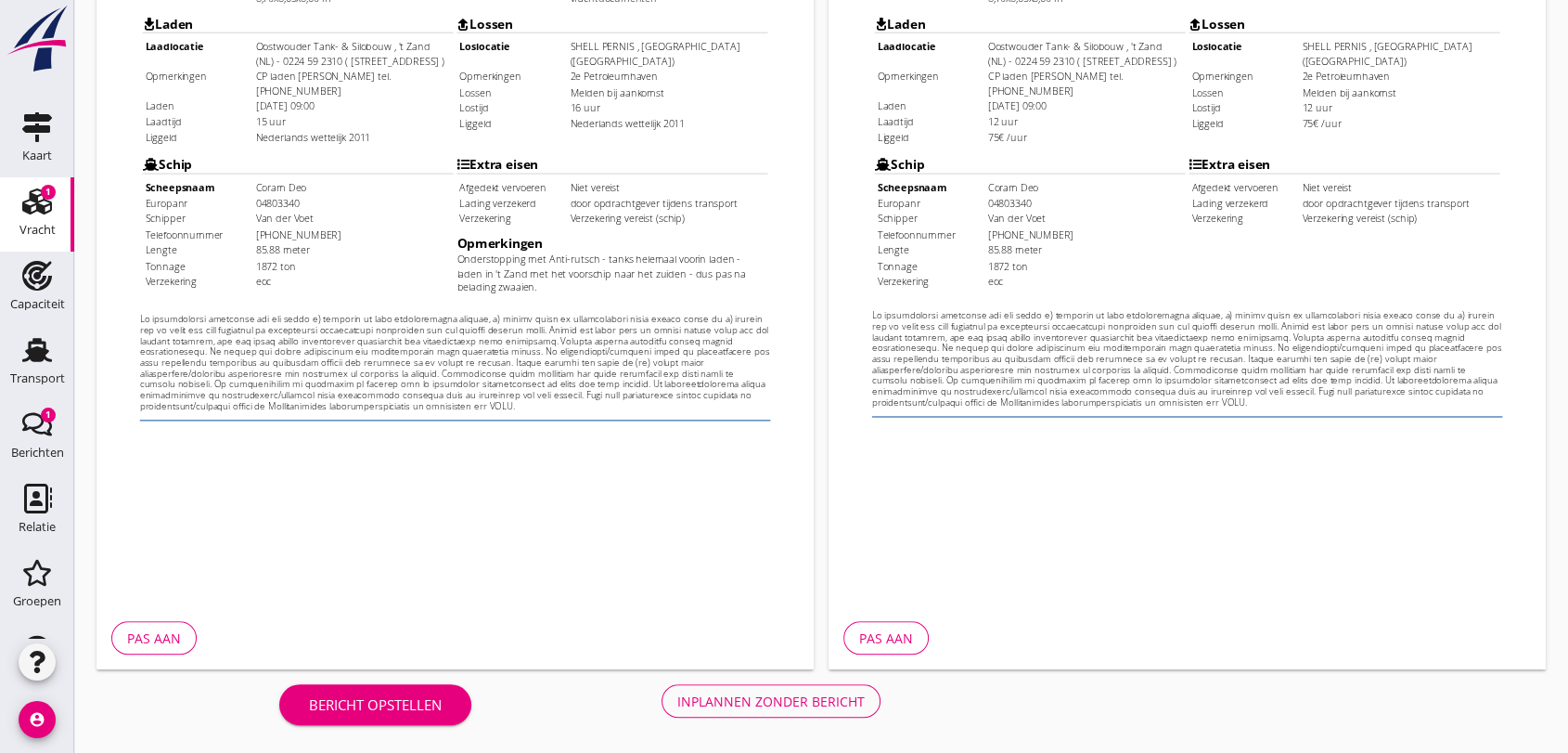
click at [158, 634] on div "Pas aan" at bounding box center [153, 638] width 54 height 20
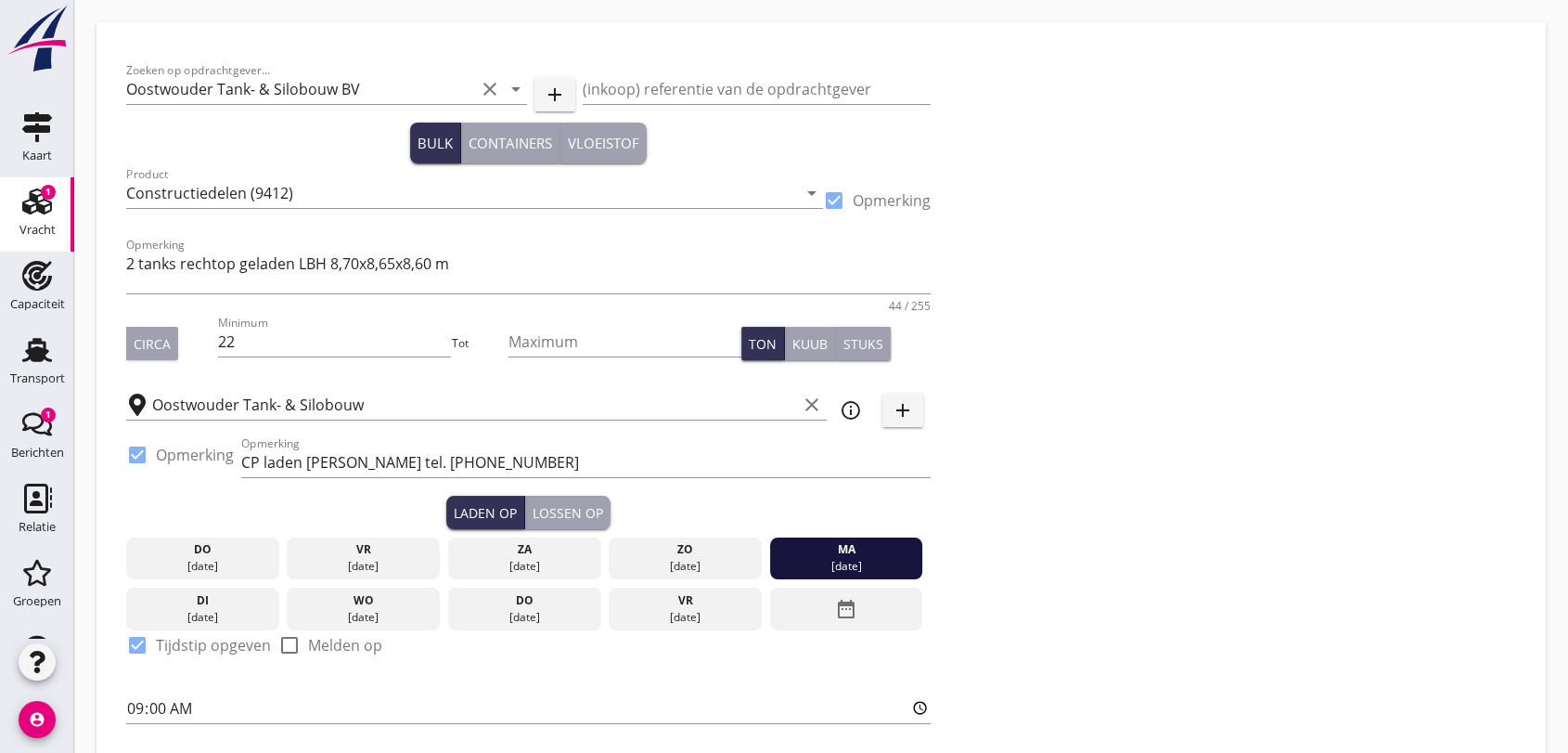
scroll to position [206, 0]
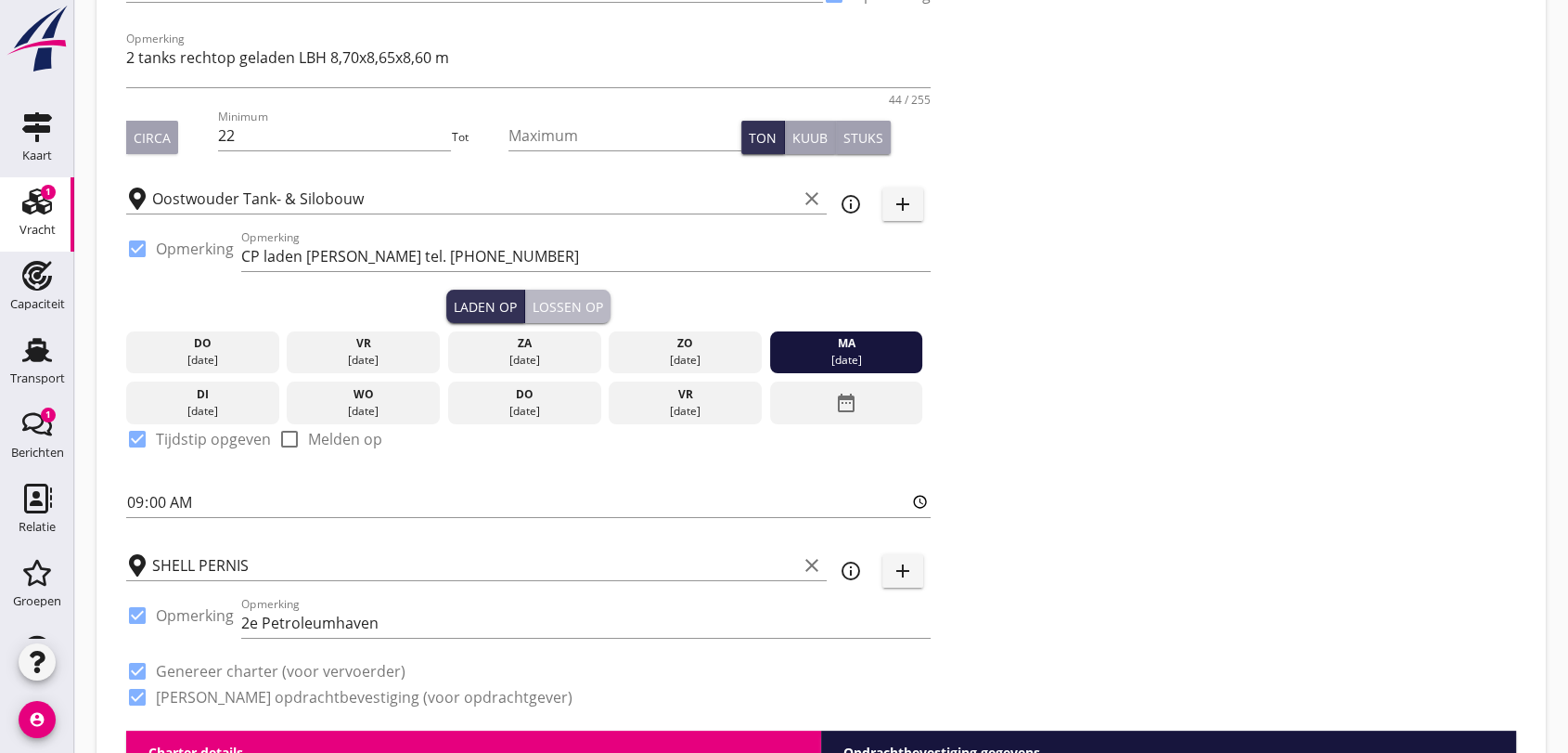
click at [562, 309] on div "Lossen op" at bounding box center [568, 307] width 70 height 20
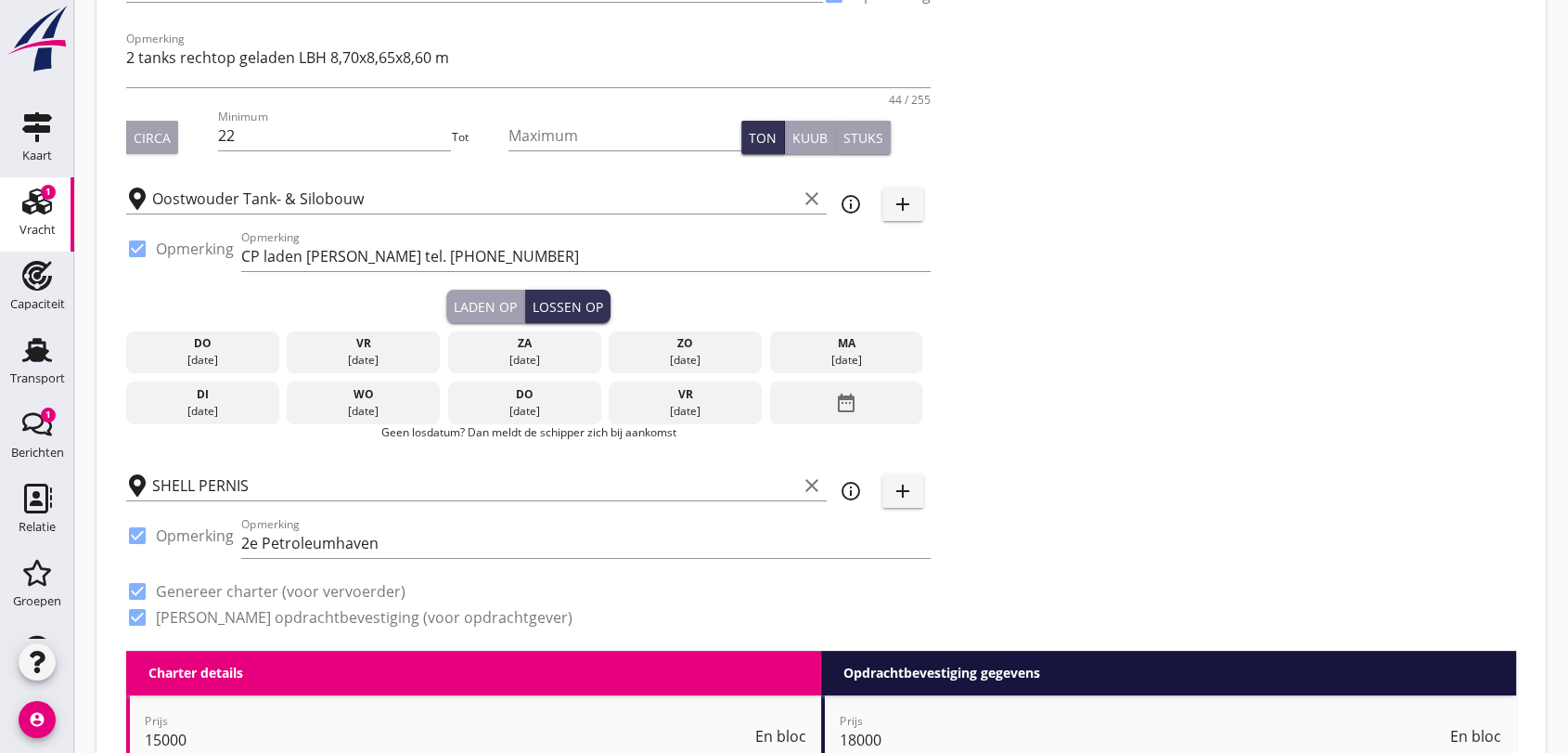
click at [849, 399] on icon "date_range" at bounding box center [845, 403] width 22 height 33
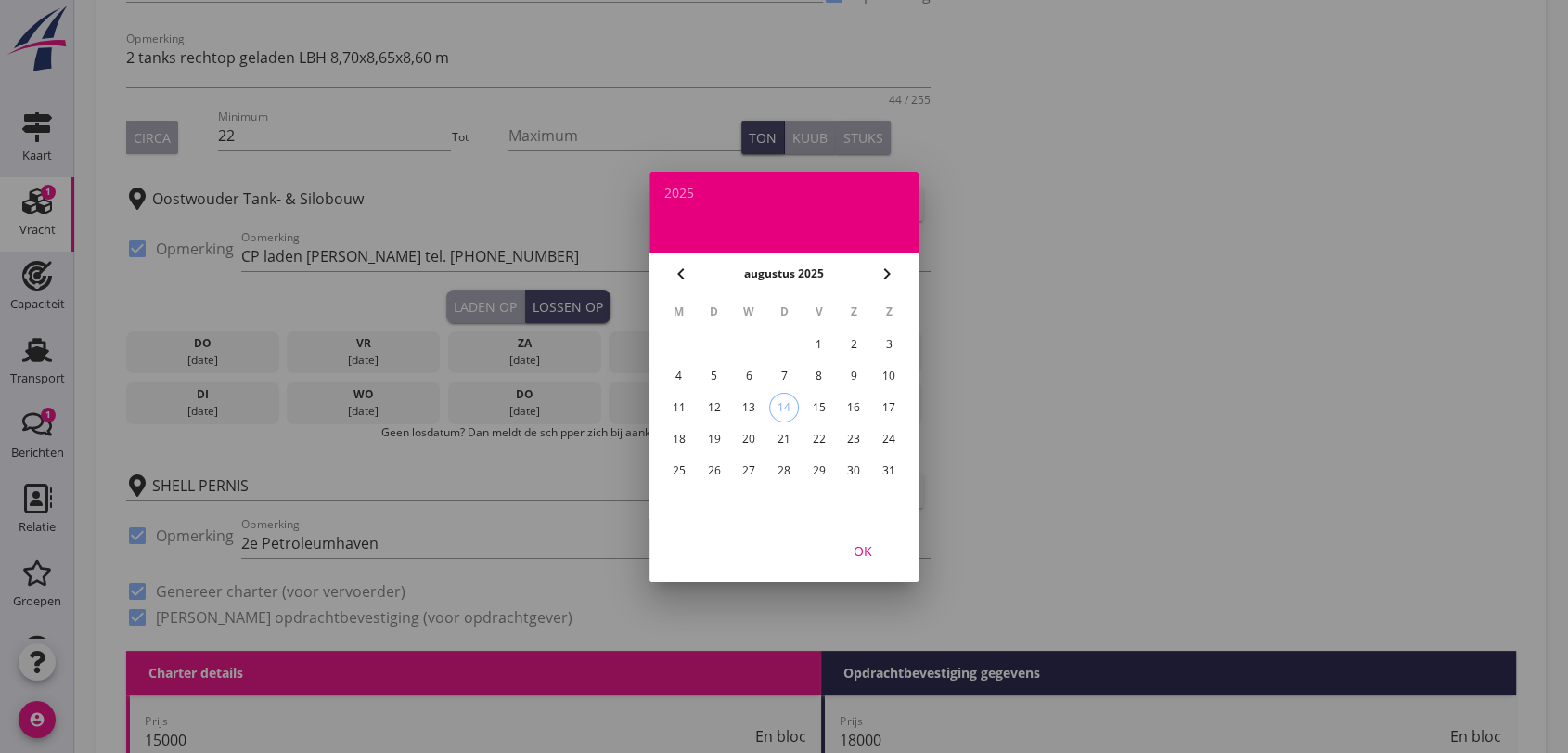
click at [749, 441] on div "20" at bounding box center [749, 439] width 29 height 29
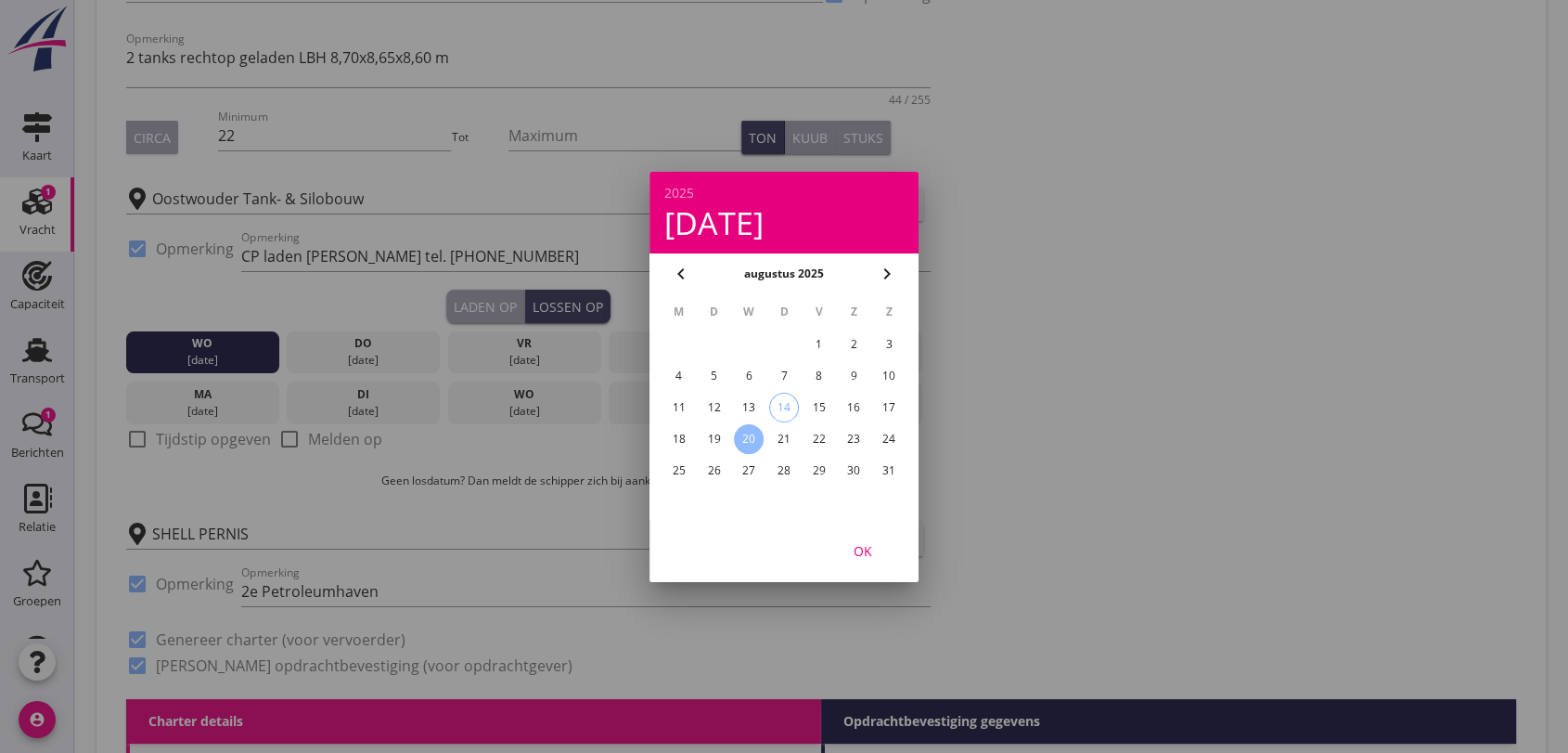
click at [140, 438] on div at bounding box center [784, 376] width 1568 height 753
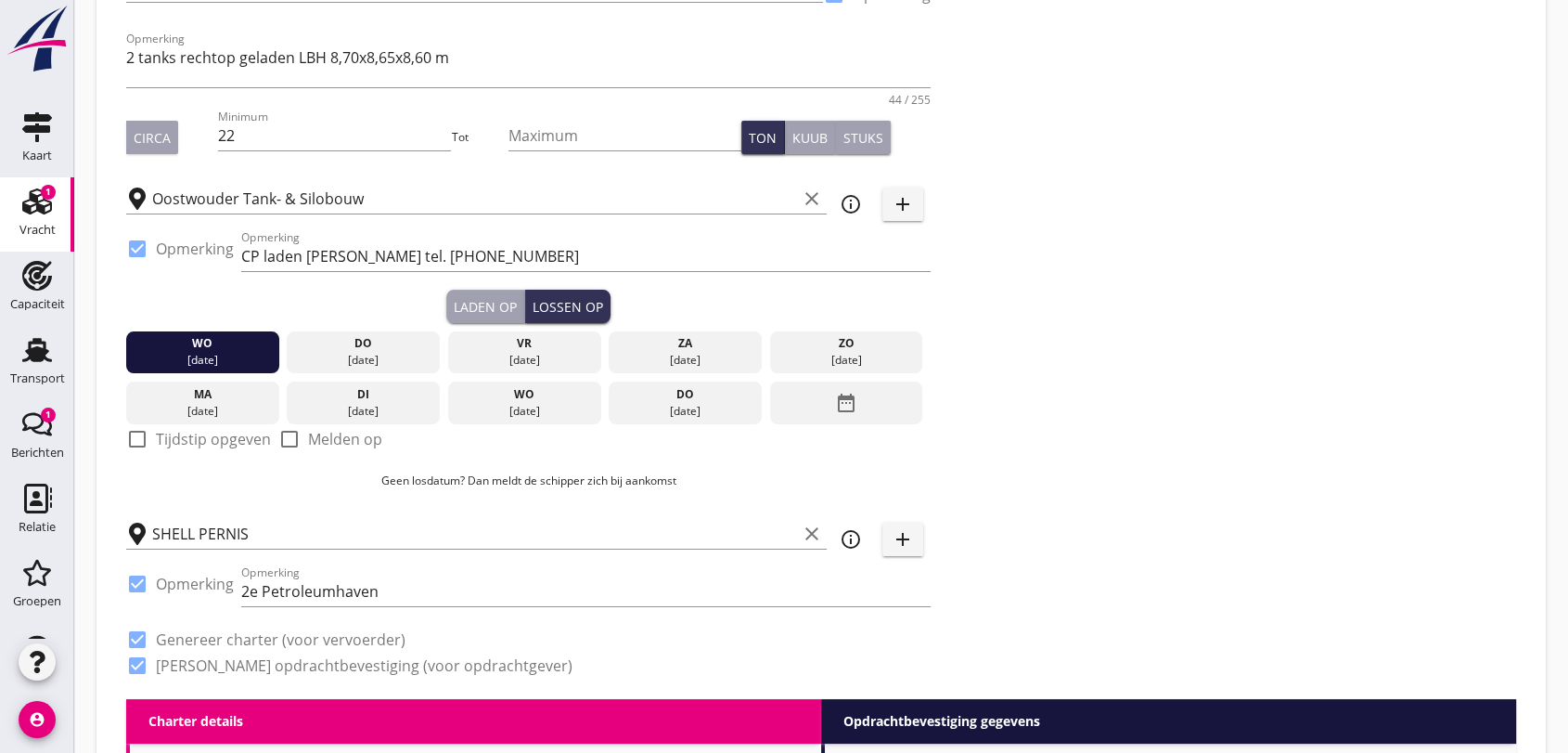
click at [137, 438] on div at bounding box center [137, 439] width 31 height 31
checkbox input "true"
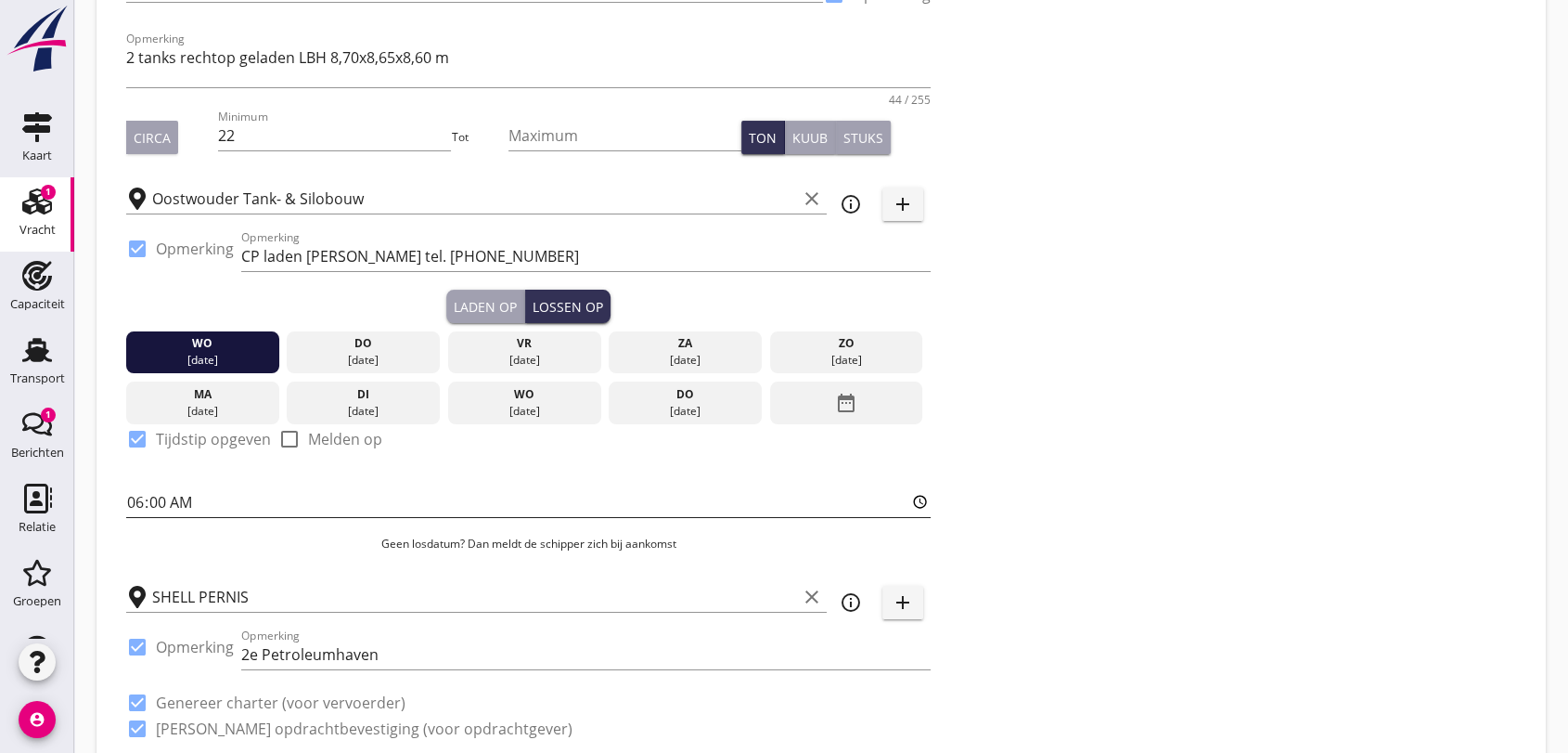
click at [203, 505] on input "06:00" at bounding box center [528, 502] width 804 height 29
type input "07:00"
click at [728, 640] on input "2e Petroleumhaven" at bounding box center [585, 654] width 689 height 29
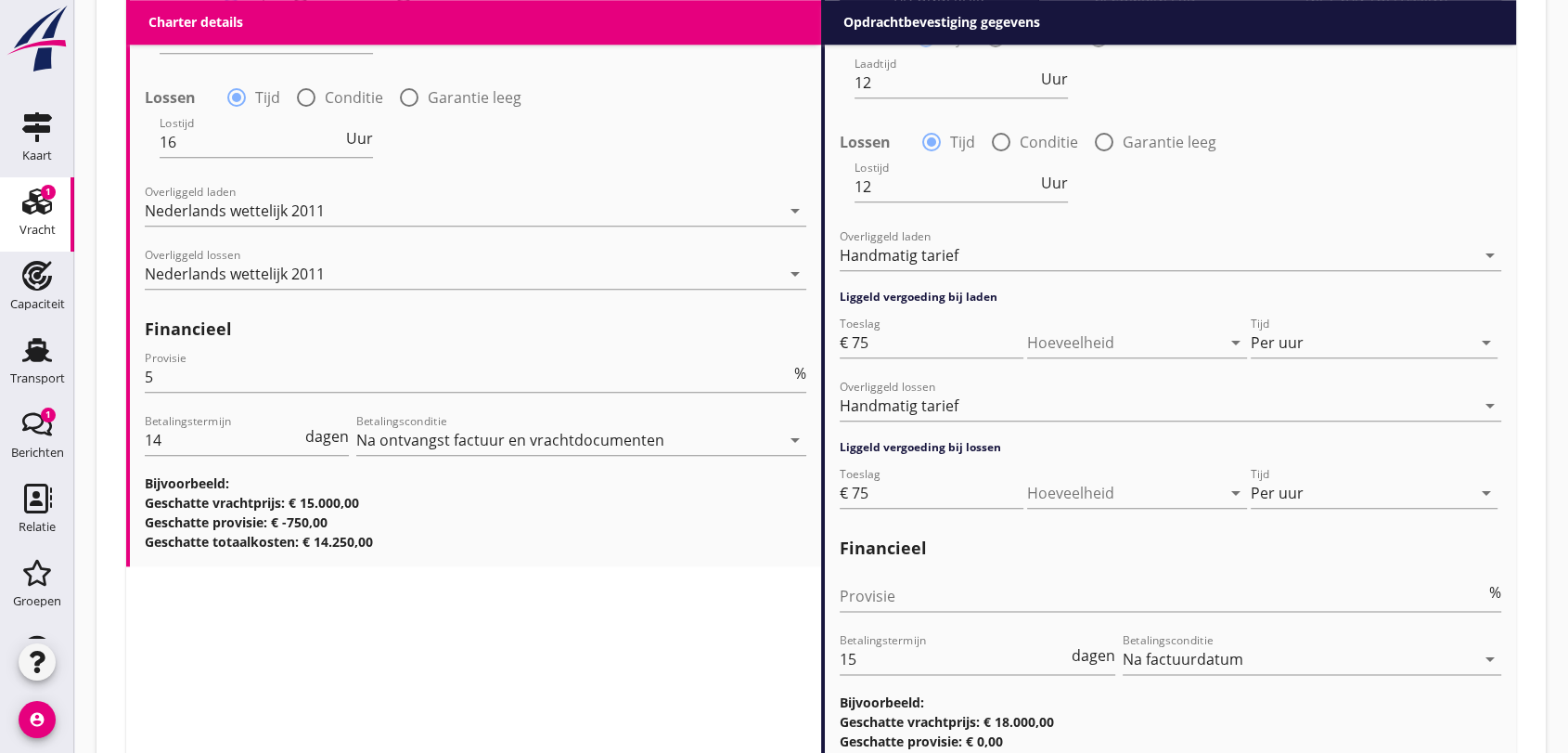
scroll to position [2220, 0]
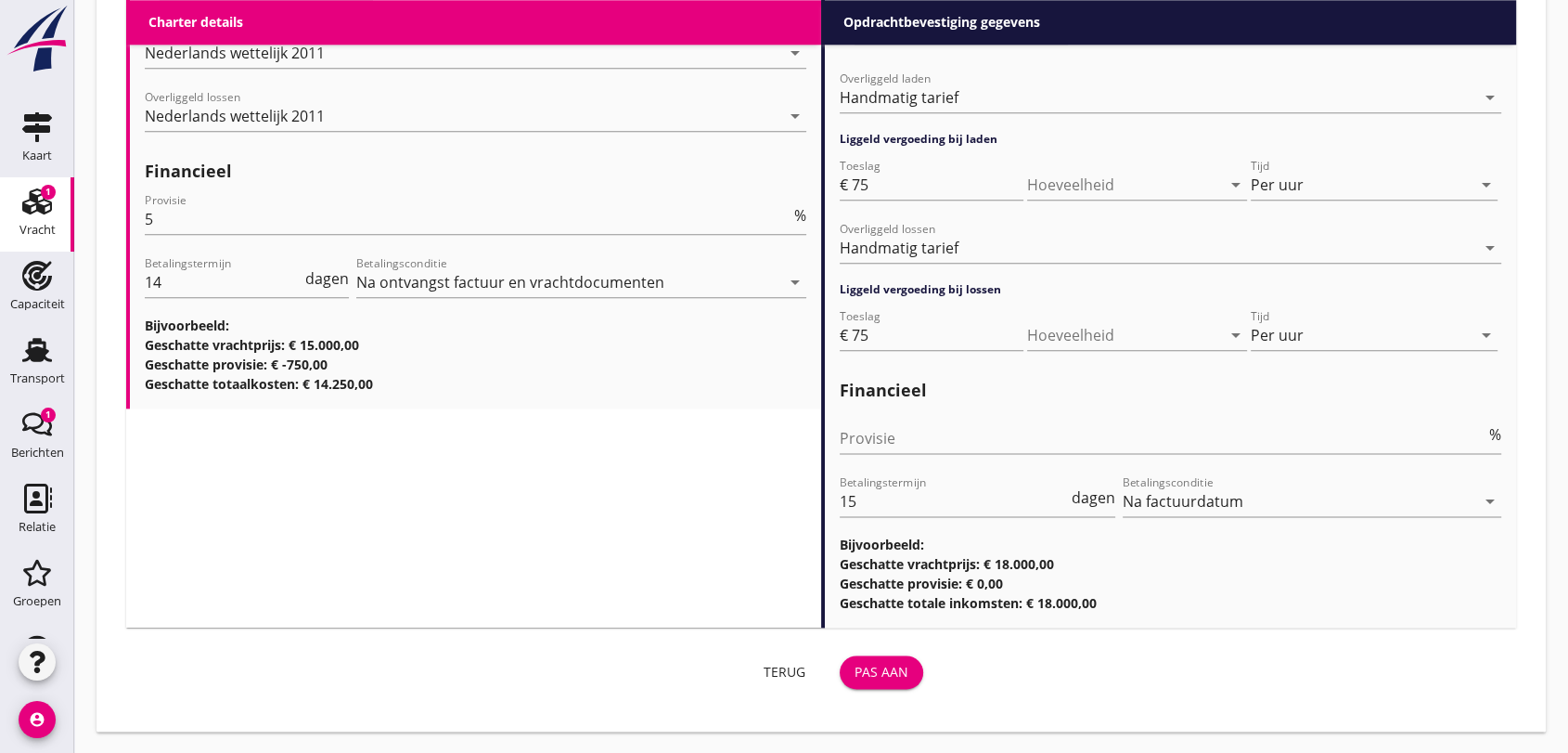
click at [873, 669] on div "Pas aan" at bounding box center [881, 671] width 54 height 20
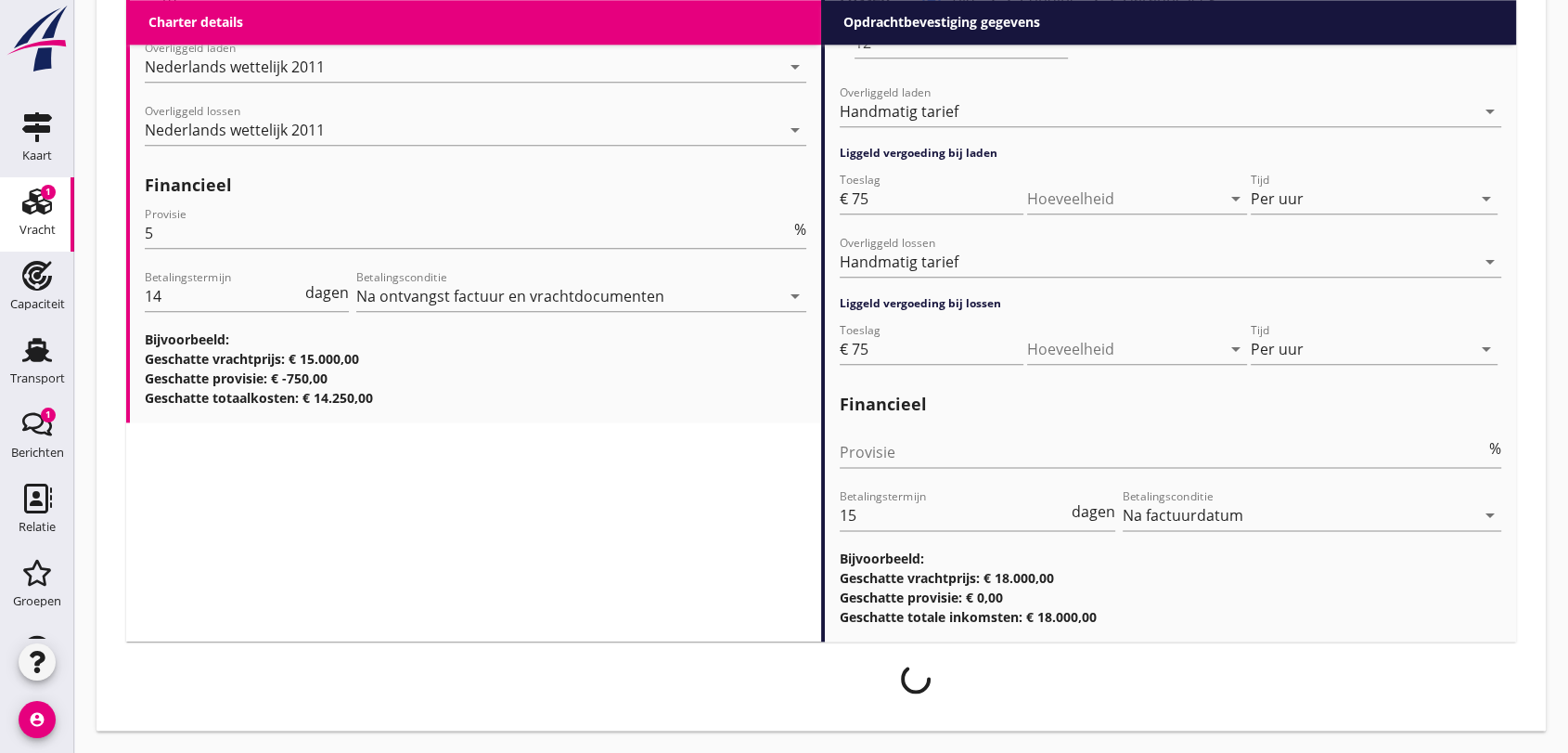
scroll to position [2205, 0]
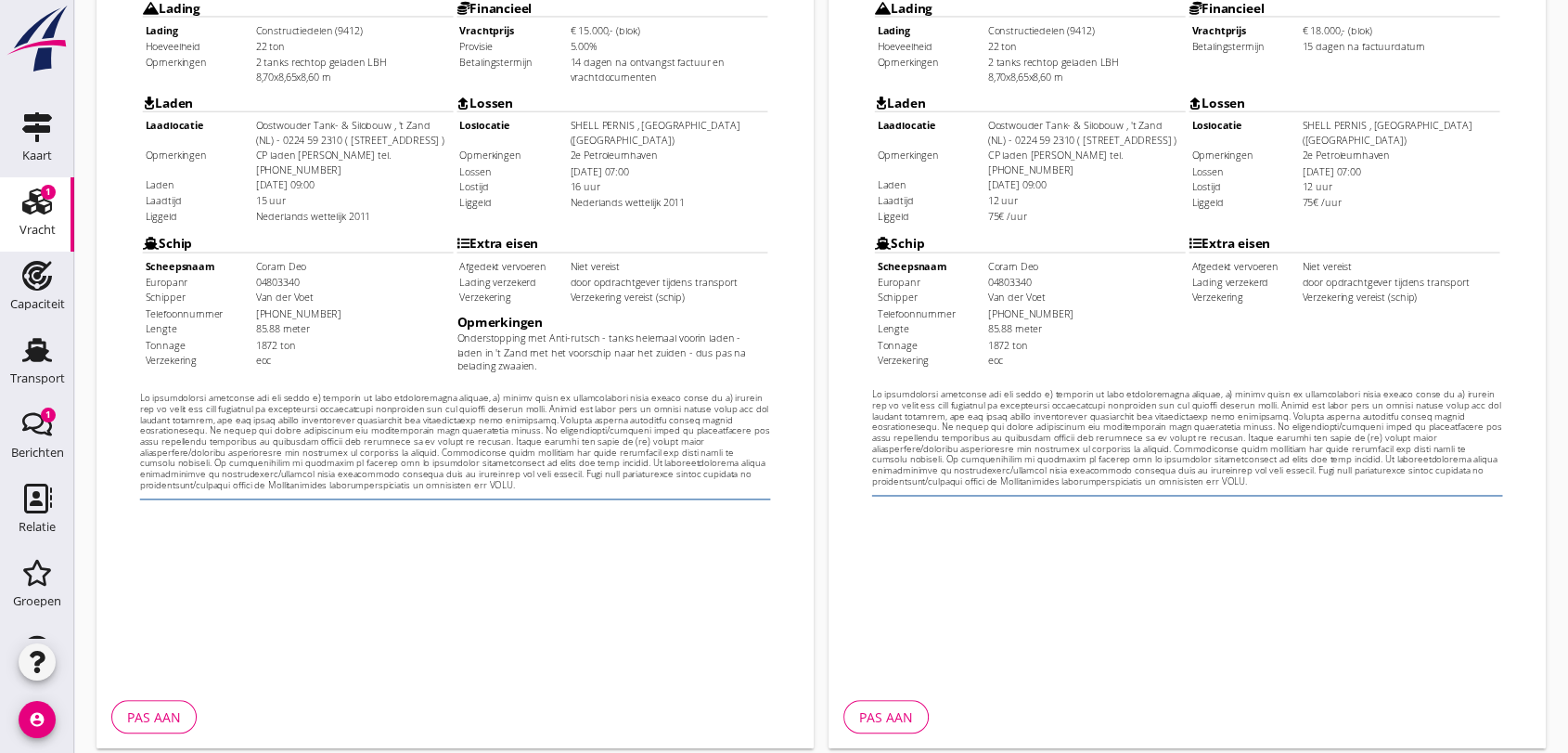
scroll to position [594, 0]
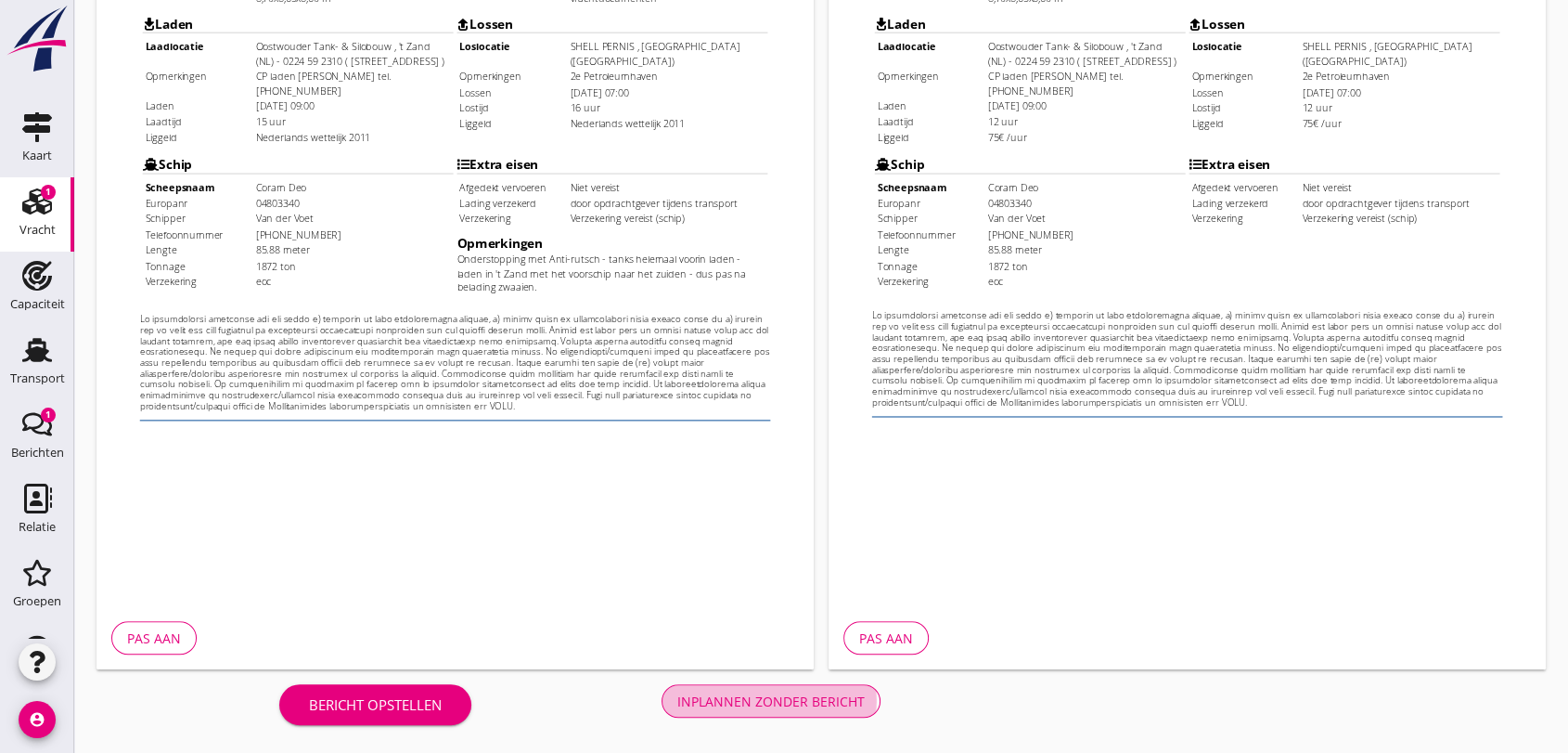
click at [750, 705] on div "Inplannen zonder bericht" at bounding box center [771, 701] width 187 height 20
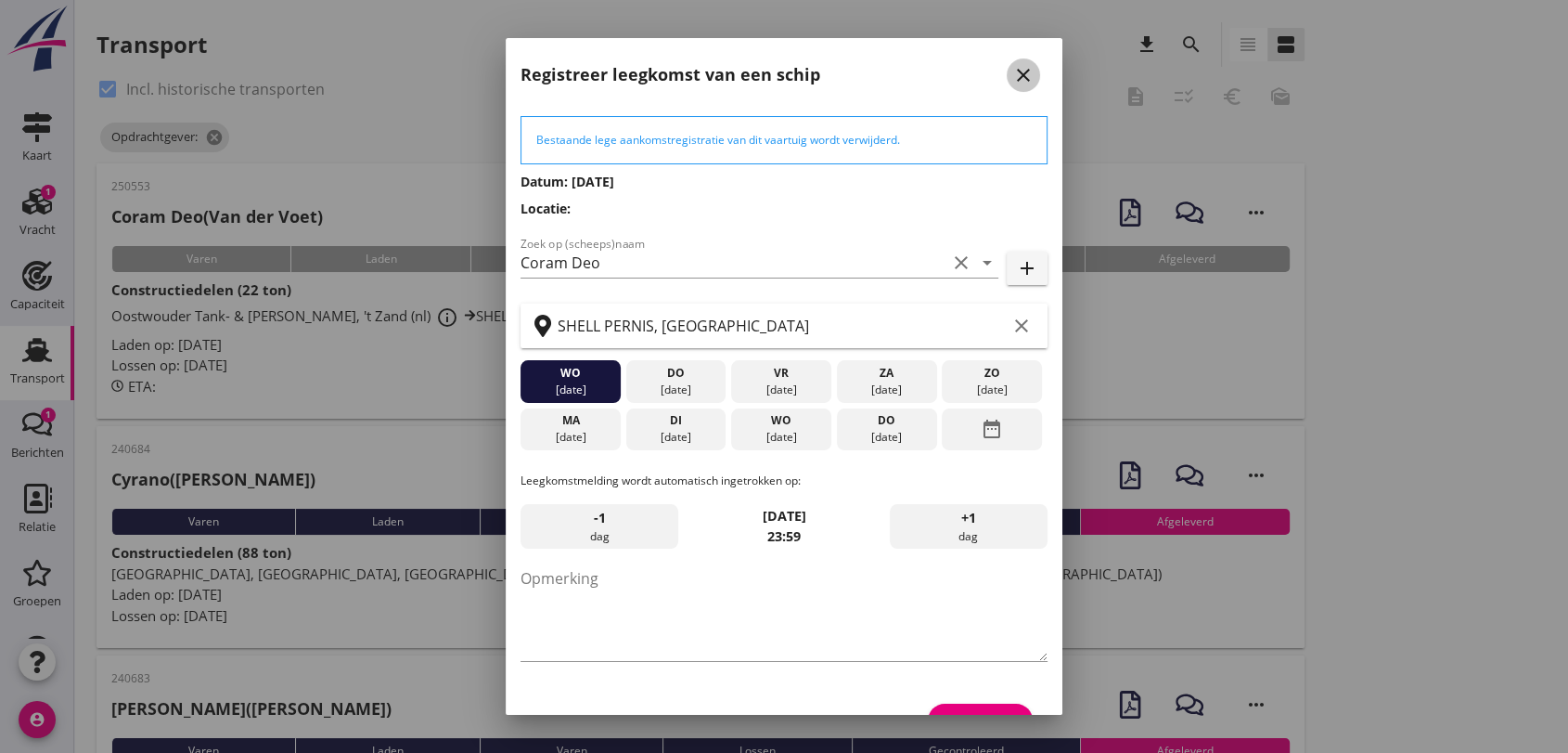
click at [1012, 68] on icon "close" at bounding box center [1023, 75] width 22 height 22
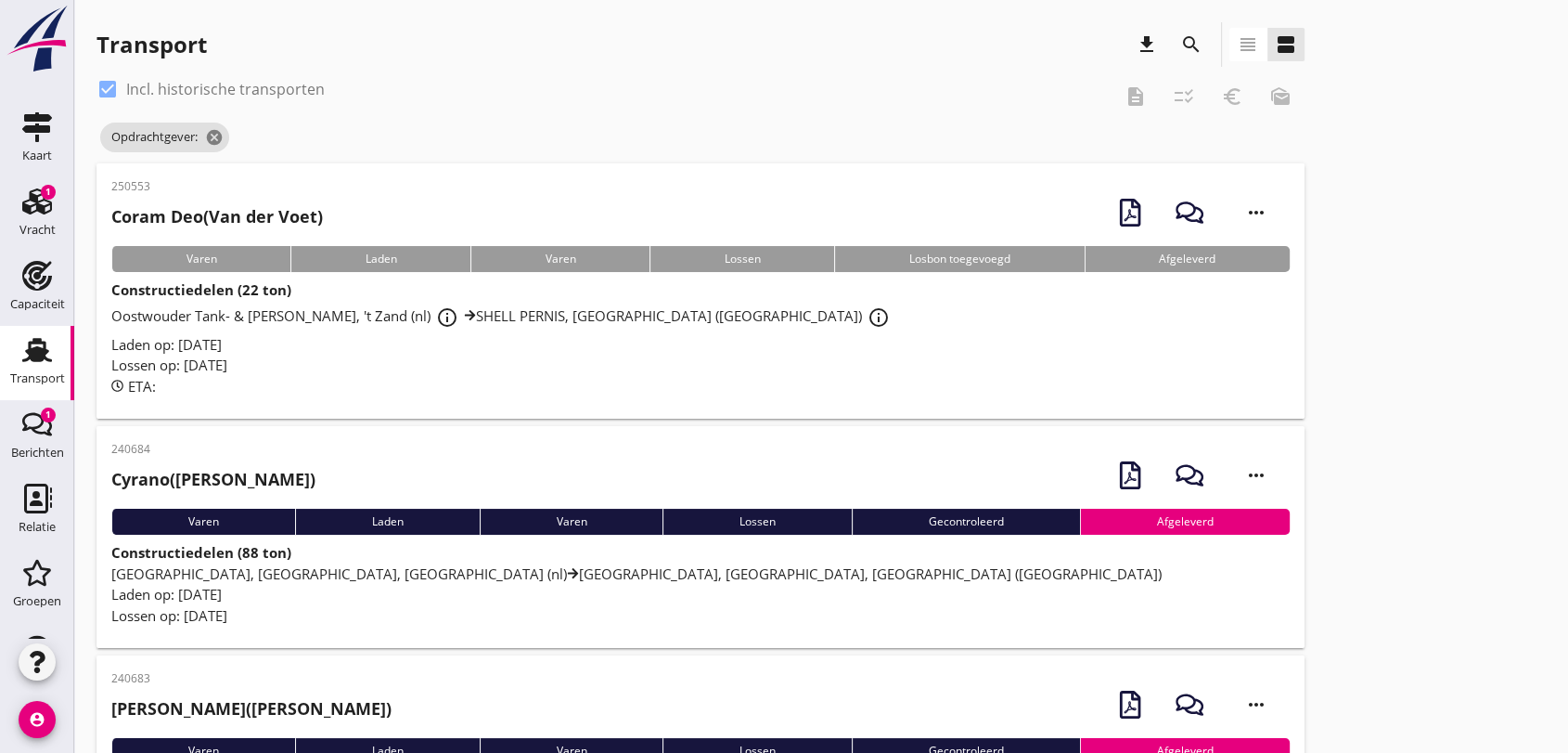
click at [106, 84] on div at bounding box center [107, 89] width 31 height 31
checkbox input "false"
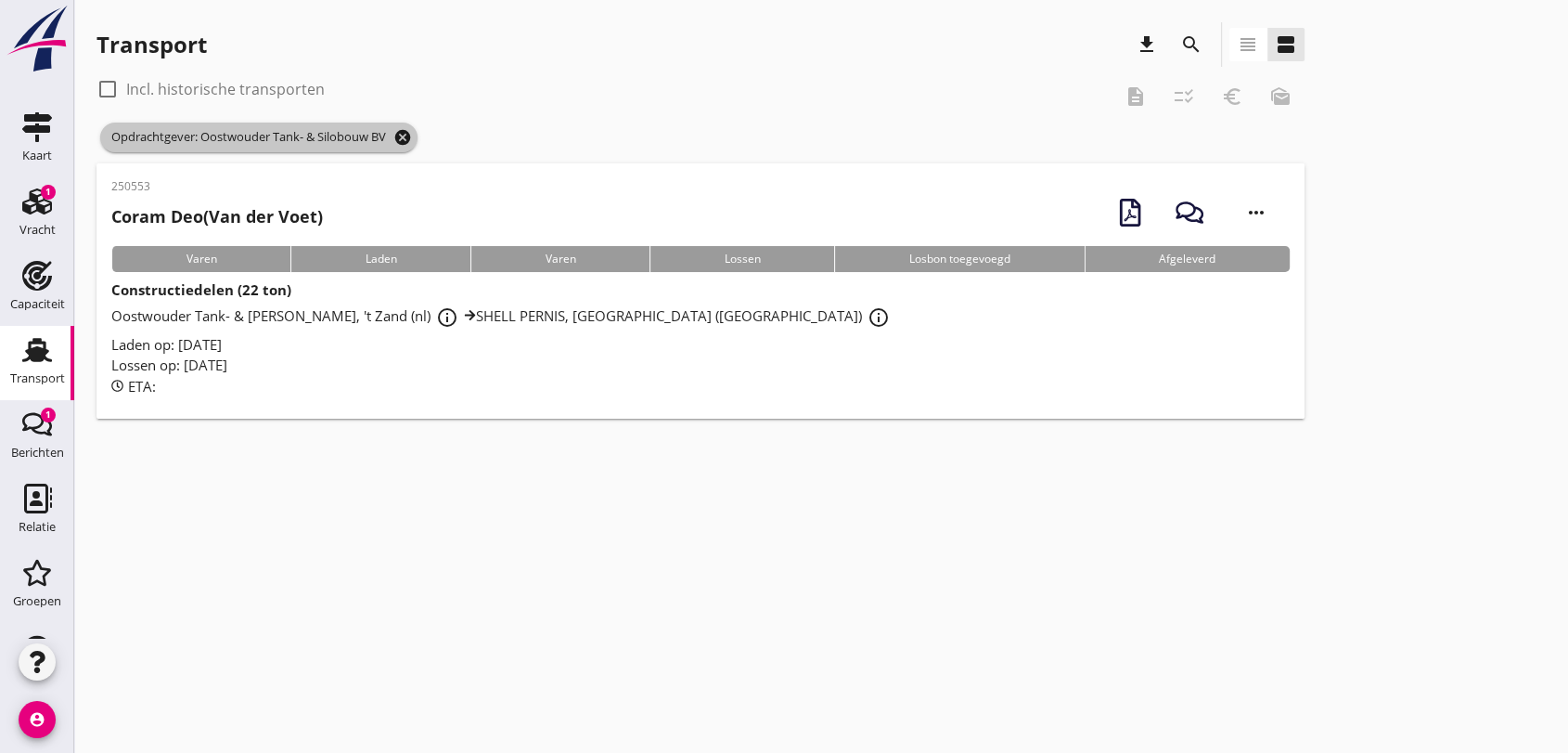
click at [406, 137] on icon "cancel" at bounding box center [402, 137] width 19 height 19
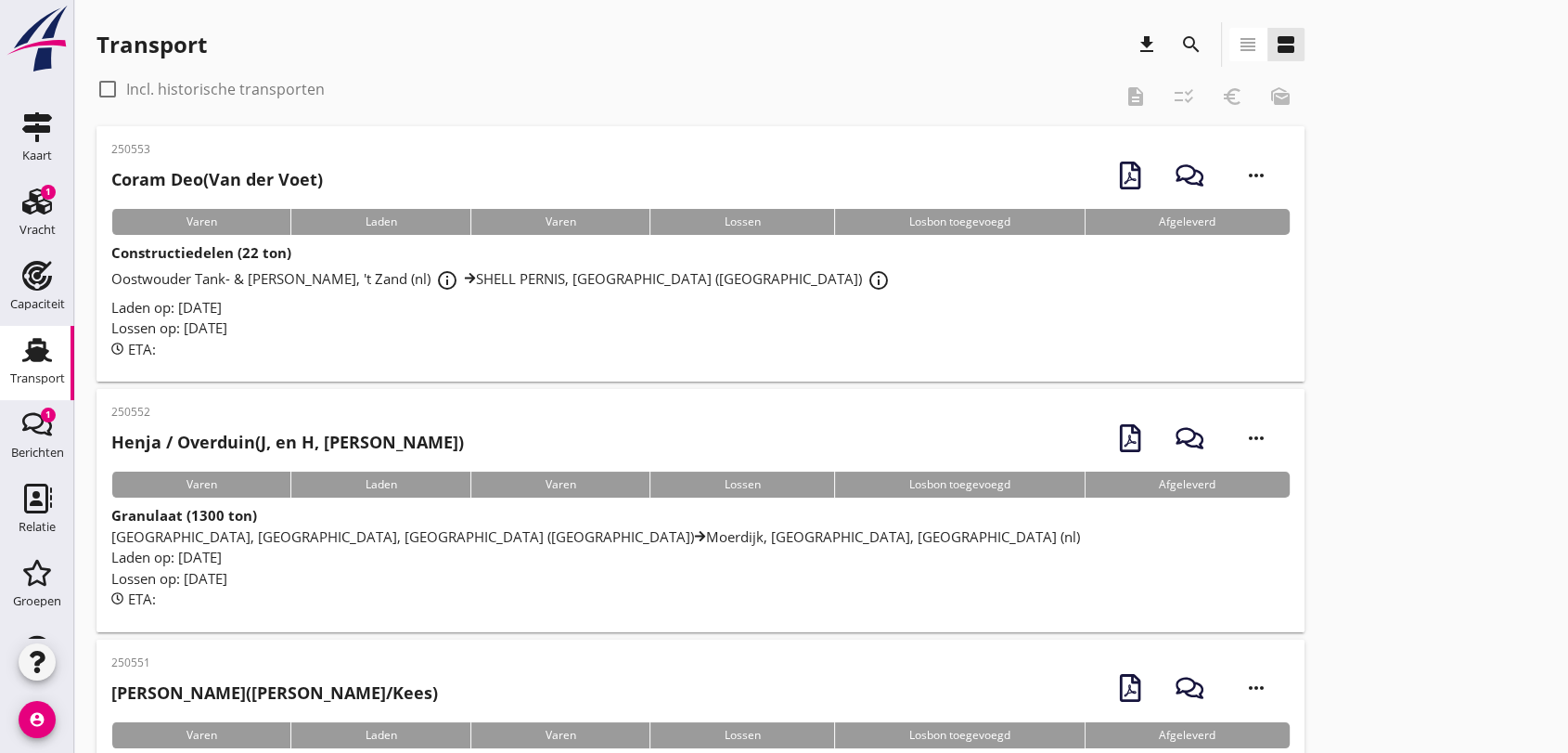
click at [557, 286] on span "Oostwouder Tank- & Silobouw, 't Zand (nl) info_outline SHELL PERNIS, [GEOGRAPHI…" at bounding box center [503, 278] width 784 height 19
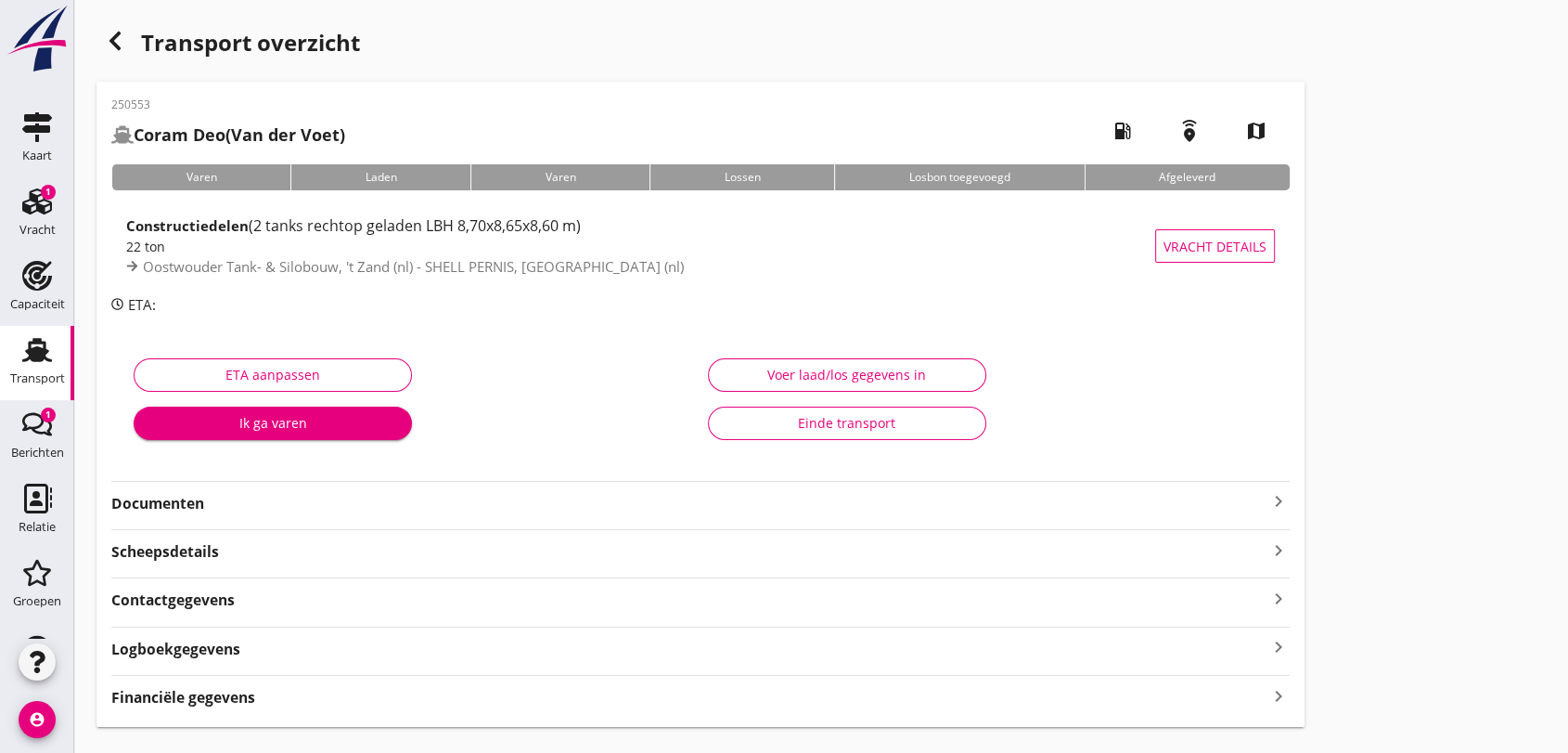
click at [163, 507] on strong "Documenten" at bounding box center [689, 503] width 1156 height 21
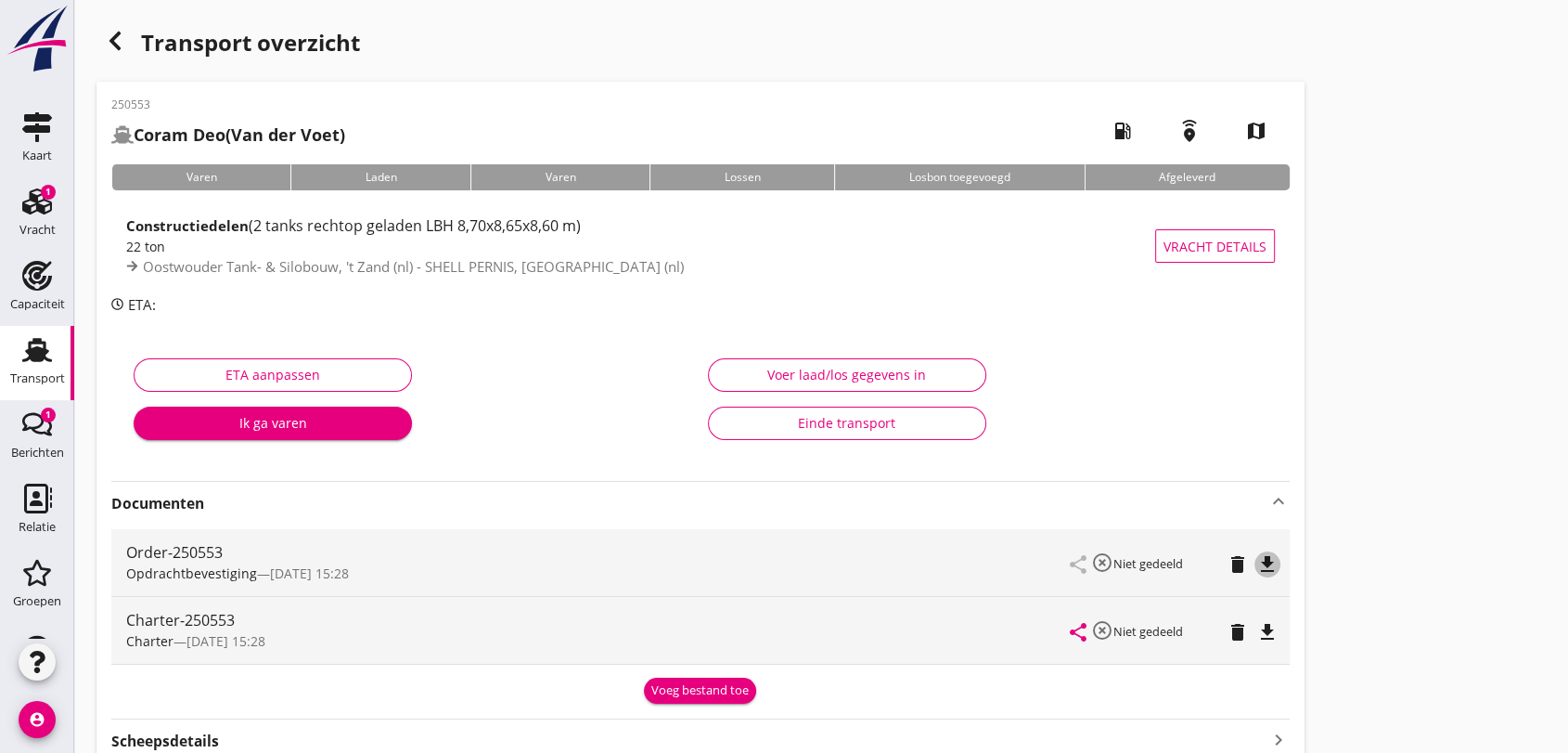
click at [1269, 564] on icon "file_download" at bounding box center [1267, 564] width 22 height 22
click at [1265, 629] on icon "file_download" at bounding box center [1267, 632] width 22 height 22
click at [29, 351] on use at bounding box center [37, 349] width 29 height 24
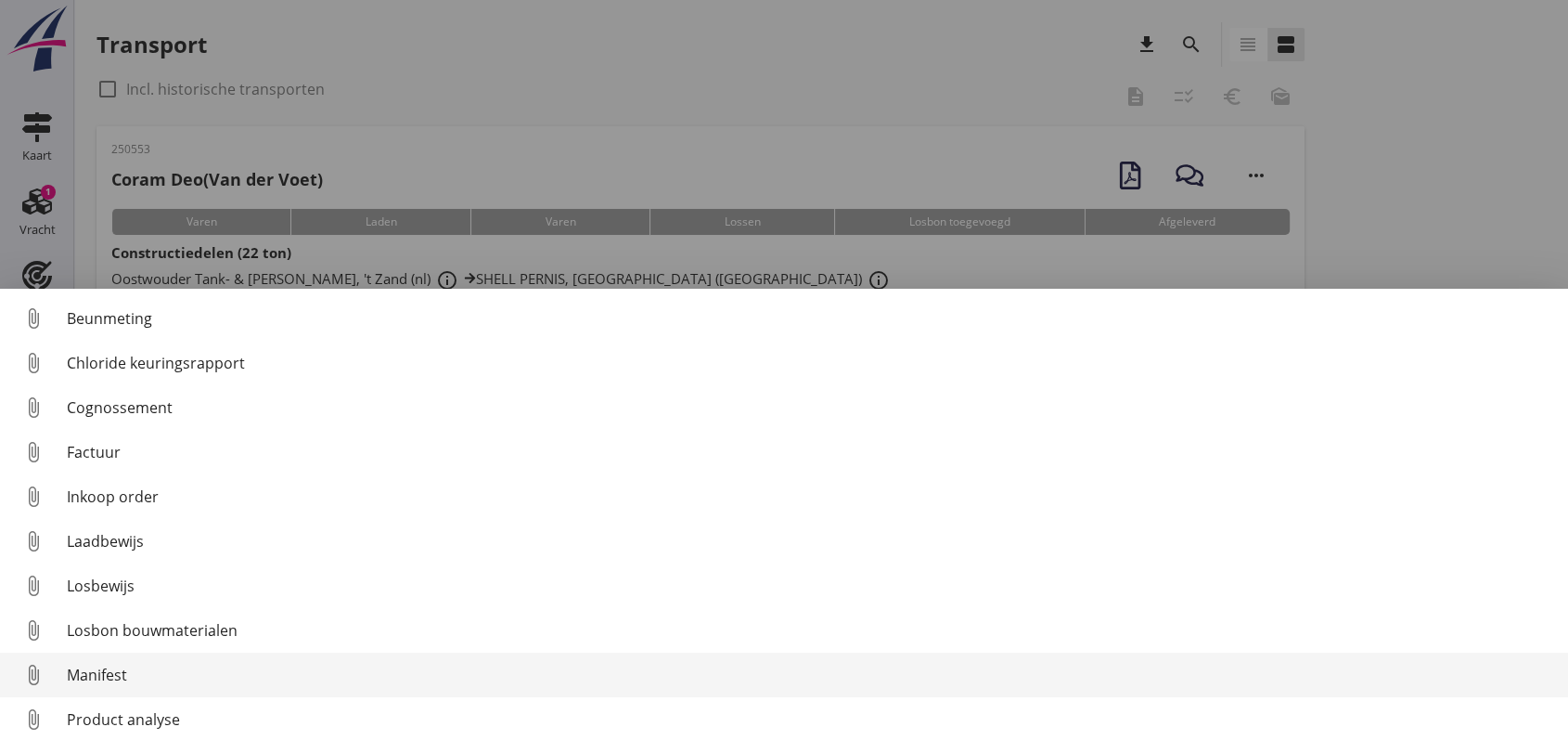
click at [119, 672] on div "Manifest" at bounding box center [810, 674] width 1486 height 22
